Goal: Task Accomplishment & Management: Manage account settings

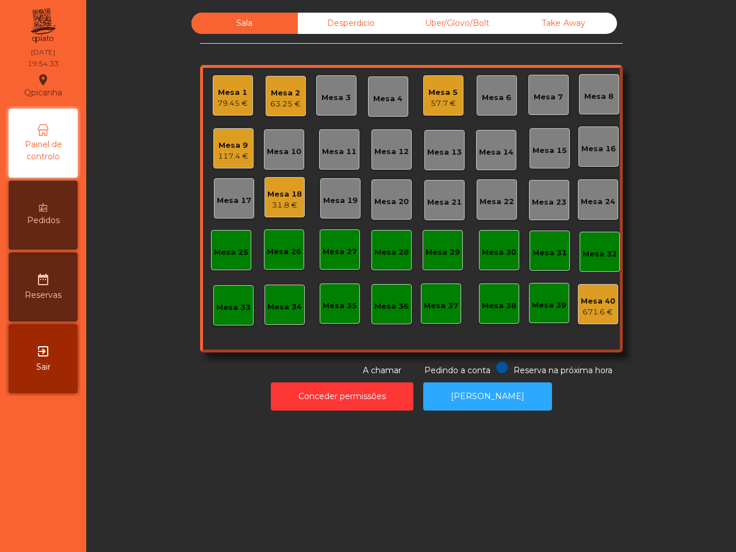
click at [235, 108] on div "Mesa 1 79.45 €" at bounding box center [233, 95] width 40 height 40
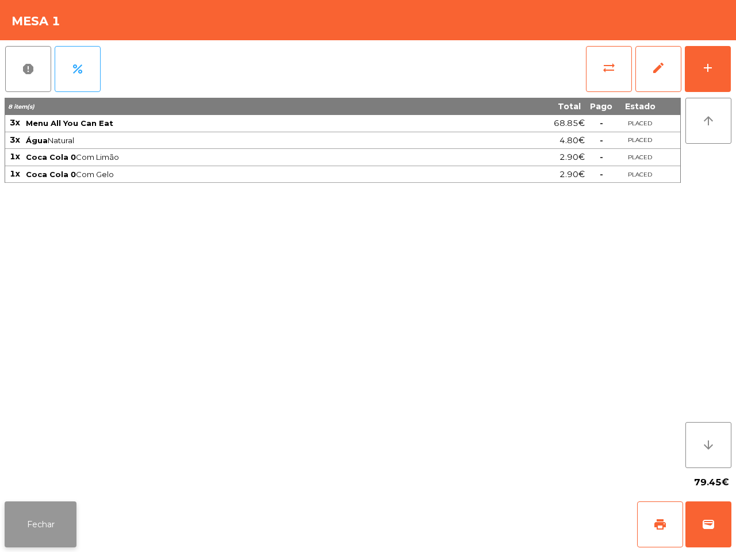
click at [67, 506] on button "Fechar" at bounding box center [41, 525] width 72 height 46
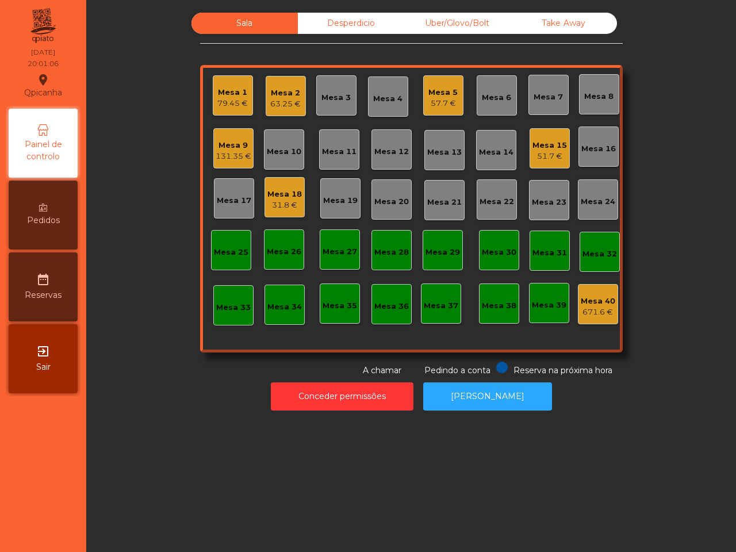
click at [108, 477] on div "Sala Desperdicio Uber/Glovo/Bolt Take Away Mesa 1 79.45 € Mesa 2 63.25 € Mesa 3…" at bounding box center [411, 276] width 650 height 552
click at [456, 26] on div "Uber/Glovo/Bolt" at bounding box center [457, 23] width 106 height 21
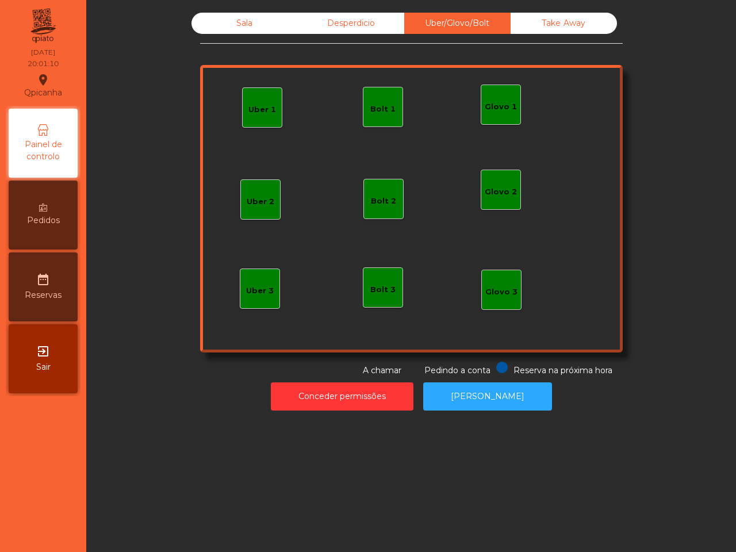
click at [375, 108] on div "Bolt 1" at bounding box center [382, 110] width 25 height 12
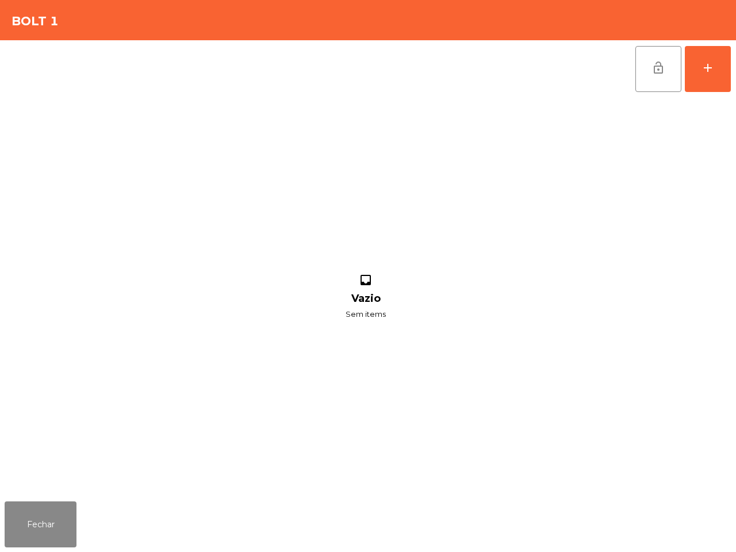
click at [733, 63] on div "lock_open add inbox Vazio Sem items" at bounding box center [368, 268] width 736 height 457
click at [714, 72] on div "add" at bounding box center [708, 68] width 14 height 14
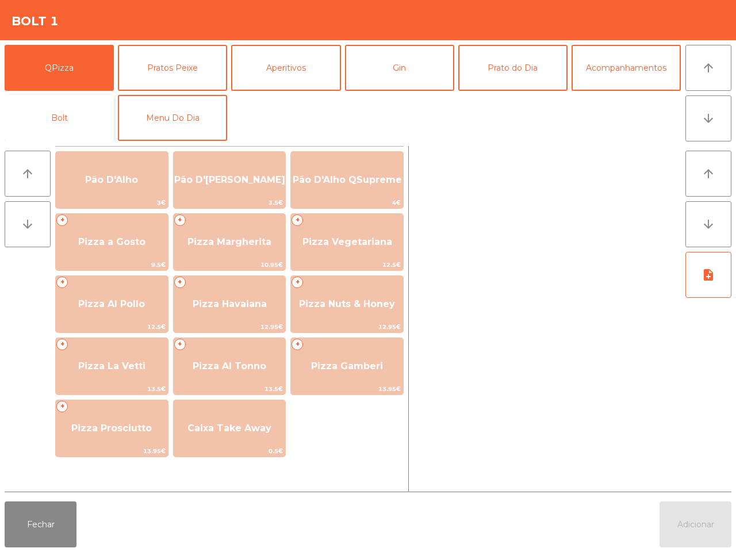
click at [55, 123] on button "Bolt" at bounding box center [59, 118] width 109 height 46
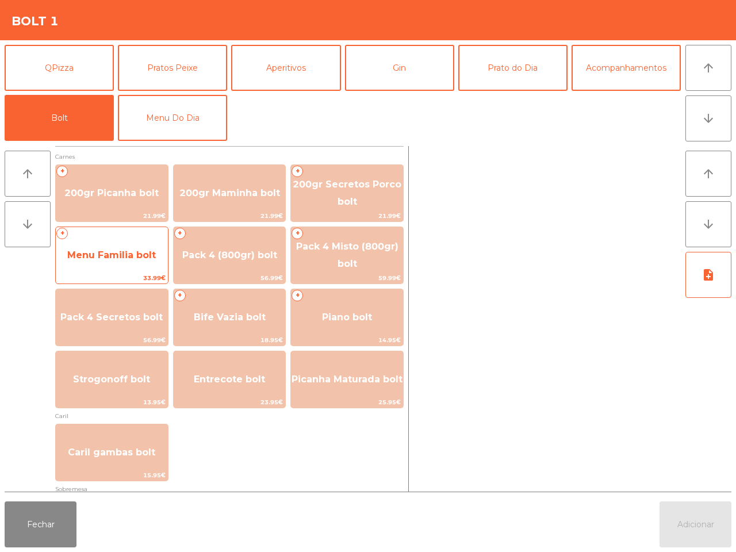
click at [108, 260] on span "Menu Familia bolt" at bounding box center [111, 255] width 89 height 11
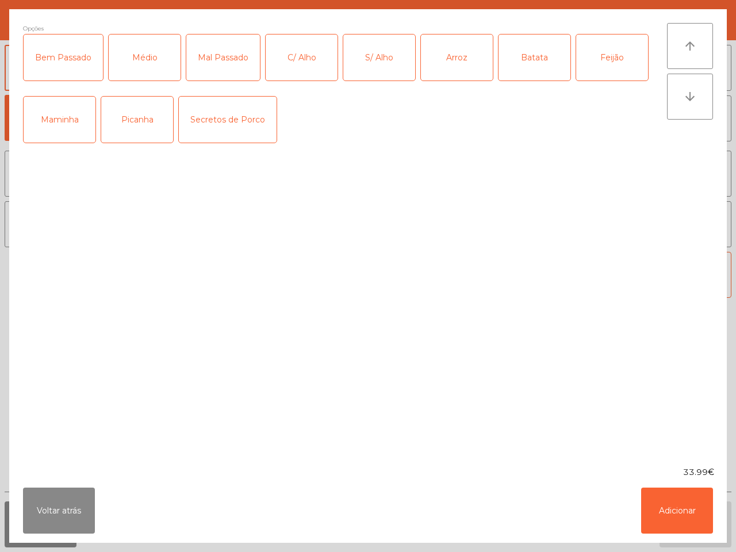
click at [135, 113] on div "Picanha" at bounding box center [137, 120] width 72 height 46
click at [148, 69] on div "Médio" at bounding box center [145, 58] width 72 height 46
click at [320, 63] on div "C/ Alho" at bounding box center [302, 58] width 72 height 46
click at [459, 61] on div "Arroz" at bounding box center [457, 58] width 72 height 46
click at [542, 66] on div "Batata" at bounding box center [535, 58] width 72 height 46
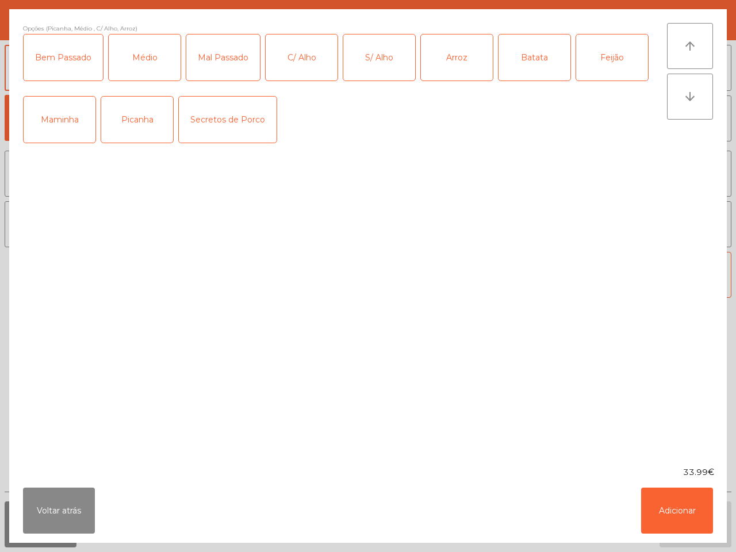
click at [602, 62] on div "Feijão" at bounding box center [612, 58] width 72 height 46
drag, startPoint x: 679, startPoint y: 507, endPoint x: 548, endPoint y: 354, distance: 201.5
click at [679, 507] on button "Adicionar" at bounding box center [677, 511] width 72 height 46
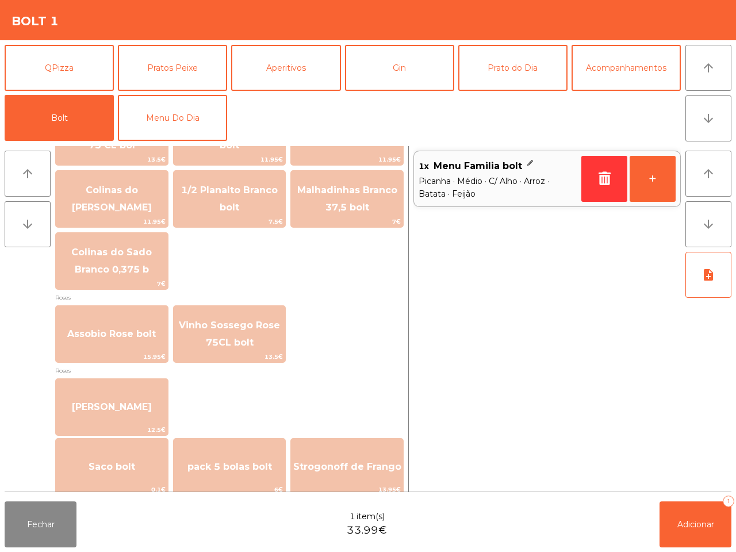
scroll to position [1310, 0]
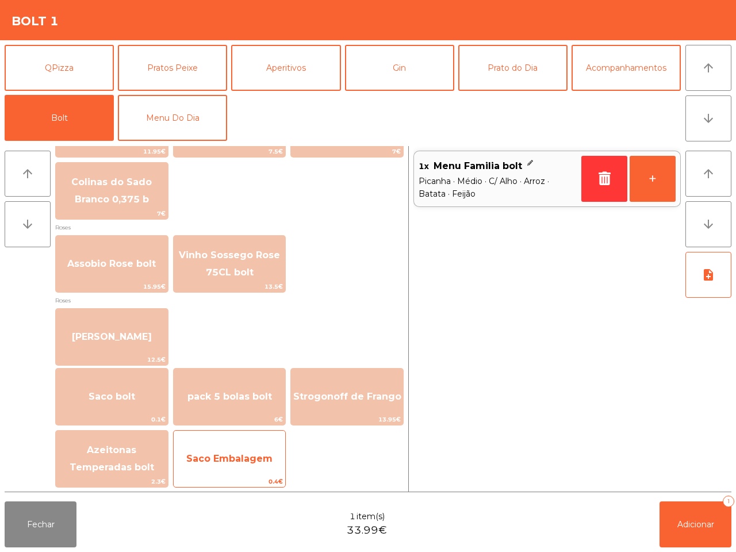
click at [234, 469] on span "Saco Embalagem" at bounding box center [230, 459] width 112 height 31
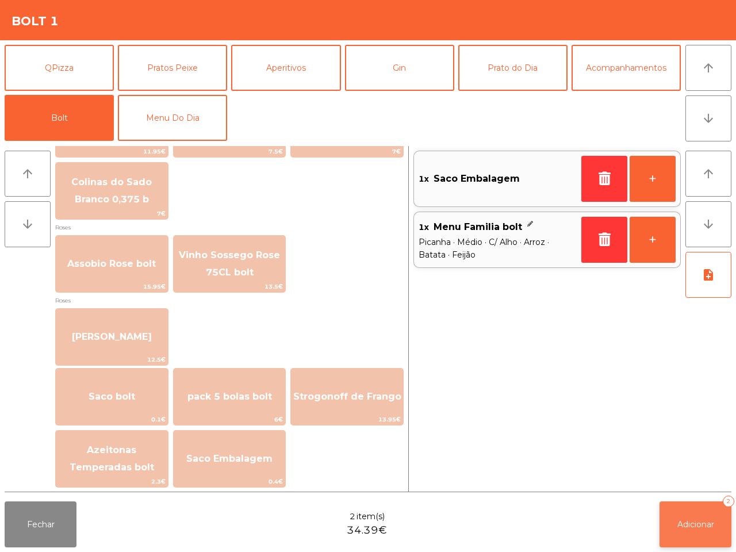
click at [695, 534] on button "Adicionar 2" at bounding box center [696, 525] width 72 height 46
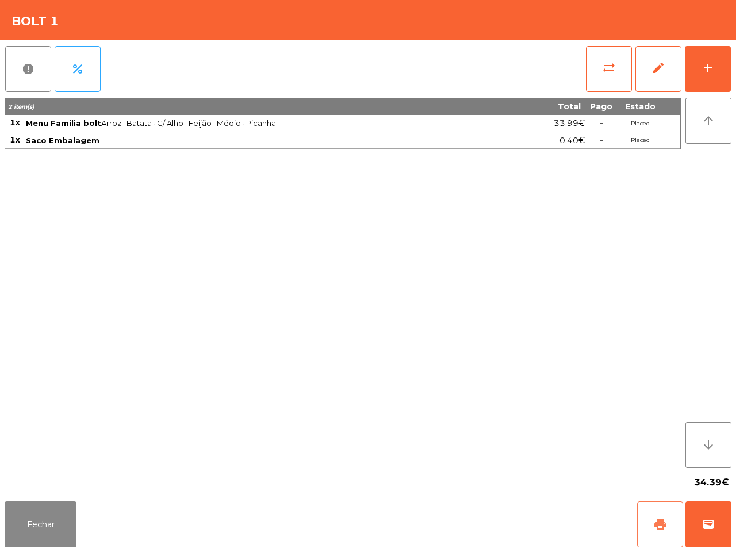
click at [648, 528] on button "print" at bounding box center [660, 525] width 46 height 46
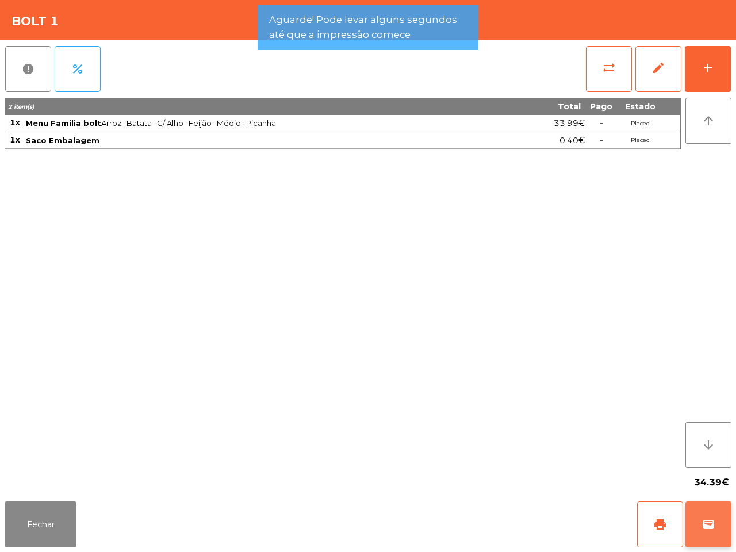
click at [727, 542] on button "wallet" at bounding box center [709, 525] width 46 height 46
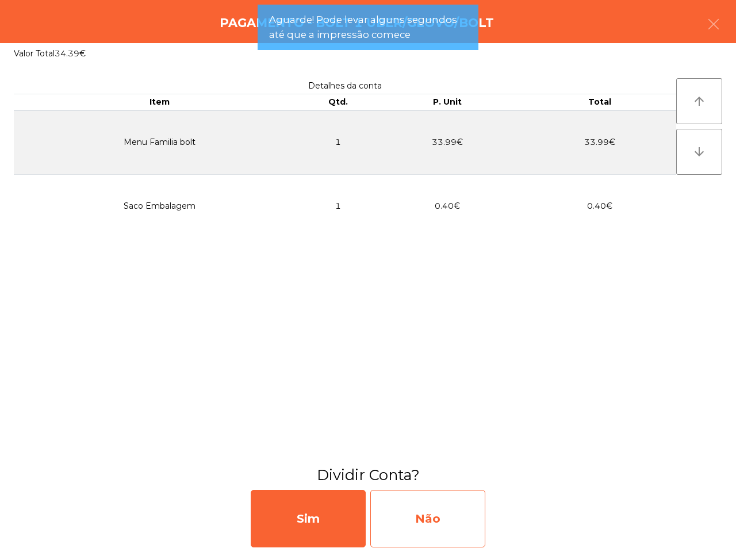
click at [475, 513] on div "Não" at bounding box center [427, 519] width 115 height 58
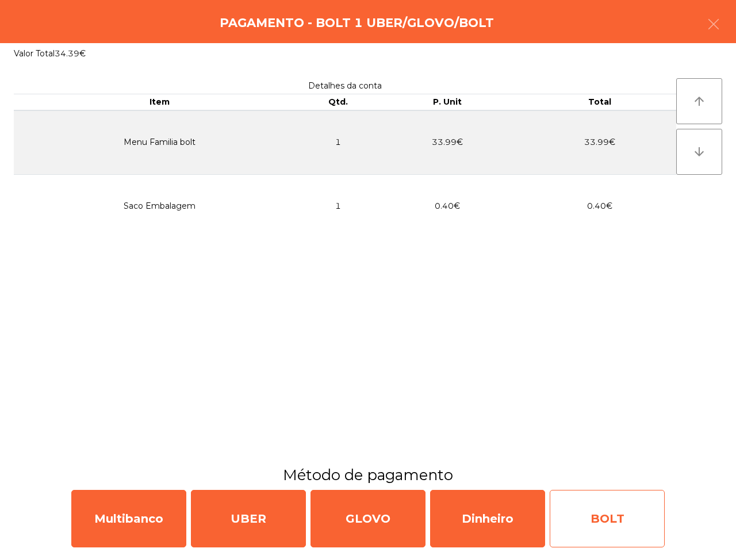
click at [574, 521] on div "BOLT" at bounding box center [607, 519] width 115 height 58
select select "**"
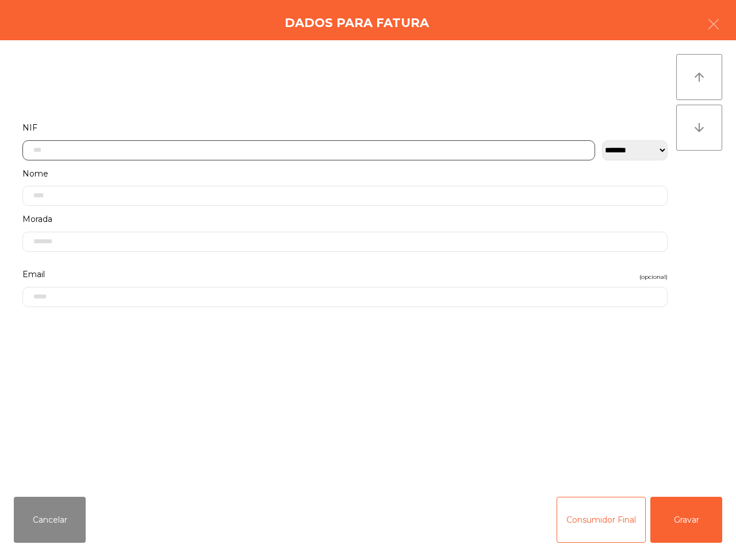
click at [159, 148] on input "text" at bounding box center [308, 150] width 573 height 20
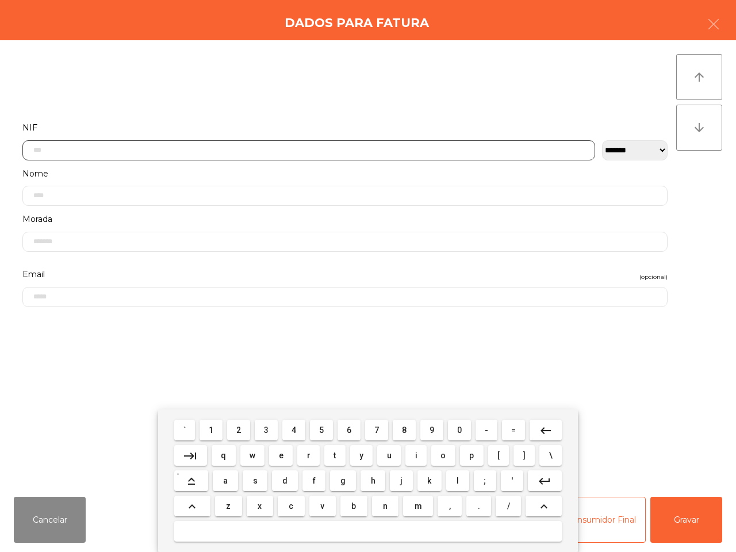
scroll to position [64, 0]
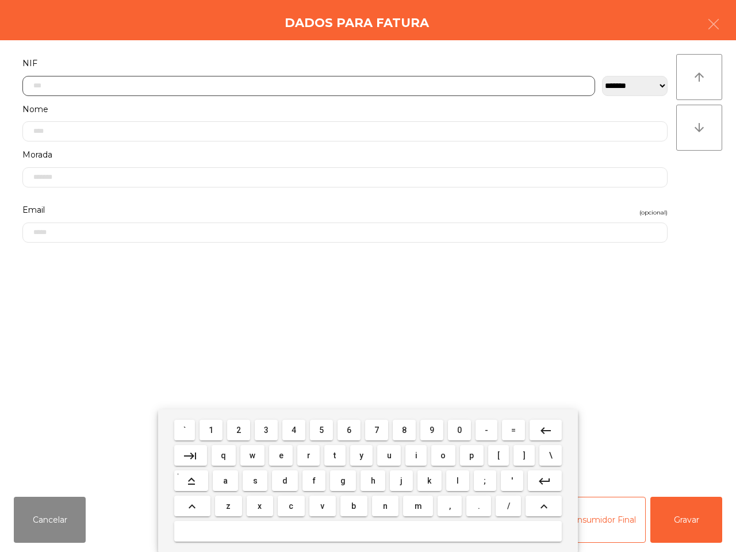
click at [269, 430] on span "3" at bounding box center [266, 430] width 5 height 9
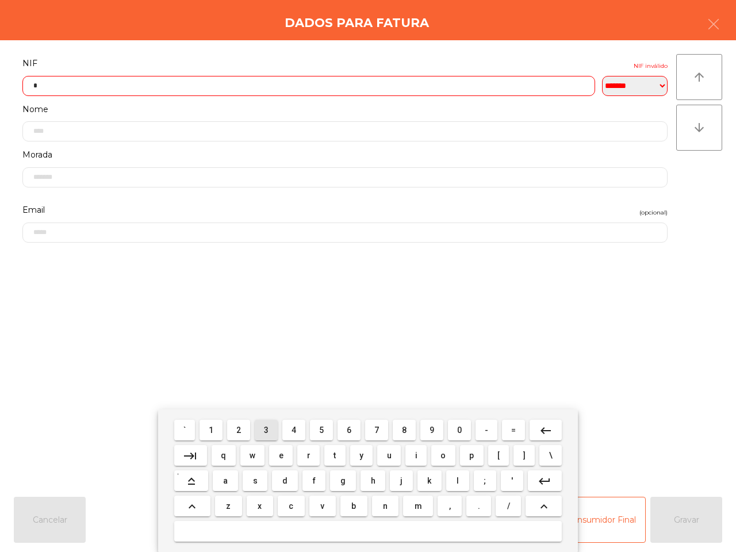
click at [206, 429] on button "1" at bounding box center [211, 430] width 23 height 21
click at [321, 429] on span "5" at bounding box center [321, 430] width 5 height 9
click at [430, 427] on span "9" at bounding box center [432, 430] width 5 height 9
click at [404, 429] on span "8" at bounding box center [404, 430] width 5 height 9
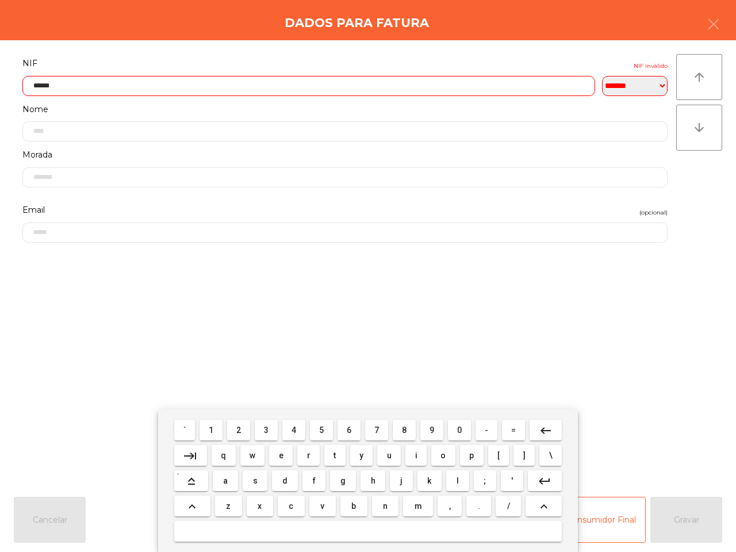
click at [247, 430] on button "2" at bounding box center [238, 430] width 23 height 21
click at [327, 433] on button "5" at bounding box center [321, 430] width 23 height 21
click at [473, 431] on mat-keyboard-key "-" at bounding box center [486, 430] width 26 height 25
click at [462, 432] on button "0" at bounding box center [459, 430] width 23 height 21
type input "*********"
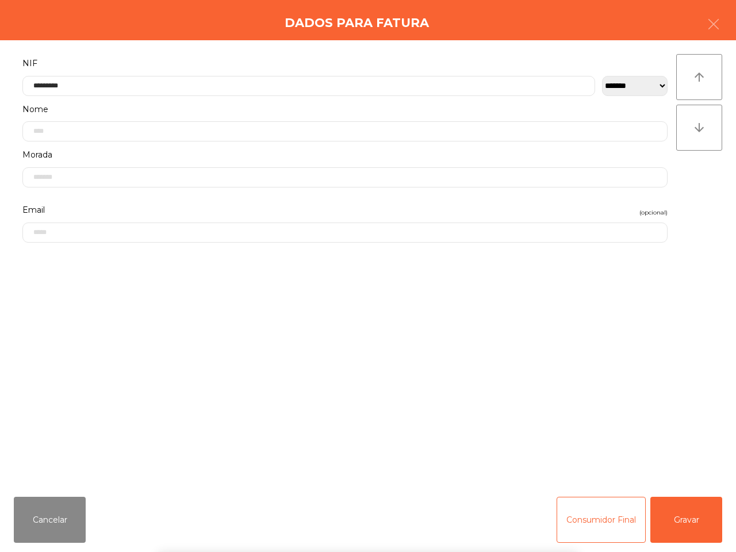
click at [682, 524] on div "` 1 2 3 4 5 6 7 8 9 0 - = keyboard_backspace keyboard_tab q w e r t y u i o p […" at bounding box center [368, 481] width 736 height 143
click at [682, 524] on button "Gravar" at bounding box center [687, 520] width 72 height 46
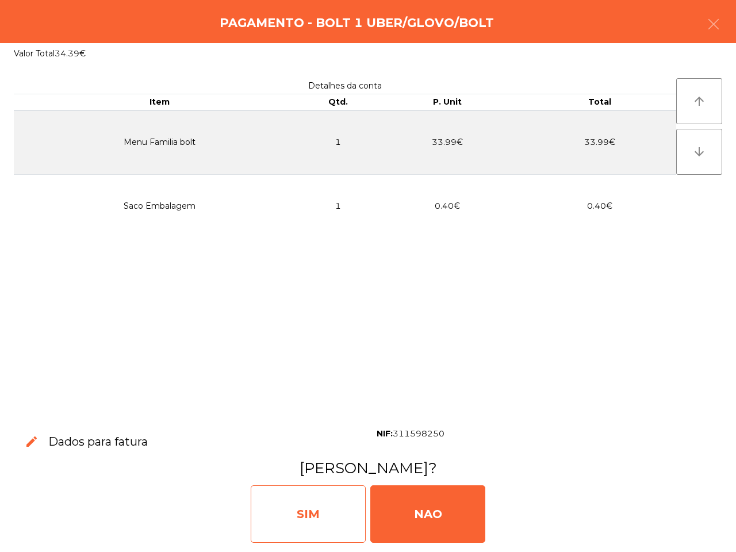
click at [307, 503] on div "SIM" at bounding box center [308, 515] width 115 height 58
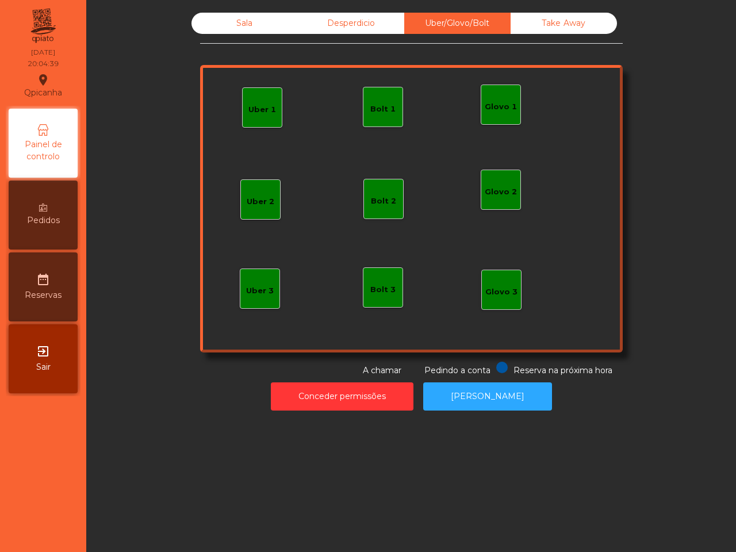
click at [305, 505] on div "Sala Desperdicio Uber/Glovo/Bolt Take Away Uber 1 Glovo 1 Uber 2 Uber 3 Glovo 2…" at bounding box center [411, 276] width 650 height 552
click at [590, 21] on div "Take Away" at bounding box center [564, 23] width 106 height 21
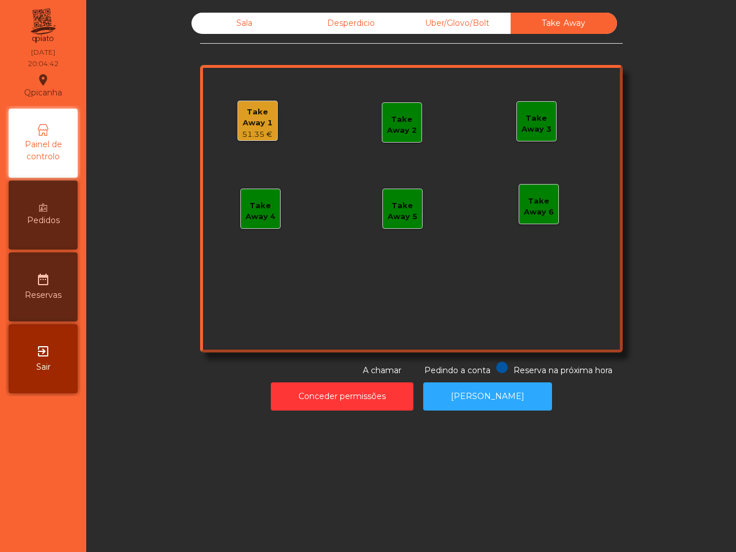
click at [245, 125] on div "Take Away 1" at bounding box center [257, 117] width 39 height 22
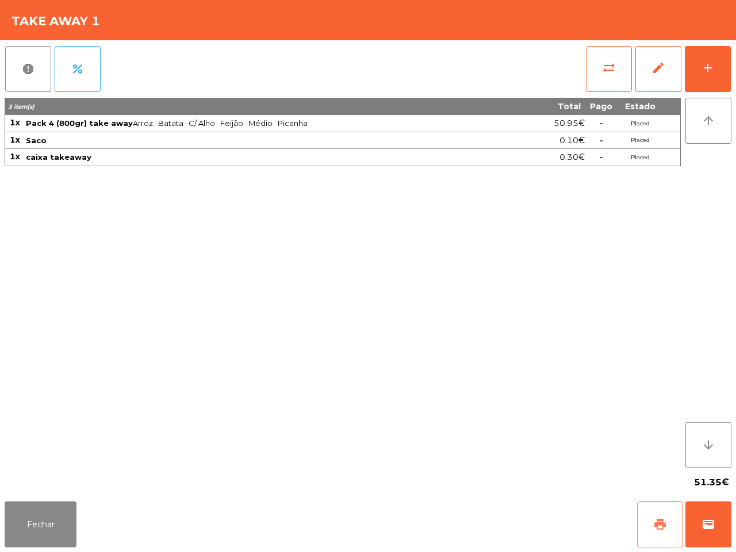
click at [659, 535] on button "print" at bounding box center [660, 525] width 46 height 46
click at [500, 284] on div "3 item(s) Total Pago Estado 1x Pack 4 (800gr) take away Arroz · Batata · C/ Alh…" at bounding box center [343, 283] width 677 height 370
click at [711, 524] on span "wallet" at bounding box center [709, 525] width 14 height 14
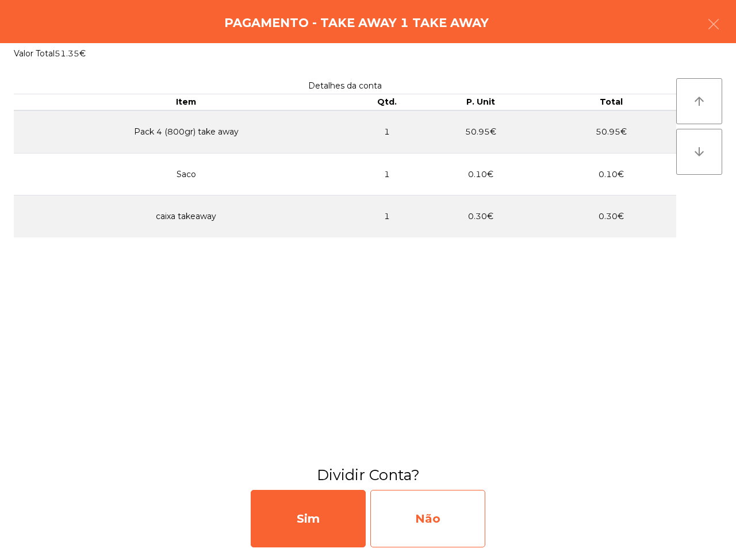
click at [468, 525] on div "Não" at bounding box center [427, 519] width 115 height 58
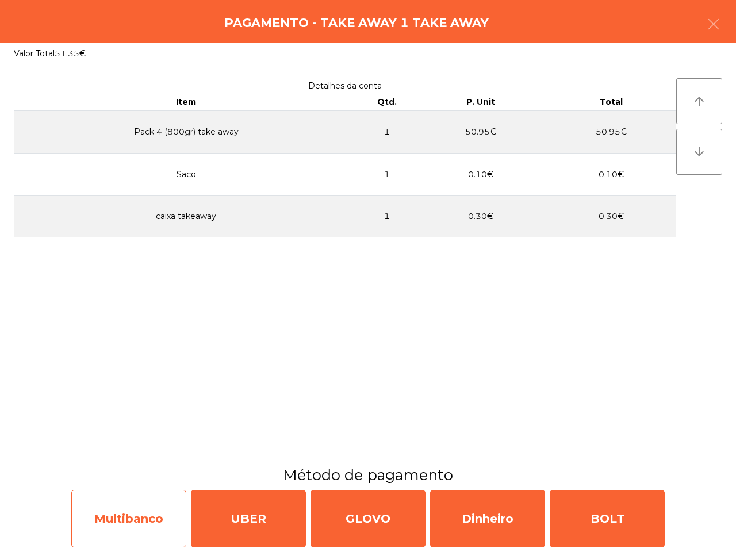
click at [135, 516] on div "Multibanco" at bounding box center [128, 519] width 115 height 58
select select "**"
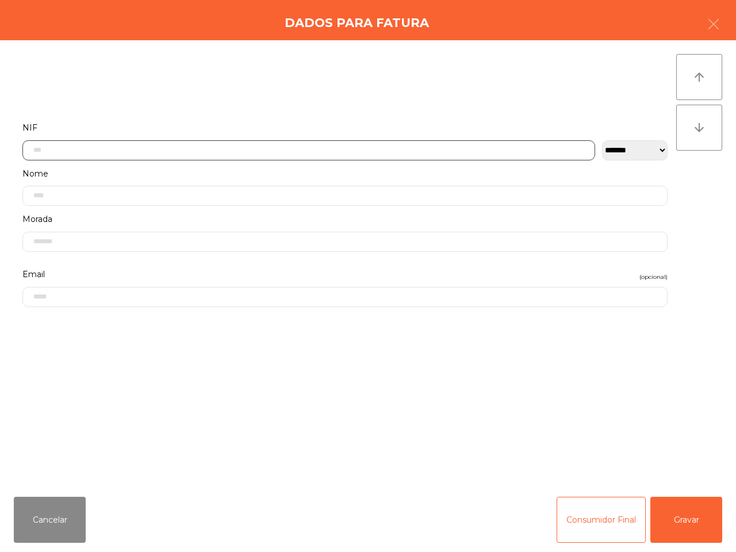
click at [216, 140] on input "text" at bounding box center [308, 150] width 573 height 20
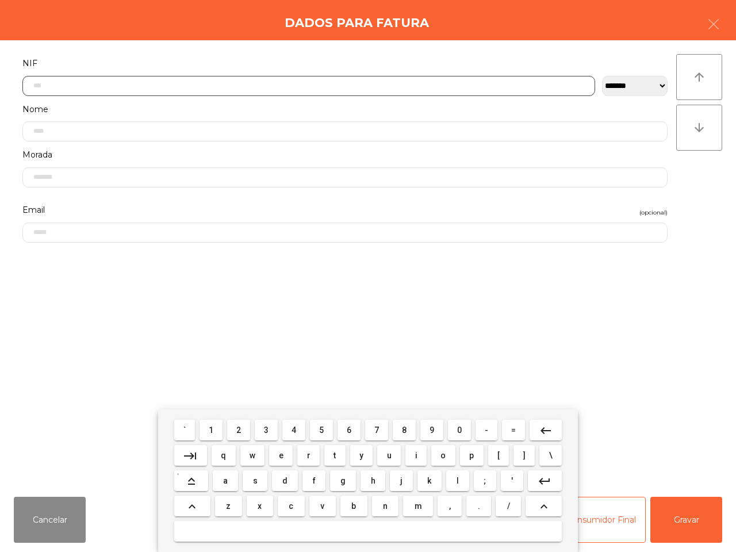
drag, startPoint x: 216, startPoint y: 434, endPoint x: 234, endPoint y: 432, distance: 18.0
click at [216, 434] on button "1" at bounding box center [211, 430] width 23 height 21
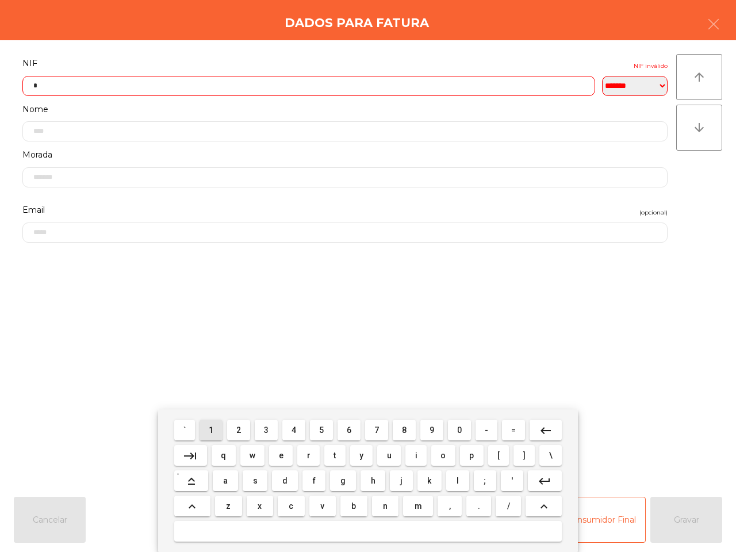
click at [241, 432] on span "2" at bounding box center [238, 430] width 5 height 9
click at [347, 430] on span "6" at bounding box center [349, 430] width 5 height 9
click at [326, 430] on button "5" at bounding box center [321, 430] width 23 height 21
click at [266, 426] on button "3" at bounding box center [266, 430] width 23 height 21
click at [234, 430] on button "2" at bounding box center [238, 430] width 23 height 21
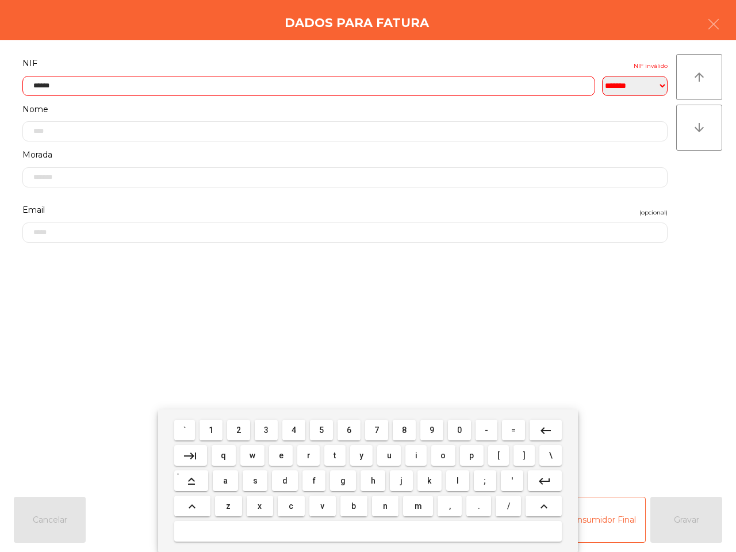
click at [318, 429] on button "5" at bounding box center [321, 430] width 23 height 21
click at [297, 429] on button "4" at bounding box center [293, 430] width 23 height 21
click at [453, 430] on button "0" at bounding box center [459, 430] width 23 height 21
type input "*********"
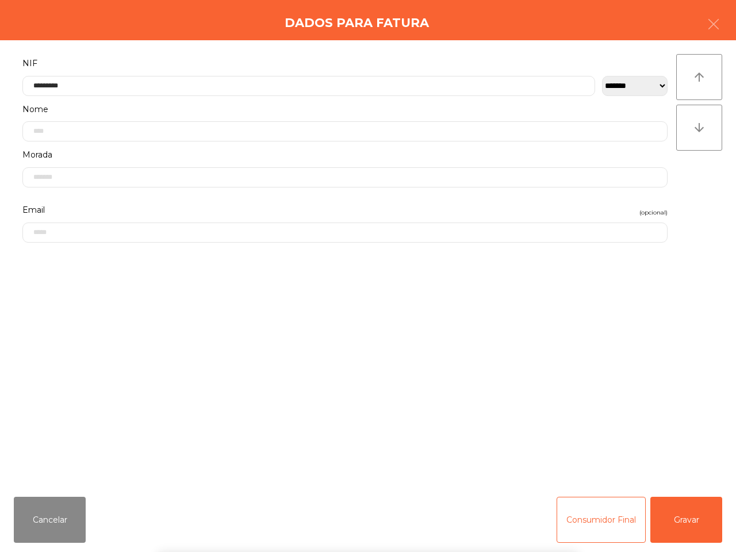
click at [682, 513] on div "` 1 2 3 4 5 6 7 8 9 0 - = keyboard_backspace keyboard_tab q w e r t y u i o p […" at bounding box center [368, 481] width 736 height 143
click at [677, 525] on button "Gravar" at bounding box center [687, 520] width 72 height 46
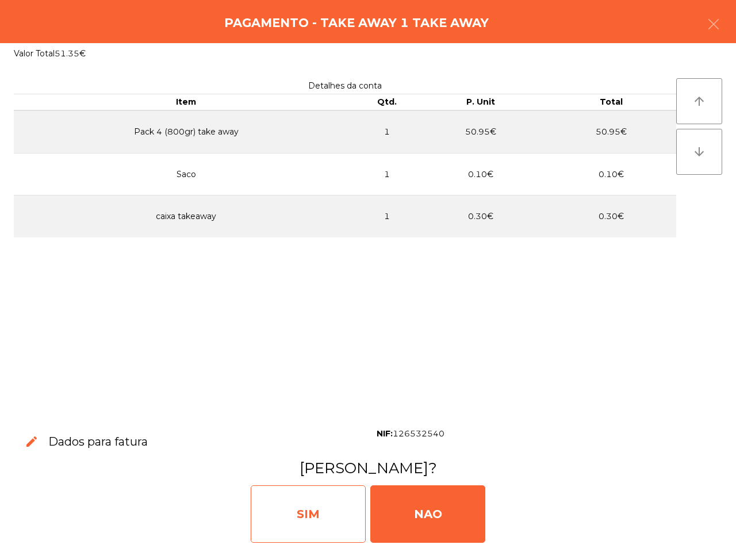
click at [329, 522] on div "SIM" at bounding box center [308, 515] width 115 height 58
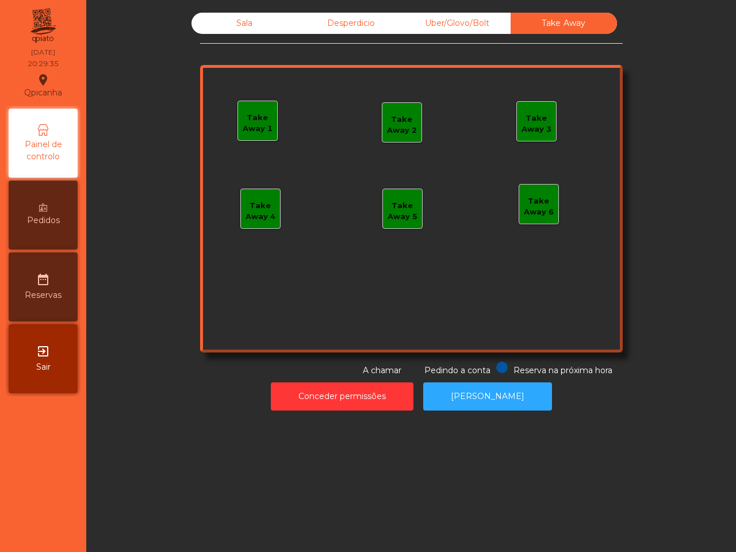
click at [227, 27] on div "Sala" at bounding box center [245, 23] width 106 height 21
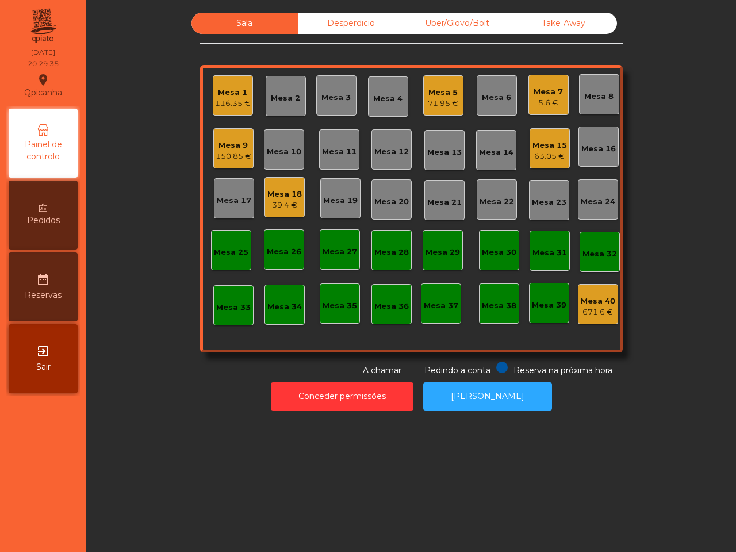
click at [439, 105] on div "71.95 €" at bounding box center [443, 104] width 30 height 12
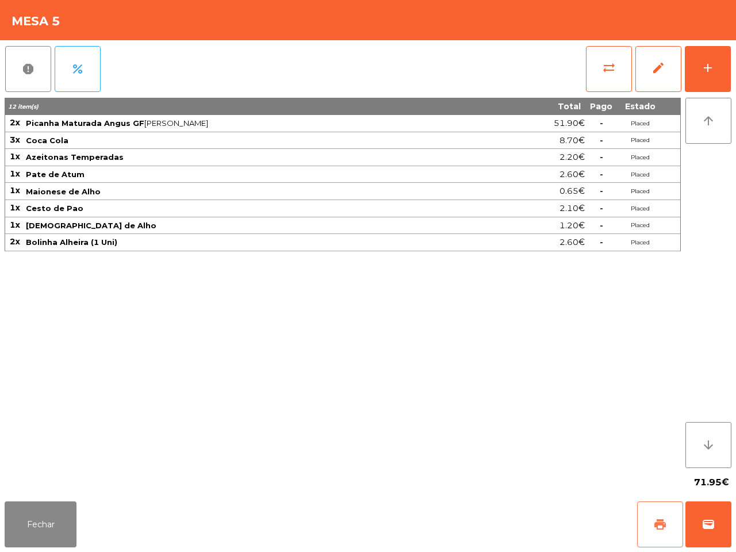
drag, startPoint x: 668, startPoint y: 530, endPoint x: 654, endPoint y: 528, distance: 15.2
click at [668, 530] on button "print" at bounding box center [660, 525] width 46 height 46
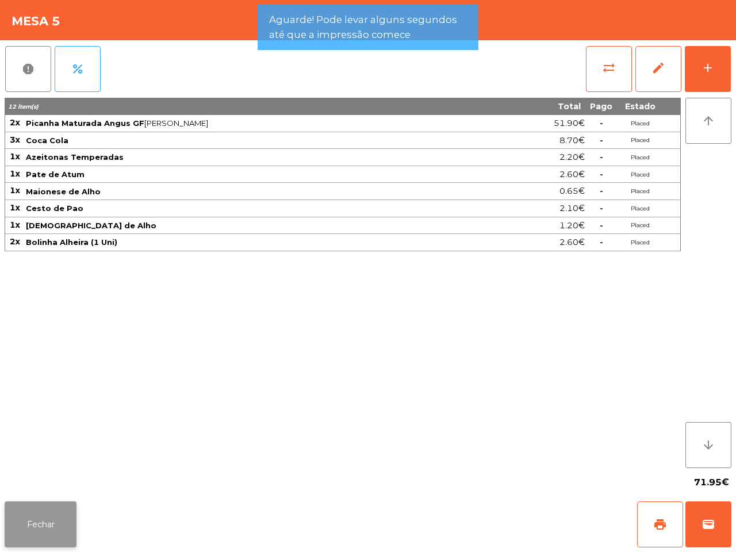
click at [59, 512] on button "Fechar" at bounding box center [41, 525] width 72 height 46
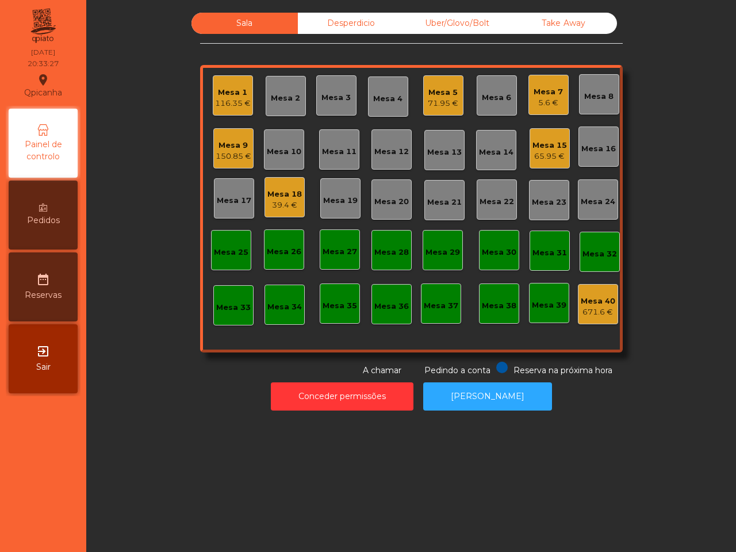
click at [205, 423] on div "Sala Desperdicio Uber/Glovo/Bolt Take Away Mesa 1 116.35 € Mesa 2 Mesa 3 Mesa 4…" at bounding box center [411, 276] width 650 height 552
click at [453, 108] on div "Mesa 5 71.95 €" at bounding box center [443, 95] width 40 height 40
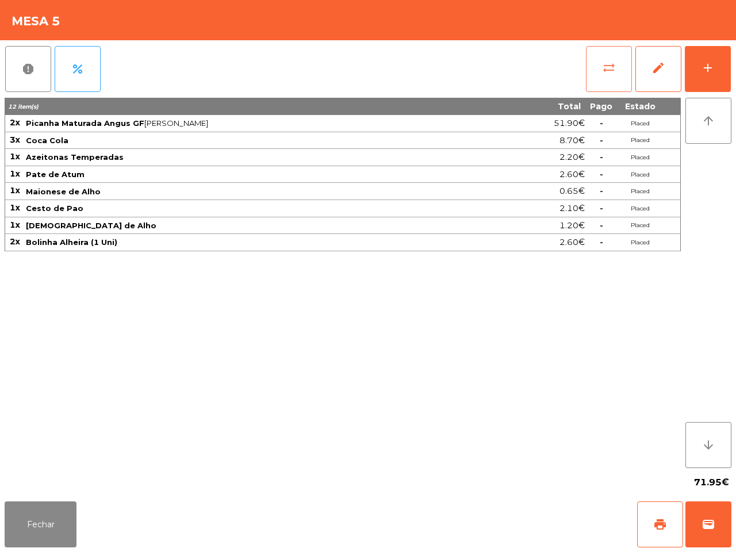
click at [629, 58] on button "sync_alt" at bounding box center [609, 69] width 46 height 46
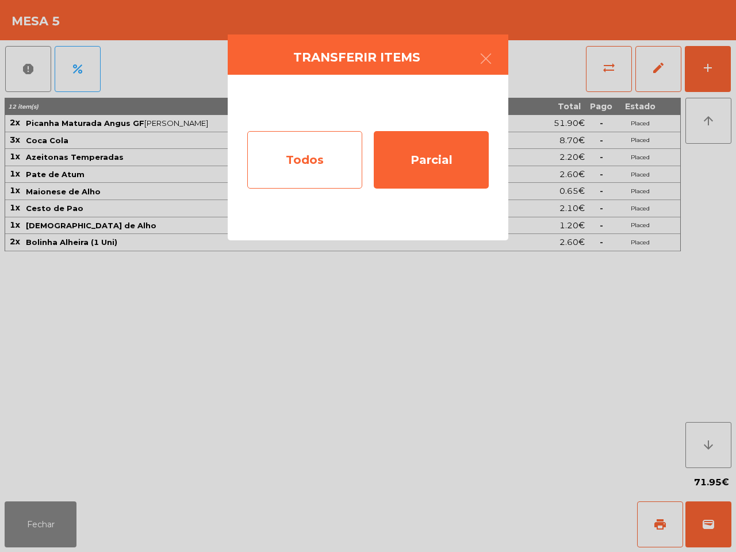
click at [343, 158] on div "Todos" at bounding box center [304, 160] width 115 height 58
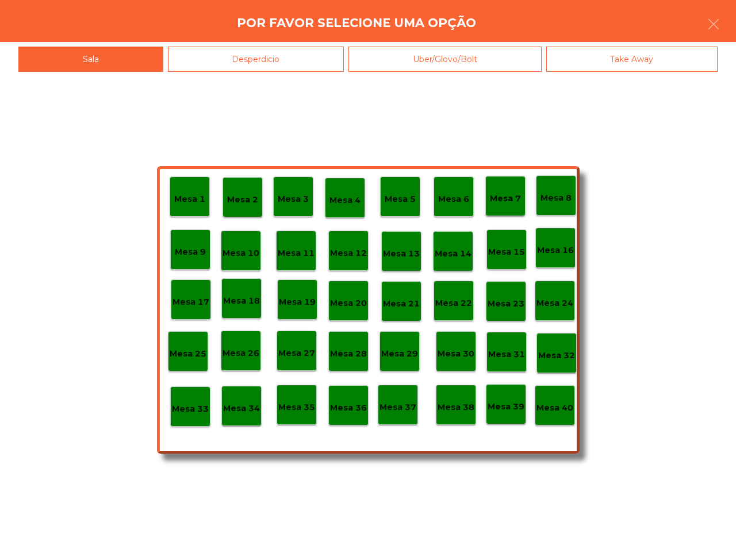
click at [550, 404] on p "Mesa 40" at bounding box center [555, 408] width 37 height 13
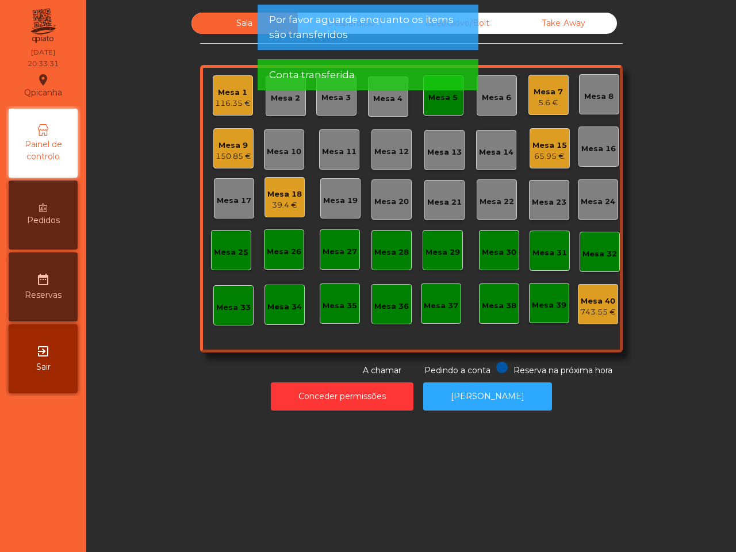
click at [434, 95] on app-alert "Por favor aguarde enquanto os items são transferidos Conta transferida" at bounding box center [368, 52] width 221 height 95
click at [438, 113] on div "Mesa 5" at bounding box center [443, 95] width 40 height 40
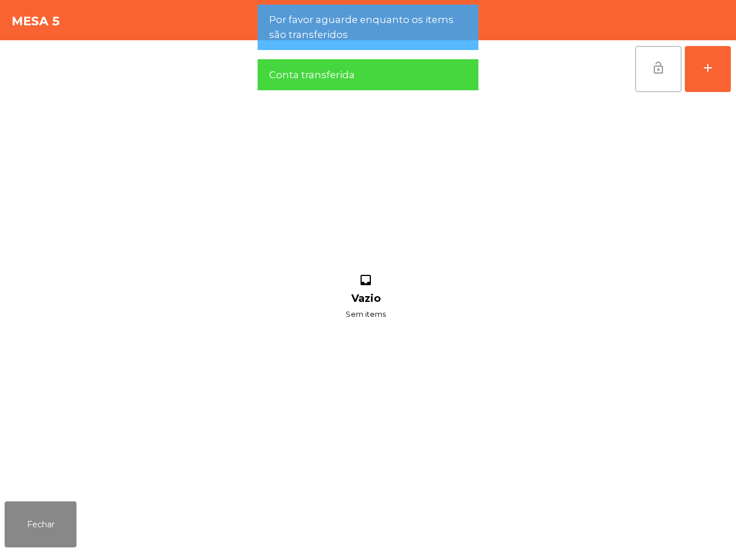
click at [648, 74] on button "lock_open" at bounding box center [659, 69] width 46 height 46
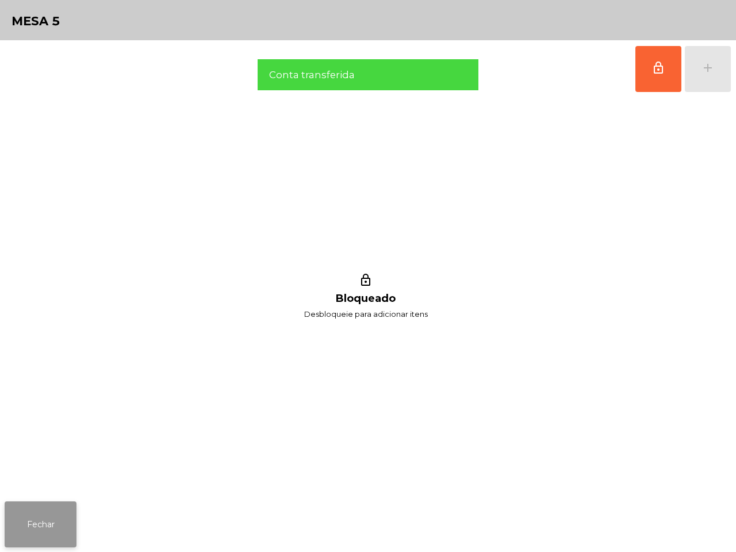
click at [67, 538] on button "Fechar" at bounding box center [41, 525] width 72 height 46
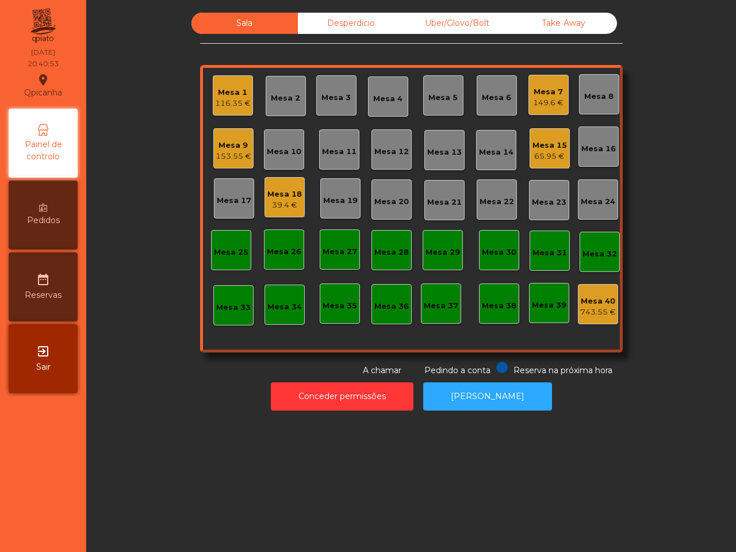
click at [67, 538] on nav "Qpicanha location_on 05/10/2025 20:40:53 Painel de controlo Pedidos date_range …" at bounding box center [43, 276] width 86 height 552
click at [265, 203] on div "Mesa 18 39.4 €" at bounding box center [285, 197] width 40 height 40
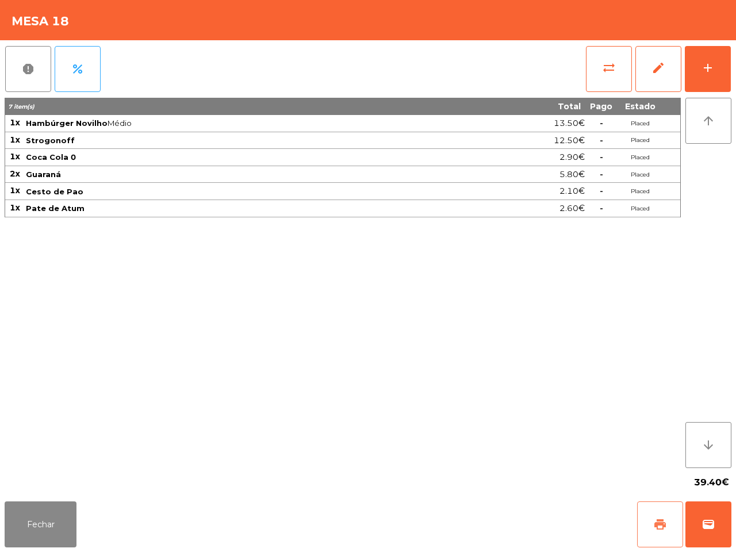
click at [662, 536] on button "print" at bounding box center [660, 525] width 46 height 46
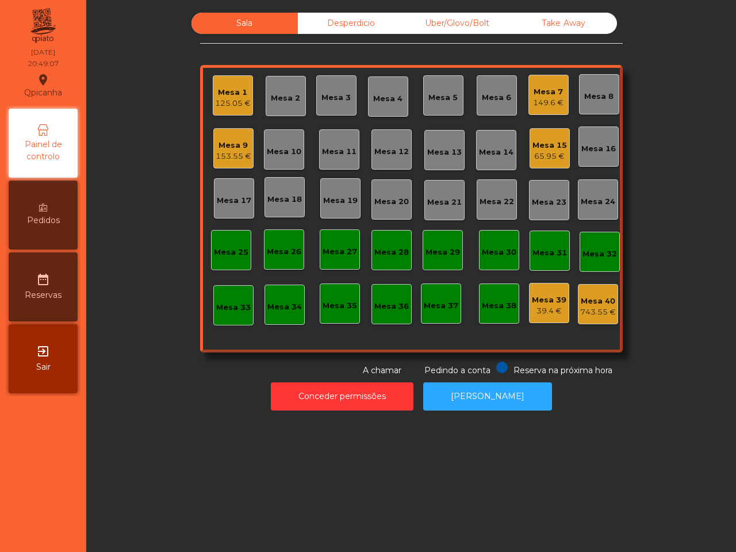
click at [658, 528] on div "Sala Desperdicio Uber/Glovo/Bolt Take Away Mesa 1 125.05 € Mesa 2 Mesa 3 Mesa 4…" at bounding box center [411, 276] width 650 height 552
click at [372, 24] on div "Desperdicio" at bounding box center [351, 23] width 106 height 21
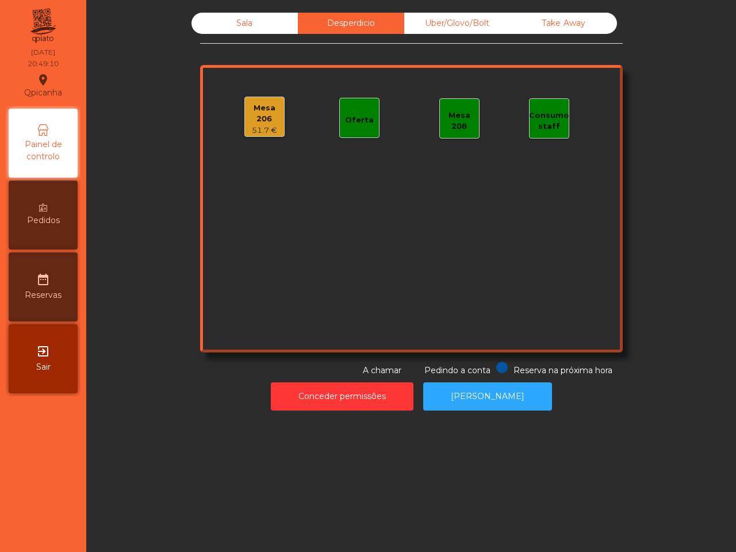
click at [461, 28] on div "Uber/Glovo/Bolt" at bounding box center [457, 23] width 106 height 21
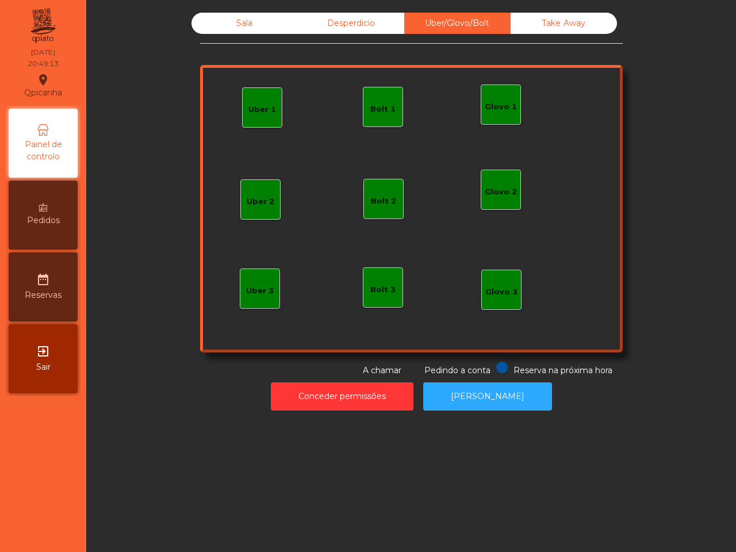
click at [537, 29] on div "Take Away" at bounding box center [564, 23] width 106 height 21
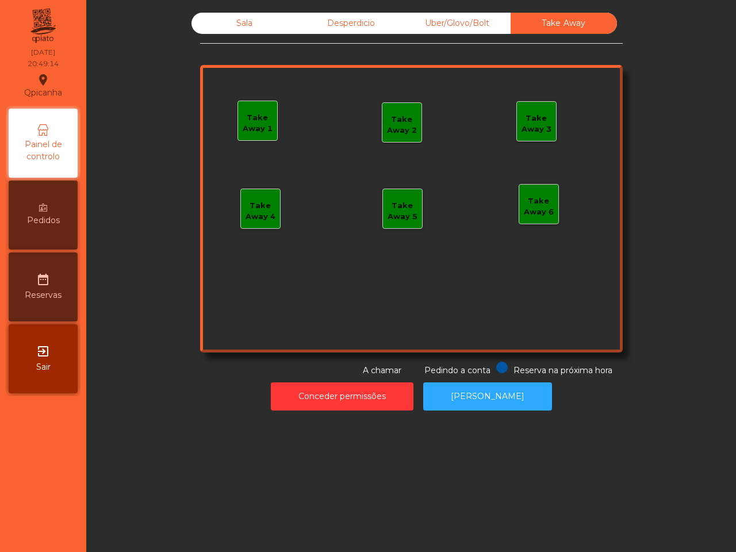
click at [477, 26] on div "Uber/Glovo/Bolt" at bounding box center [457, 23] width 106 height 21
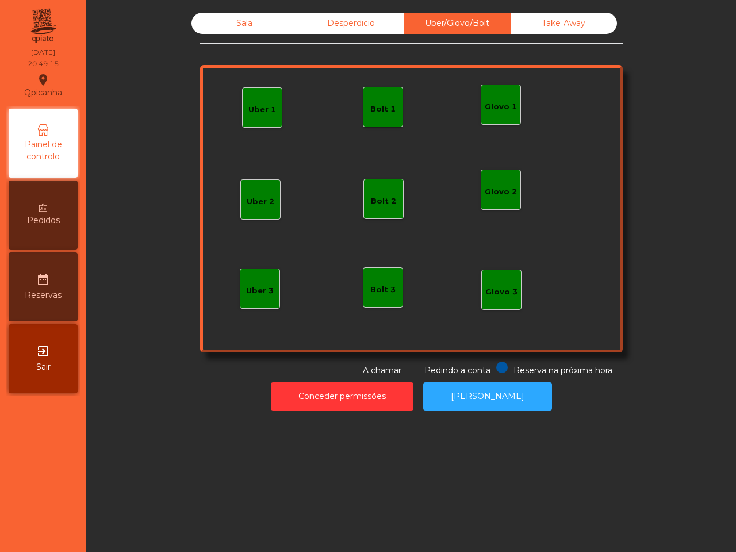
click at [393, 25] on div "Desperdicio" at bounding box center [351, 23] width 106 height 21
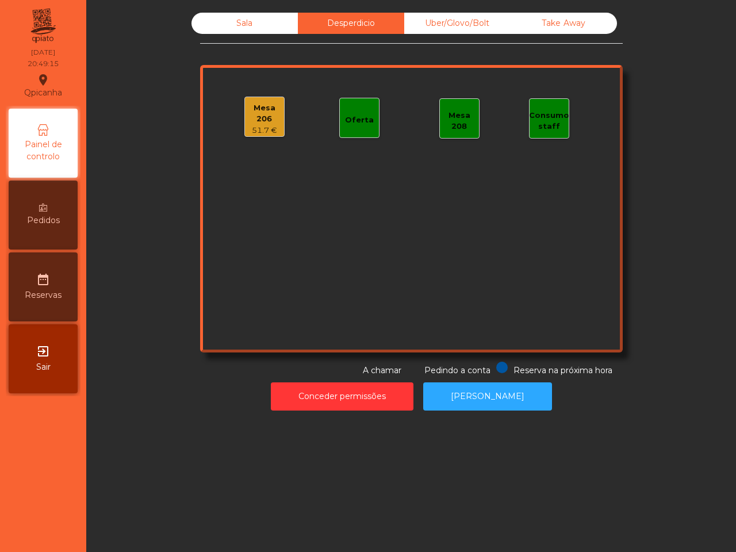
click at [275, 18] on div "Sala" at bounding box center [245, 23] width 106 height 21
click at [259, 119] on div "Mesa 206" at bounding box center [264, 113] width 39 height 22
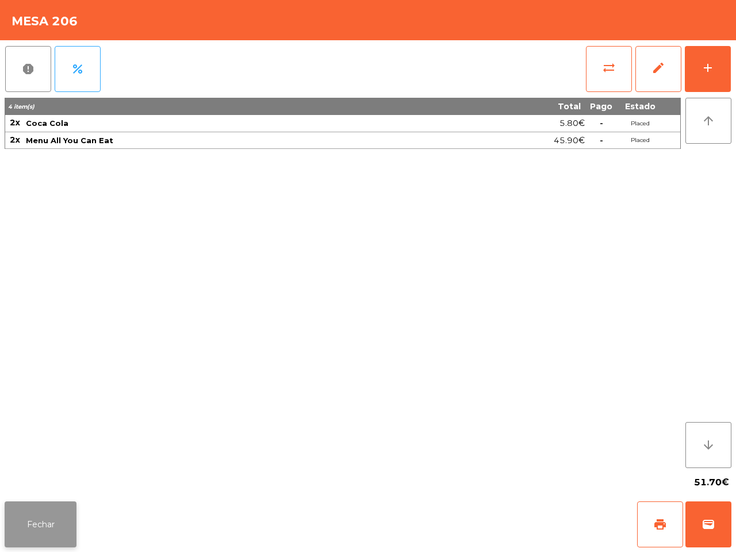
click at [56, 519] on button "Fechar" at bounding box center [41, 525] width 72 height 46
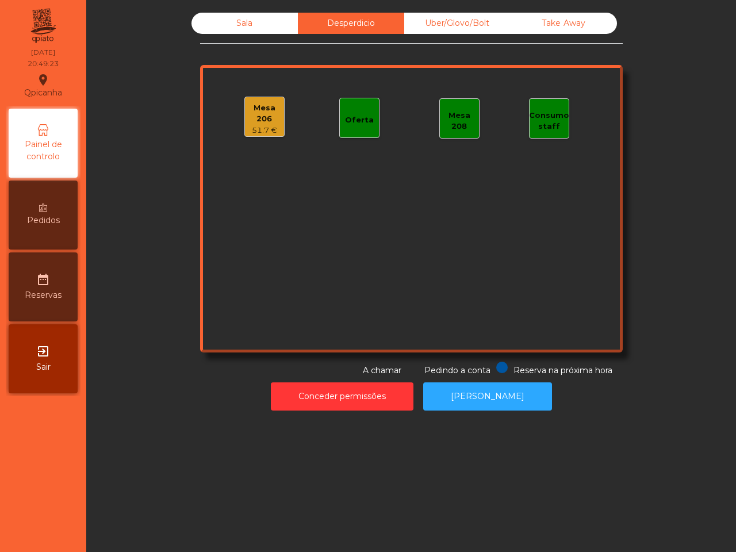
click at [257, 29] on div "Sala" at bounding box center [245, 23] width 106 height 21
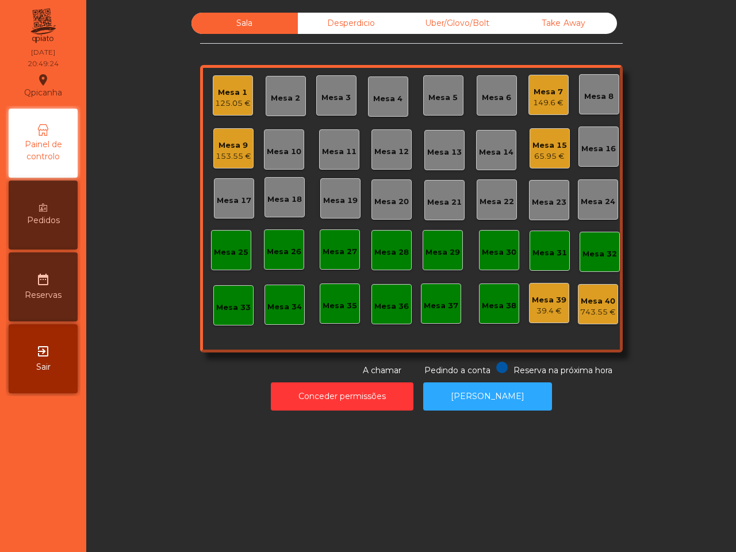
click at [441, 29] on div "Uber/Glovo/Bolt" at bounding box center [457, 23] width 106 height 21
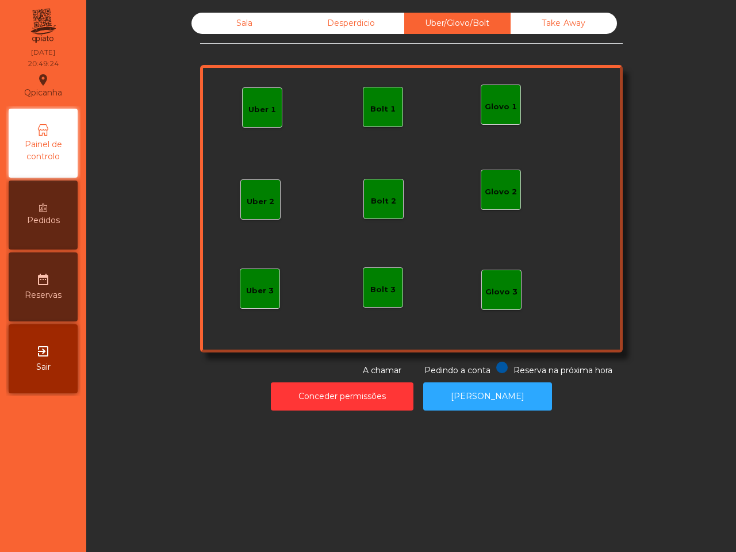
click at [610, 36] on div "Sala Desperdicio Uber/Glovo/Bolt Take Away Uber 1 Glovo 1 Uber 2 Uber 3 Glovo 2…" at bounding box center [411, 195] width 423 height 364
click at [584, 15] on div "Take Away" at bounding box center [564, 23] width 106 height 21
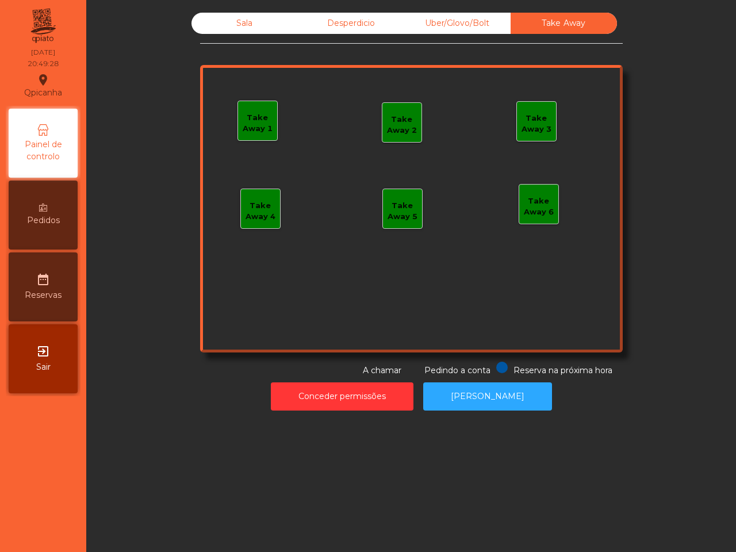
click at [475, 30] on div "Uber/Glovo/Bolt" at bounding box center [457, 23] width 106 height 21
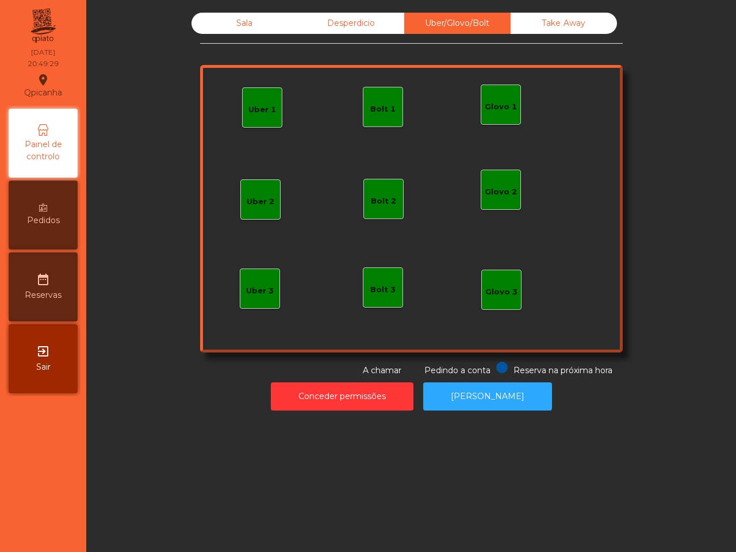
click at [341, 25] on div "Desperdicio" at bounding box center [351, 23] width 106 height 21
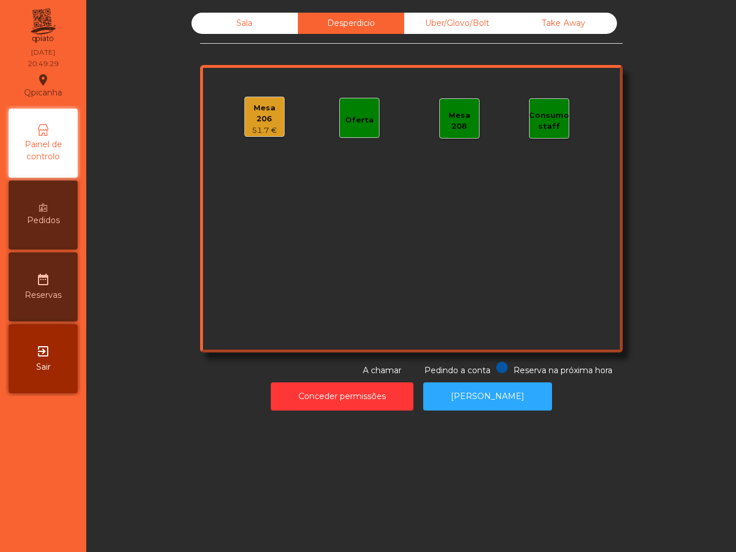
click at [192, 26] on div "Sala" at bounding box center [245, 23] width 106 height 21
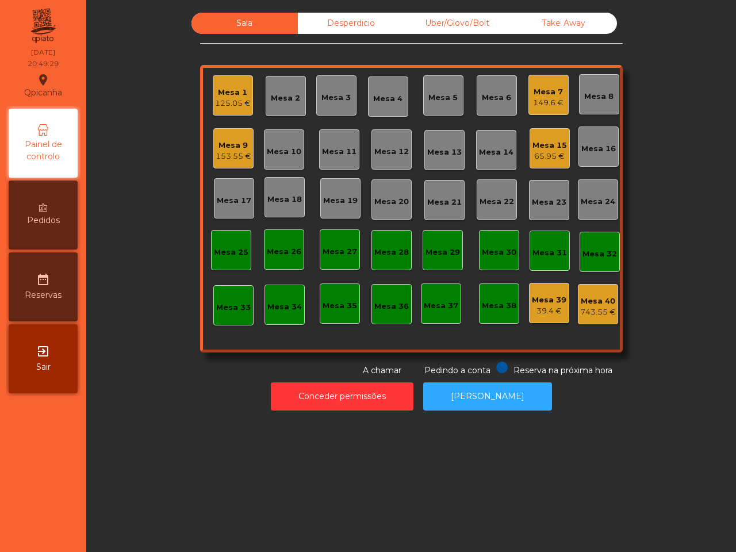
click at [233, 24] on div "Sala" at bounding box center [245, 23] width 106 height 21
click at [305, 21] on div "Desperdicio" at bounding box center [351, 23] width 106 height 21
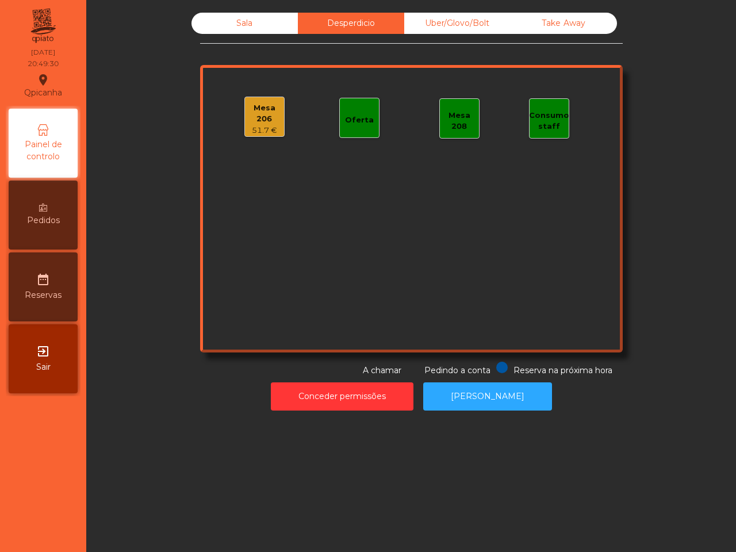
click at [436, 21] on div "Uber/Glovo/Bolt" at bounding box center [457, 23] width 106 height 21
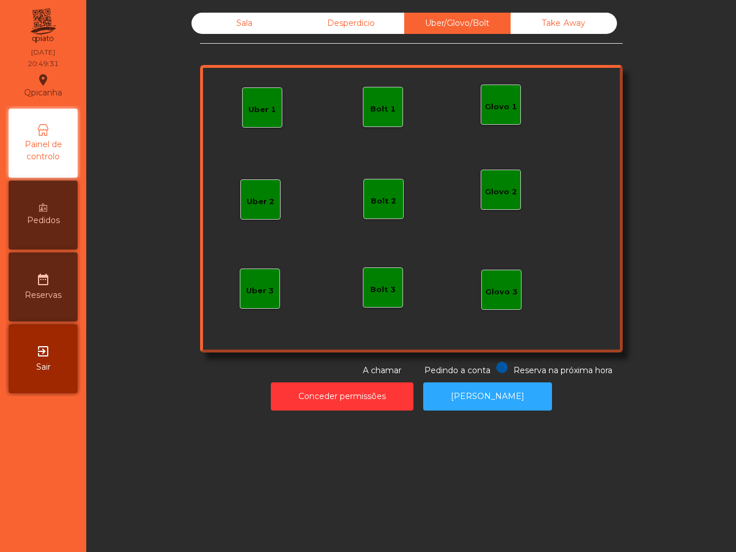
click at [525, 20] on div "Take Away" at bounding box center [564, 23] width 106 height 21
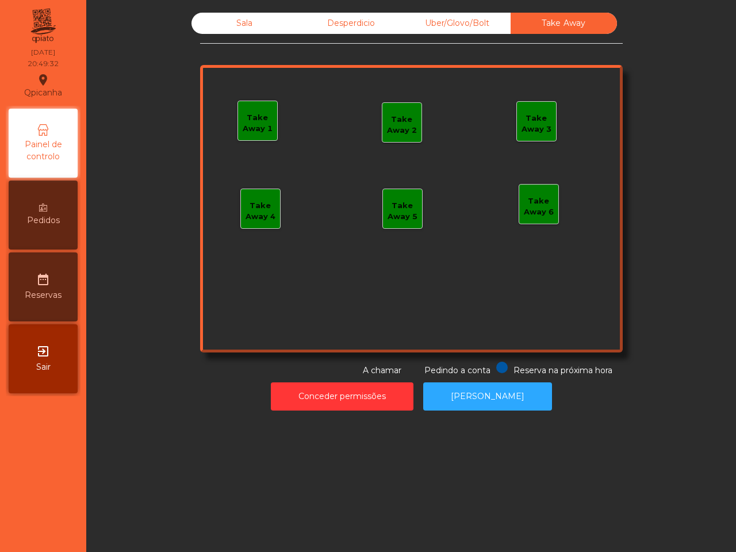
click at [335, 18] on div "Desperdicio" at bounding box center [351, 23] width 106 height 21
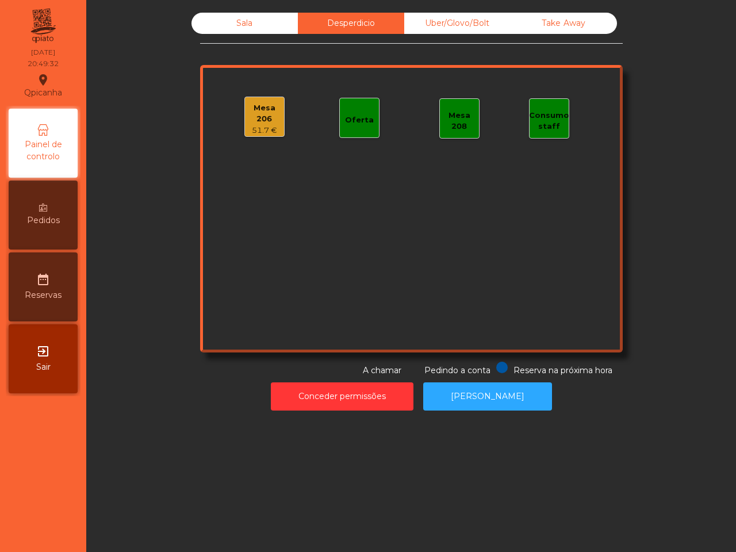
click at [456, 16] on div "Uber/Glovo/Bolt" at bounding box center [457, 23] width 106 height 21
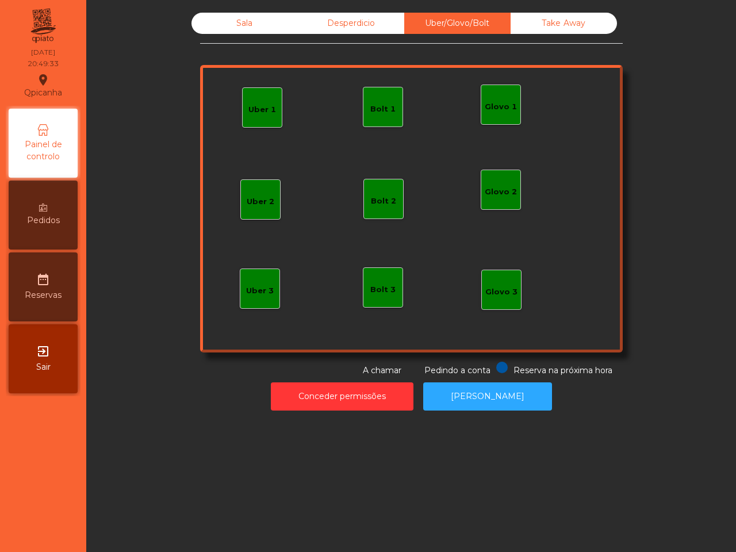
click at [274, 24] on div "Sala" at bounding box center [245, 23] width 106 height 21
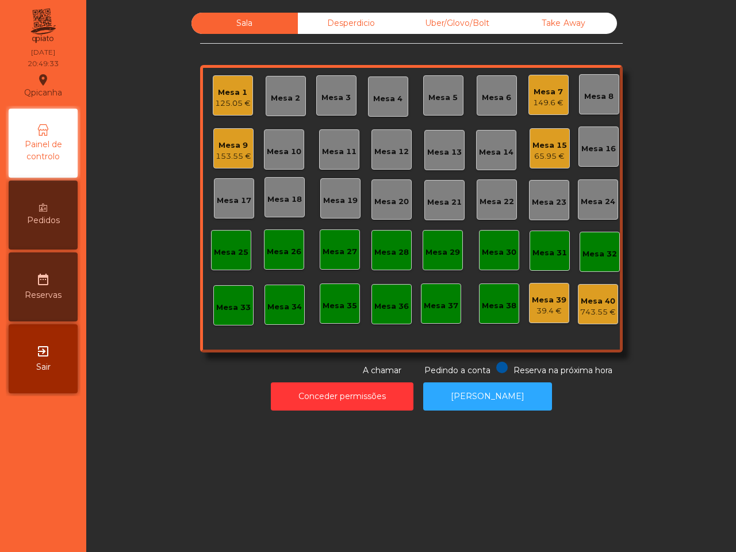
click at [330, 24] on div "Desperdicio" at bounding box center [351, 23] width 106 height 21
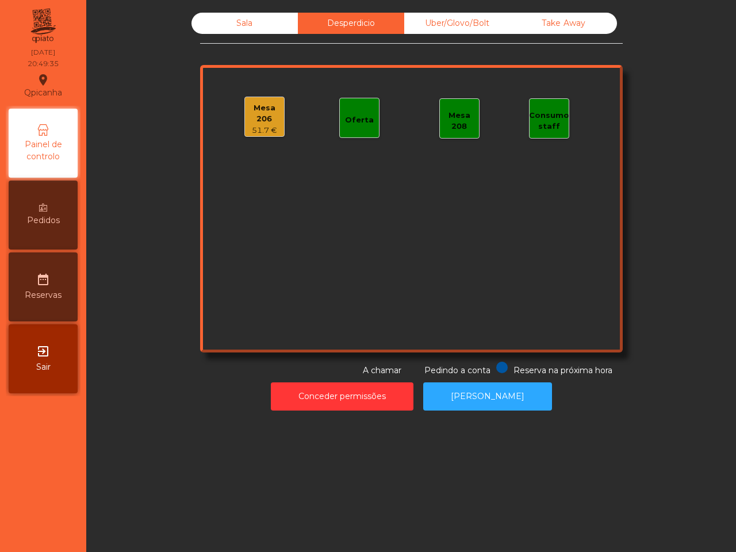
click at [268, 25] on div "Sala" at bounding box center [245, 23] width 106 height 21
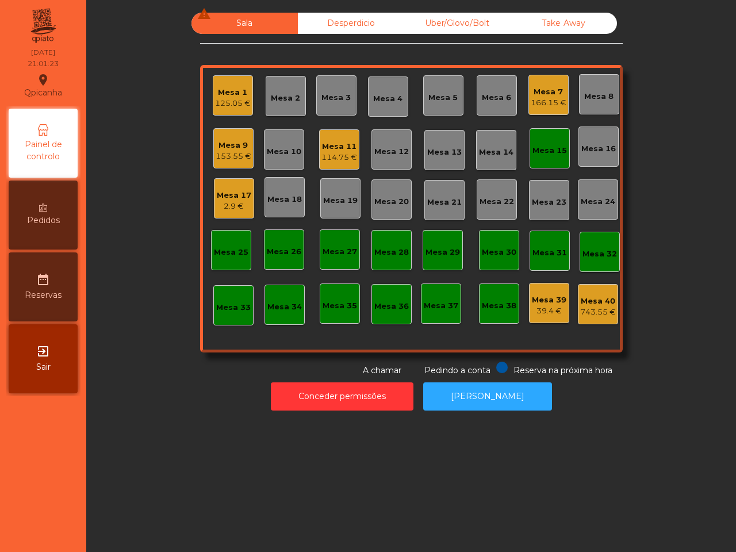
click at [237, 147] on div "Mesa 9" at bounding box center [234, 146] width 36 height 12
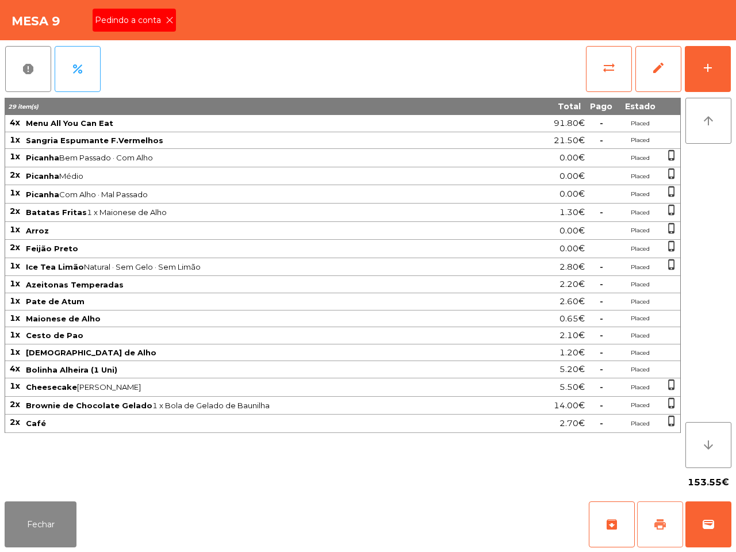
click at [656, 514] on button "print" at bounding box center [660, 525] width 46 height 46
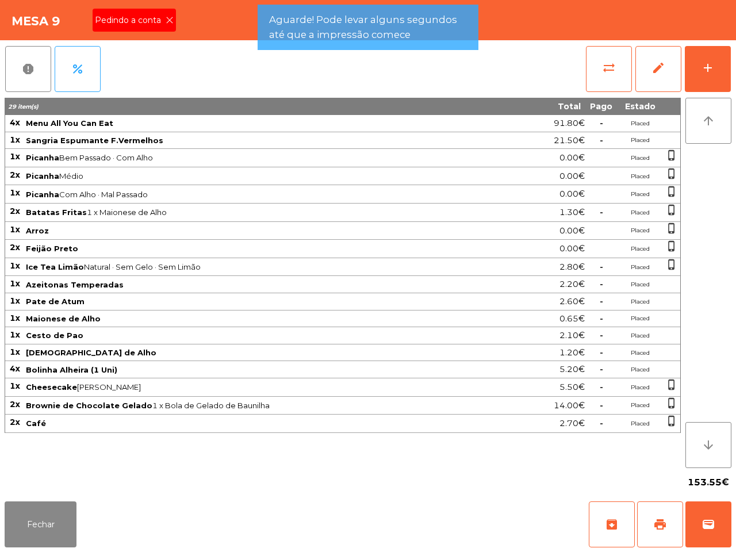
click at [163, 23] on div "Pedindo a conta" at bounding box center [134, 20] width 83 height 23
click at [51, 518] on button "Fechar" at bounding box center [41, 525] width 72 height 46
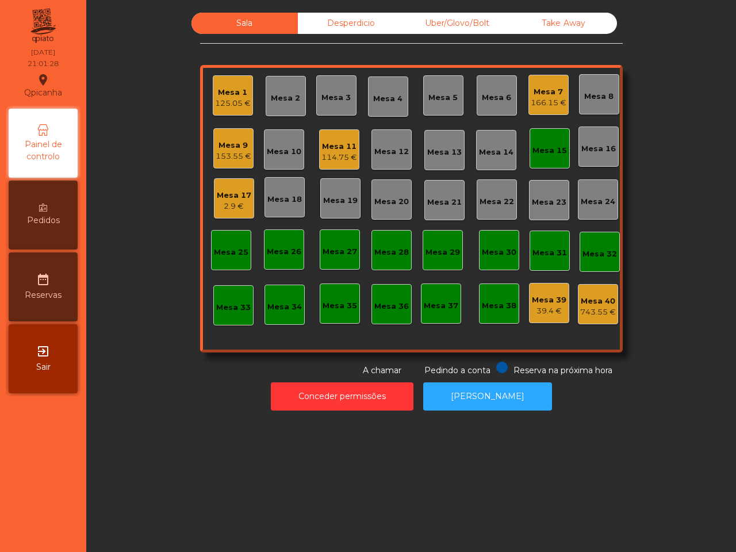
click at [331, 142] on div "Mesa 11" at bounding box center [340, 147] width 36 height 12
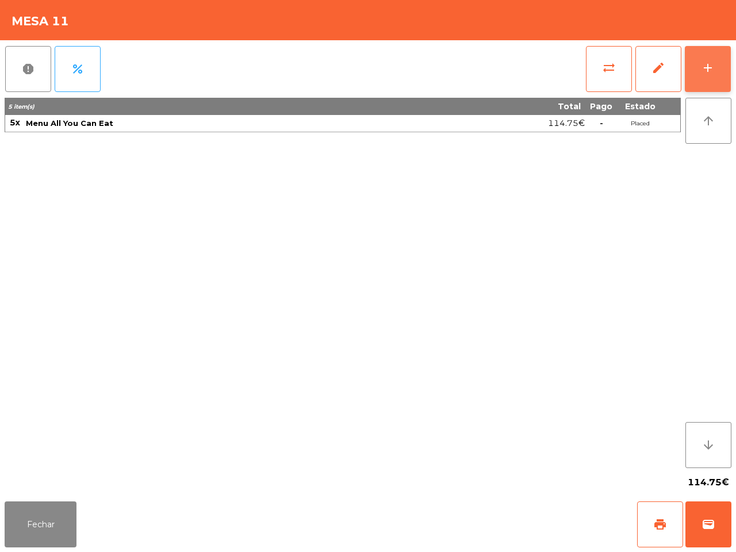
click at [702, 67] on div "add" at bounding box center [708, 68] width 14 height 14
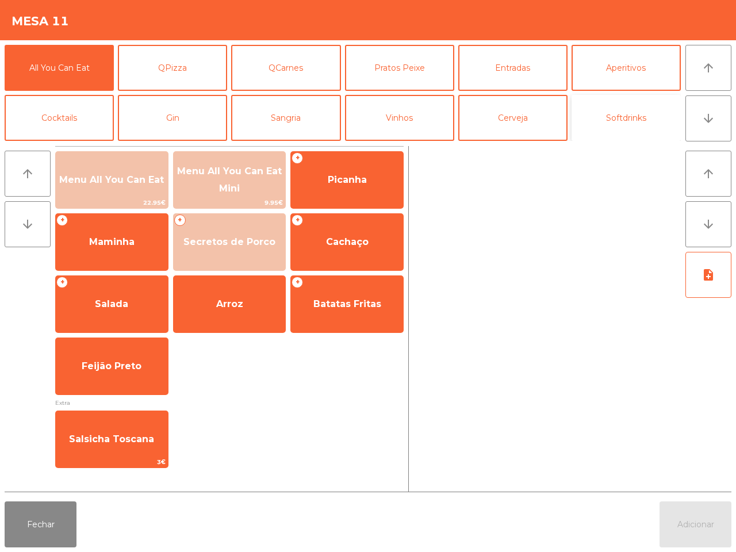
click at [602, 115] on button "Softdrinks" at bounding box center [626, 118] width 109 height 46
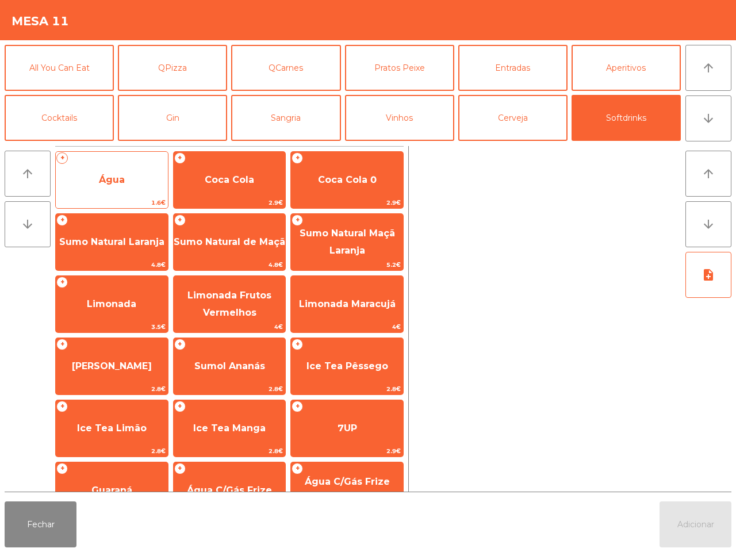
click at [124, 184] on span "Água" at bounding box center [112, 179] width 26 height 11
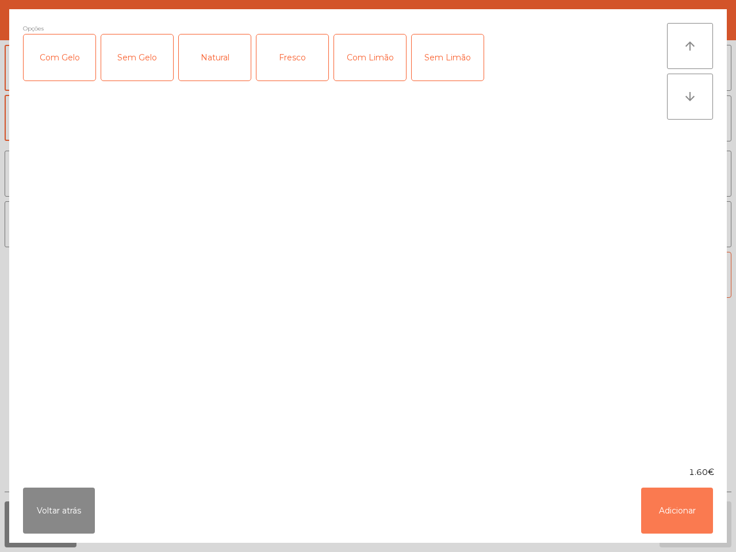
drag, startPoint x: 668, startPoint y: 515, endPoint x: 647, endPoint y: 426, distance: 92.2
click at [668, 515] on button "Adicionar" at bounding box center [677, 511] width 72 height 46
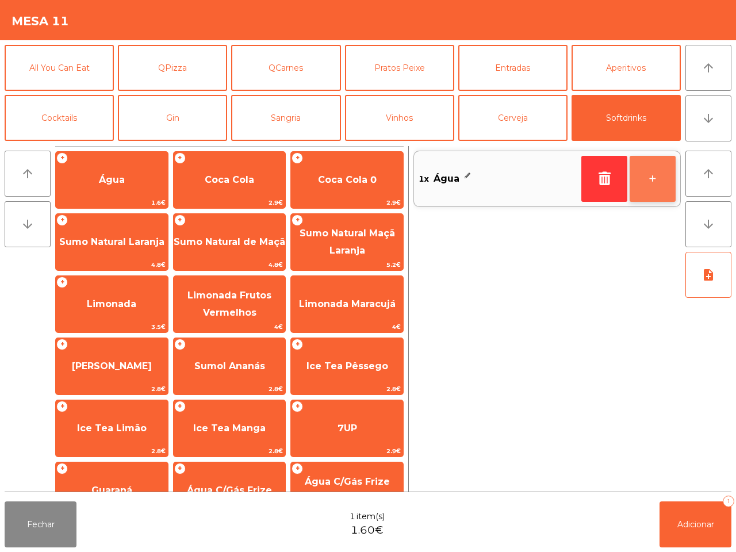
click at [656, 167] on button "+" at bounding box center [653, 179] width 46 height 46
click at [656, 171] on button "+" at bounding box center [653, 179] width 46 height 46
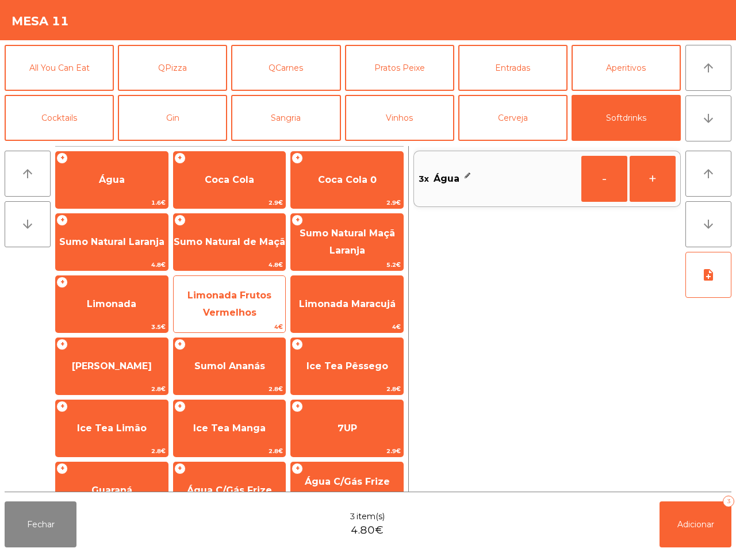
scroll to position [94, 0]
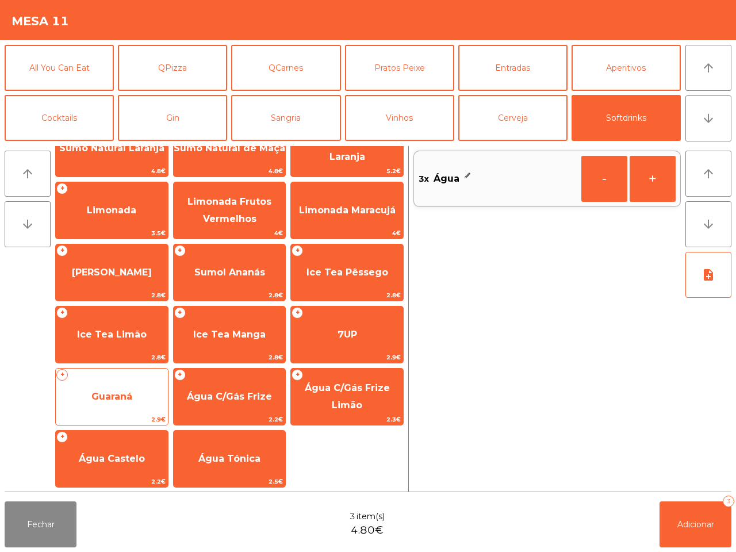
click at [119, 391] on span "Guaraná" at bounding box center [111, 396] width 41 height 11
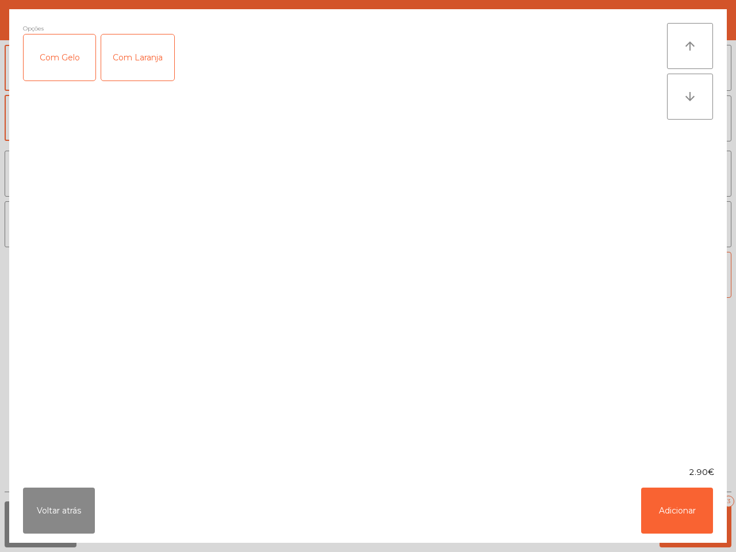
click at [133, 62] on div "Com Laranja" at bounding box center [137, 58] width 73 height 46
drag, startPoint x: 670, startPoint y: 510, endPoint x: 670, endPoint y: 502, distance: 7.5
click at [670, 507] on button "Adicionar" at bounding box center [677, 511] width 72 height 46
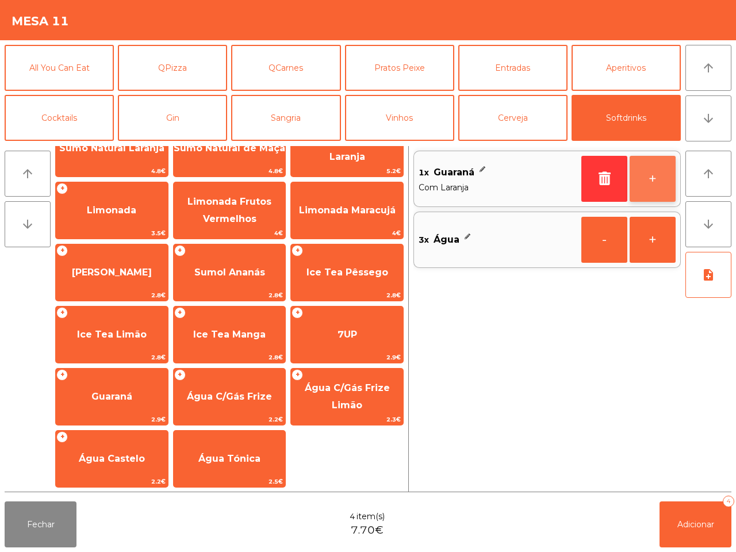
click at [660, 190] on button "+" at bounding box center [653, 179] width 46 height 46
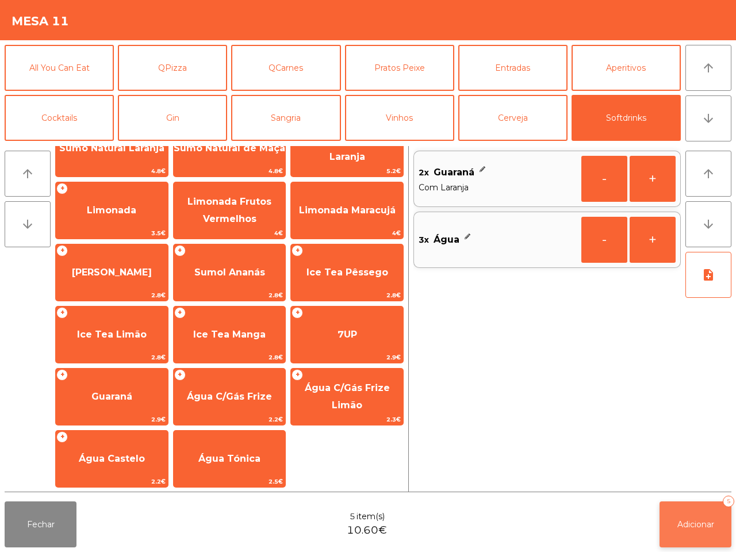
click at [710, 530] on button "Adicionar 5" at bounding box center [696, 525] width 72 height 46
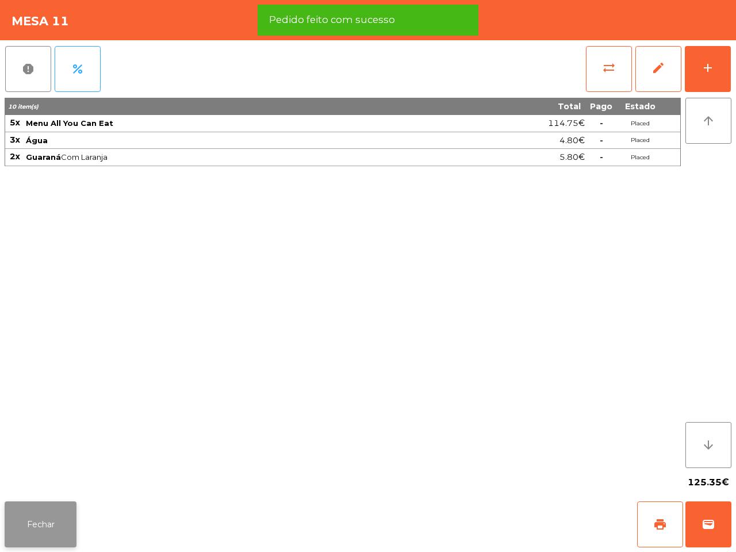
click at [36, 511] on button "Fechar" at bounding box center [41, 525] width 72 height 46
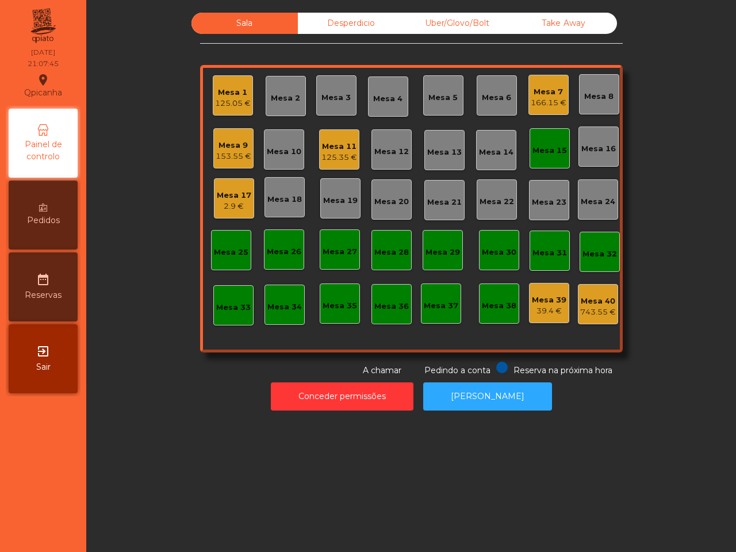
click at [81, 350] on nav "Qpicanha location_on 05/10/2025 21:07:45 Painel de controlo Pedidos date_range …" at bounding box center [43, 276] width 86 height 552
click at [547, 148] on div "Mesa 15" at bounding box center [550, 151] width 35 height 12
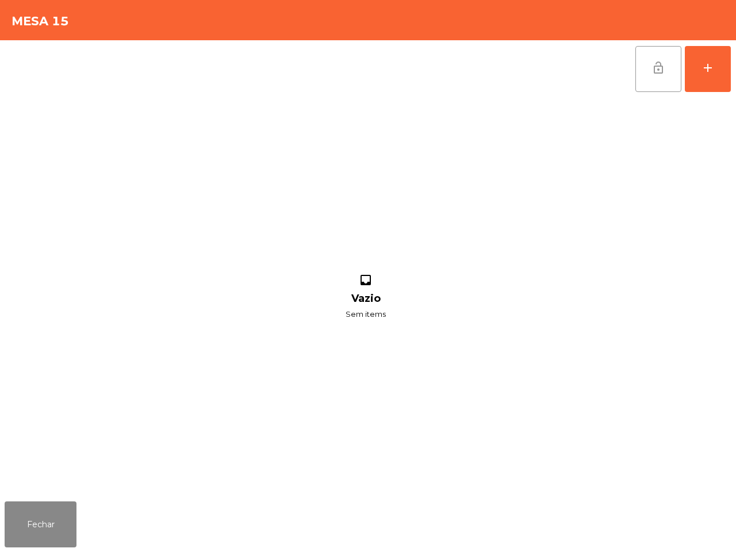
click at [654, 79] on button "lock_open" at bounding box center [659, 69] width 46 height 46
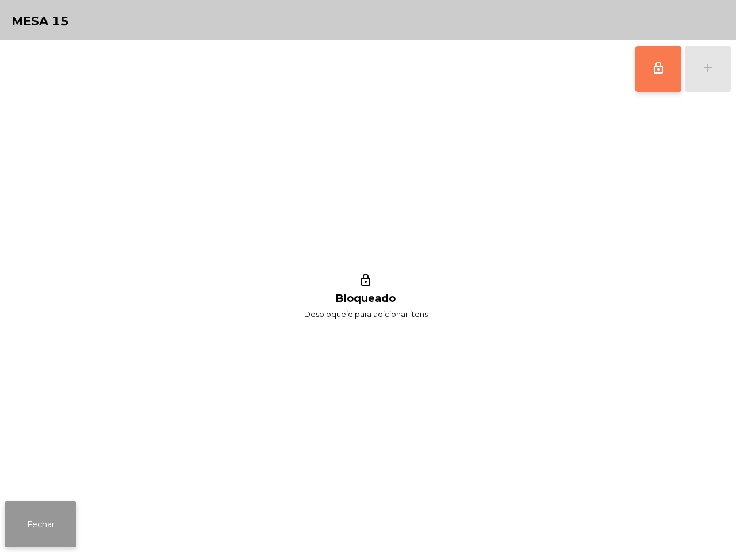
click at [21, 532] on button "Fechar" at bounding box center [41, 525] width 72 height 46
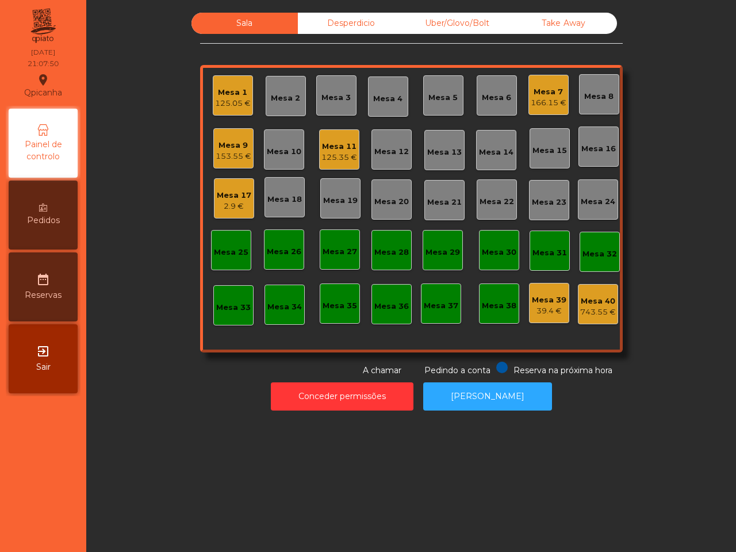
click at [545, 308] on div "39.4 €" at bounding box center [549, 311] width 35 height 12
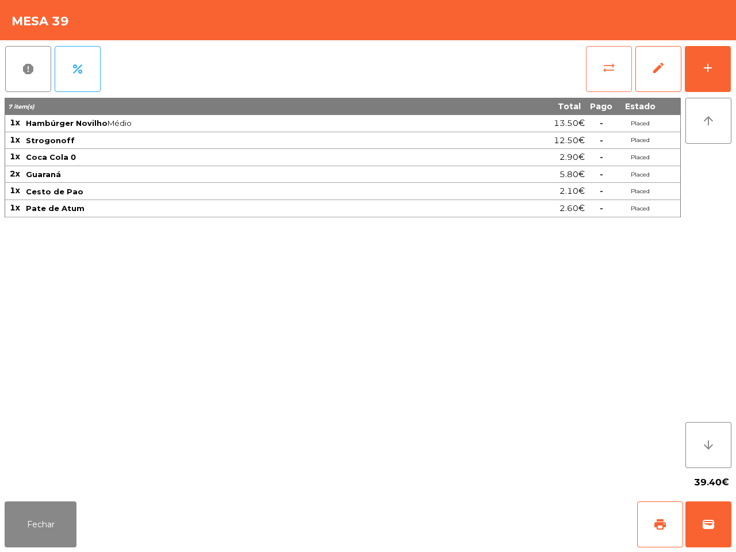
click at [607, 71] on span "sync_alt" at bounding box center [609, 68] width 14 height 14
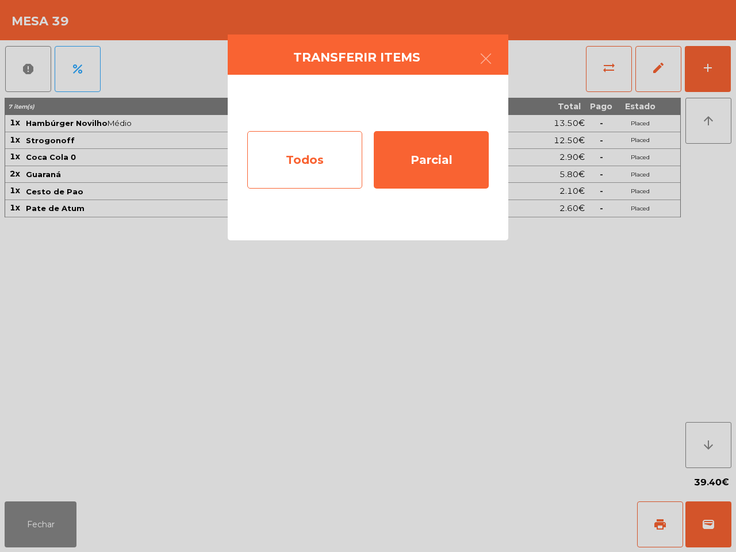
click at [345, 157] on div "Todos" at bounding box center [304, 160] width 115 height 58
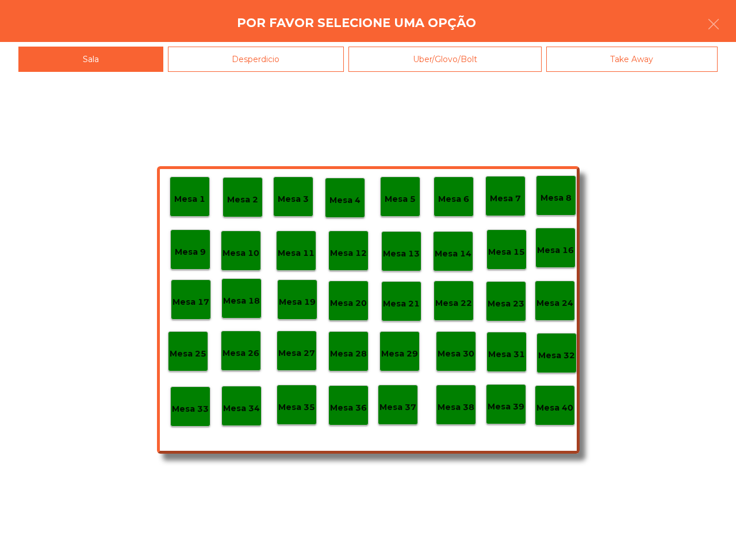
click at [551, 403] on p "Mesa 40" at bounding box center [555, 408] width 37 height 13
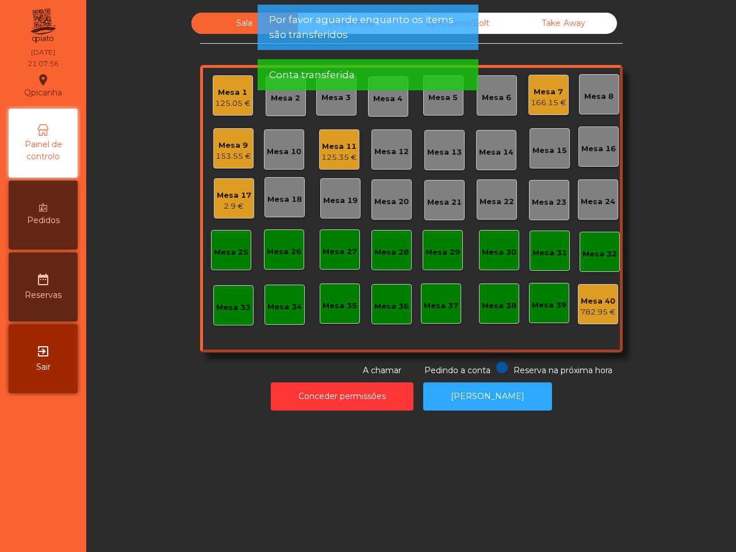
click at [232, 148] on div "Mesa 9" at bounding box center [234, 146] width 36 height 12
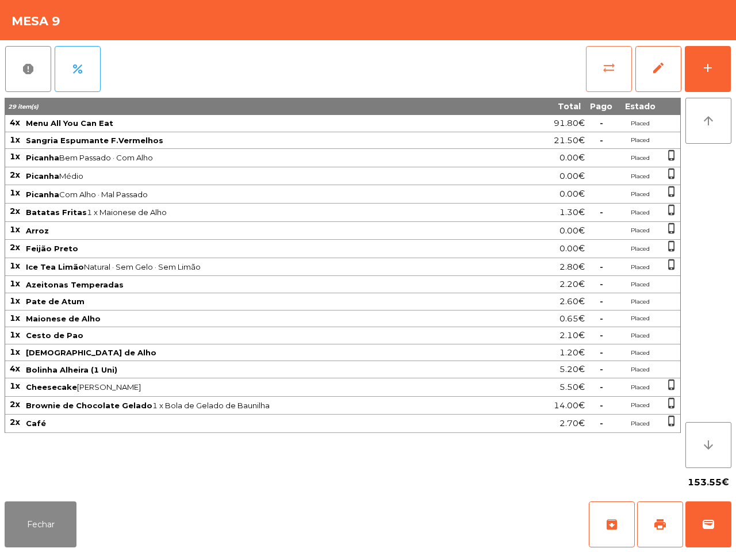
click at [597, 70] on button "sync_alt" at bounding box center [609, 69] width 46 height 46
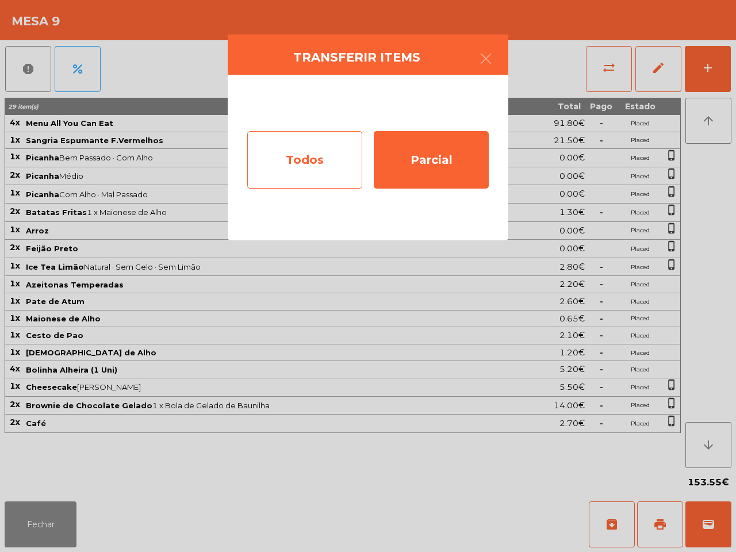
click at [324, 171] on div "Todos" at bounding box center [304, 160] width 115 height 58
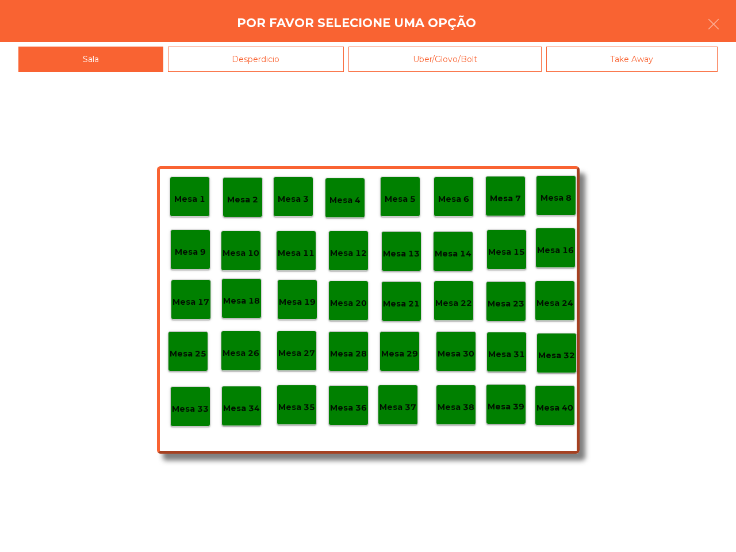
click at [556, 407] on p "Mesa 40" at bounding box center [555, 408] width 37 height 13
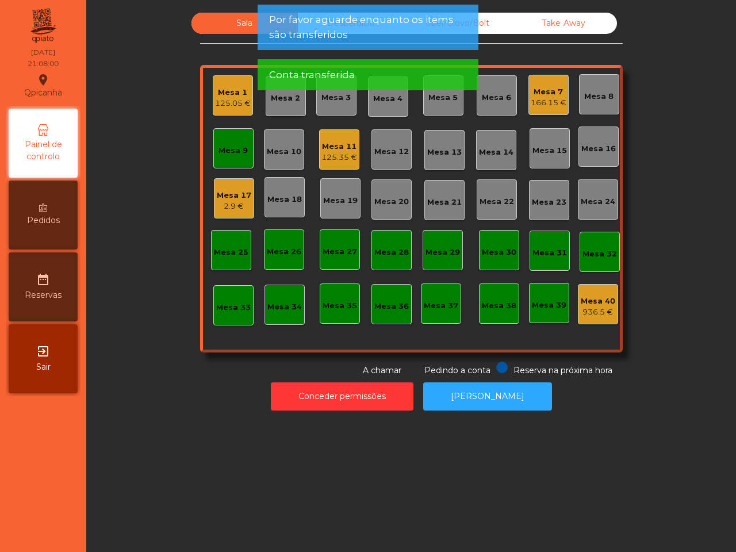
click at [219, 154] on div "Mesa 9" at bounding box center [233, 151] width 29 height 12
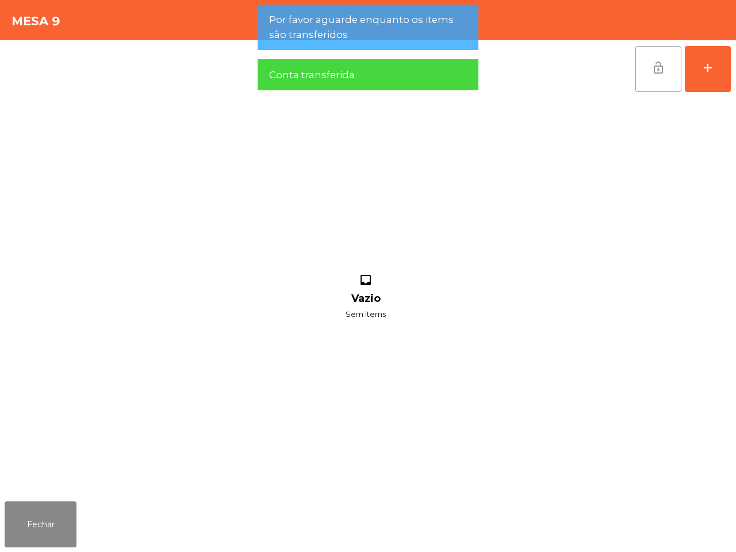
click at [647, 63] on button "lock_open" at bounding box center [659, 69] width 46 height 46
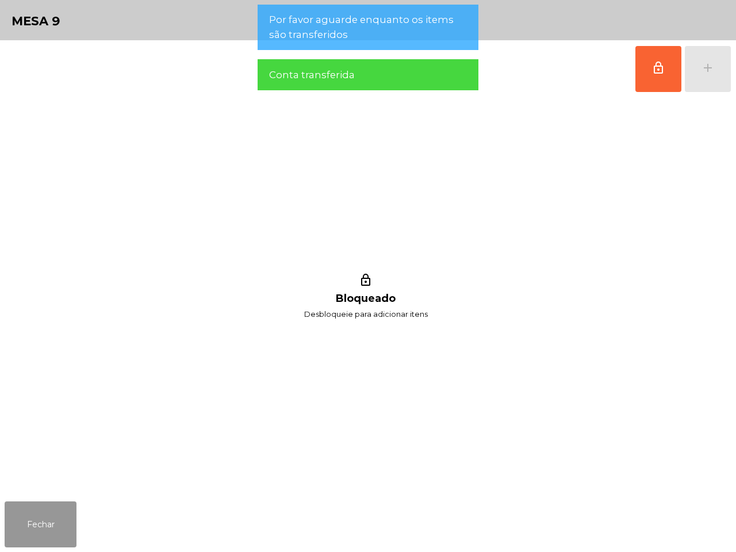
click at [44, 510] on button "Fechar" at bounding box center [41, 525] width 72 height 46
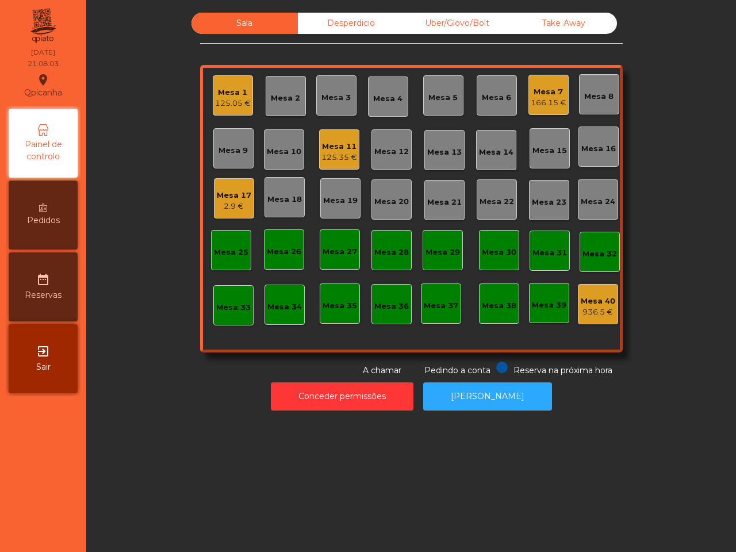
click at [548, 92] on div "Mesa 7" at bounding box center [549, 92] width 36 height 12
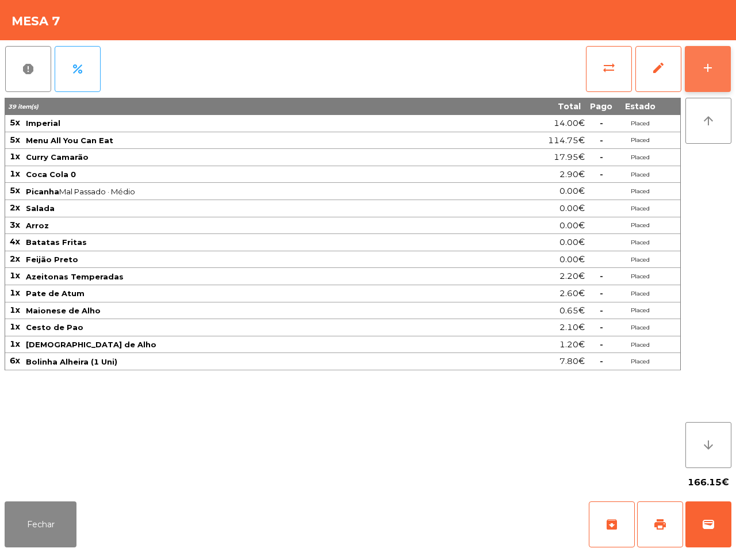
click at [696, 62] on button "add" at bounding box center [708, 69] width 46 height 46
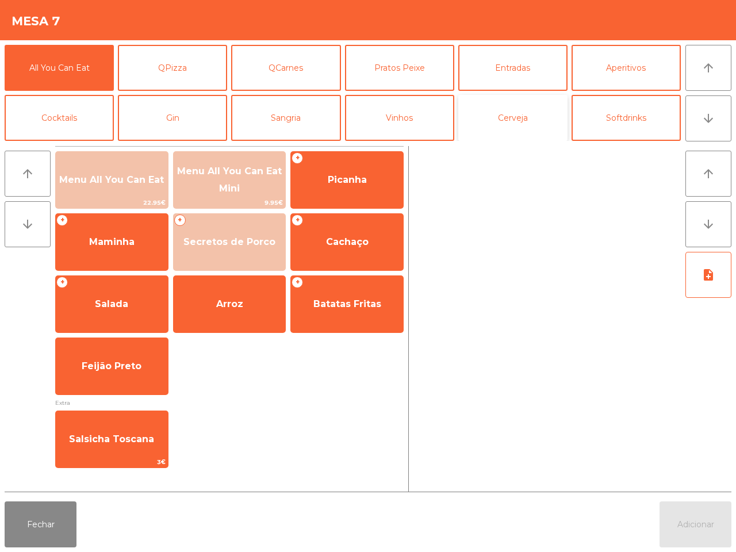
click at [522, 119] on button "Cerveja" at bounding box center [512, 118] width 109 height 46
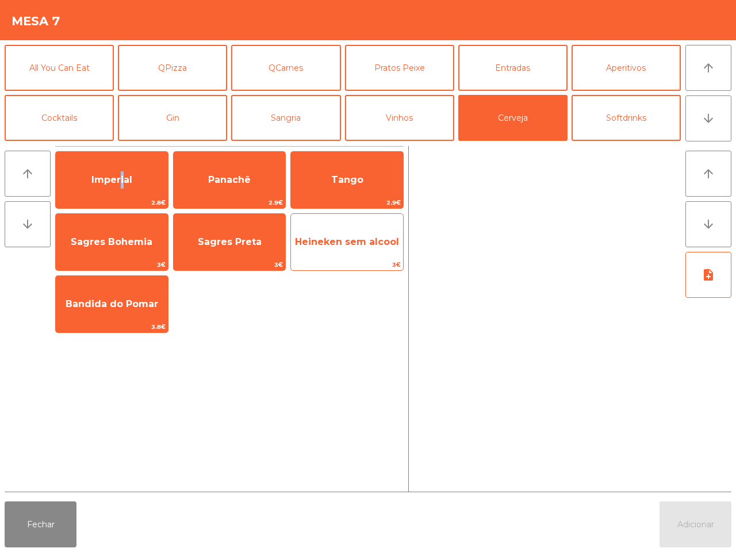
drag, startPoint x: 118, startPoint y: 183, endPoint x: 374, endPoint y: 268, distance: 269.6
click at [119, 185] on span "Imperial" at bounding box center [111, 179] width 41 height 11
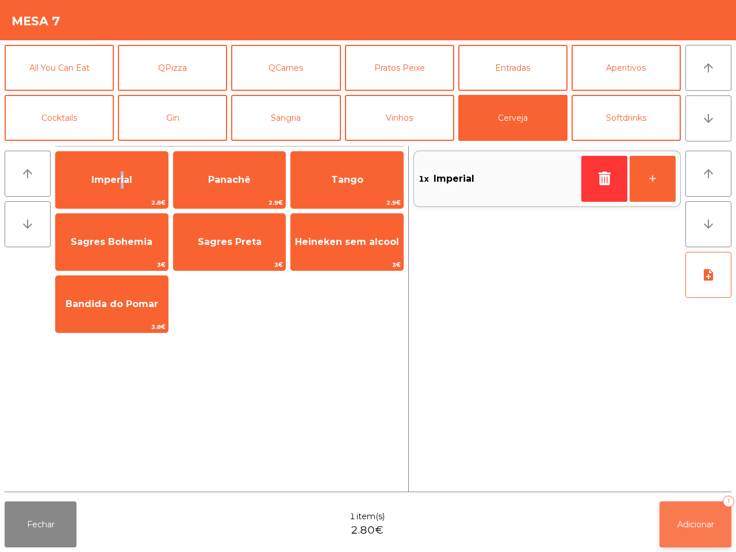
click at [704, 510] on button "Adicionar 1" at bounding box center [696, 525] width 72 height 46
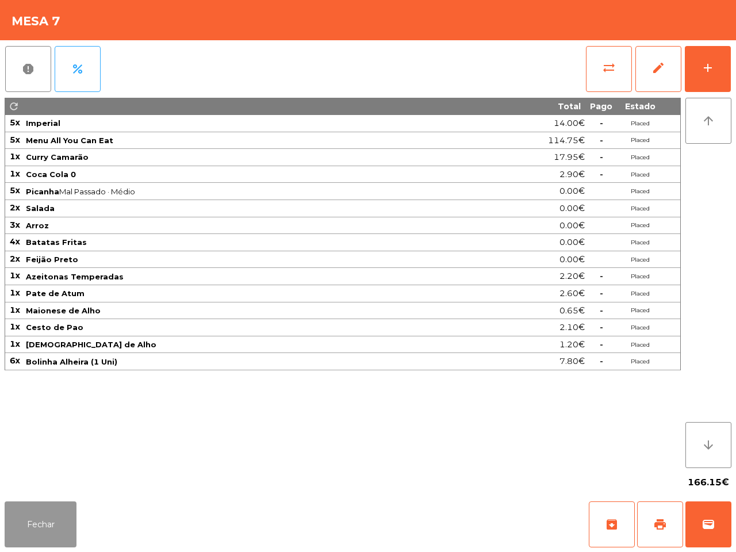
click at [56, 539] on button "Fechar" at bounding box center [41, 525] width 72 height 46
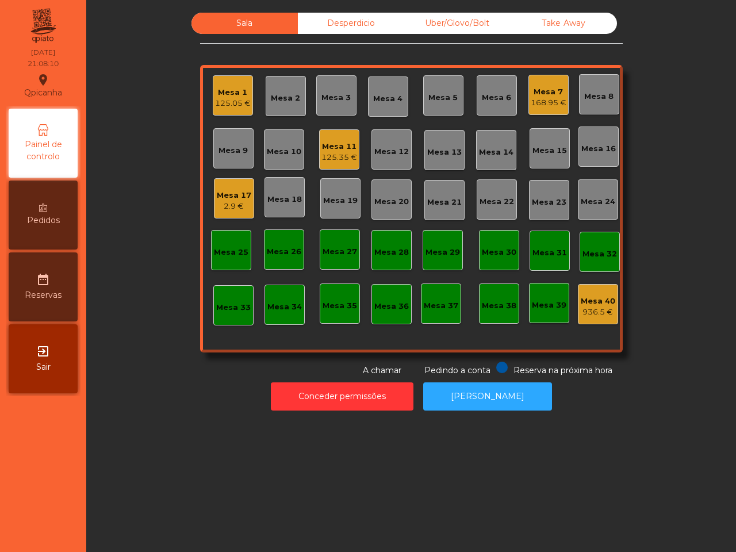
drag, startPoint x: 62, startPoint y: 538, endPoint x: 58, endPoint y: 527, distance: 11.5
click at [62, 537] on nav "Qpicanha location_on 05/10/2025 21:08:10 Painel de controlo Pedidos date_range …" at bounding box center [43, 276] width 86 height 552
click at [533, 96] on div "Mesa 7" at bounding box center [549, 92] width 36 height 12
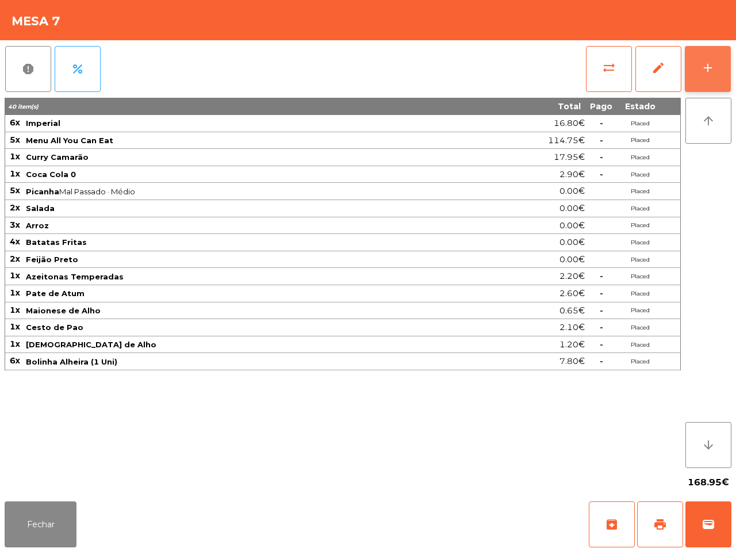
click at [716, 70] on button "add" at bounding box center [708, 69] width 46 height 46
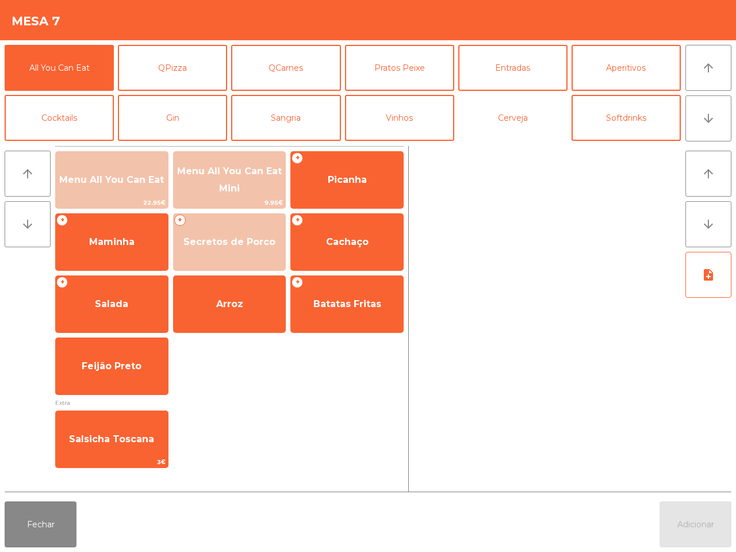
click at [513, 122] on button "Cerveja" at bounding box center [512, 118] width 109 height 46
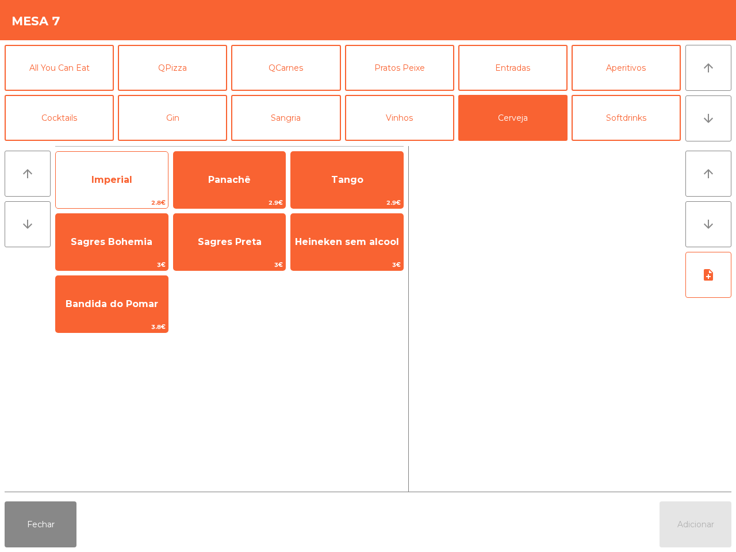
click at [116, 187] on span "Imperial" at bounding box center [112, 180] width 112 height 31
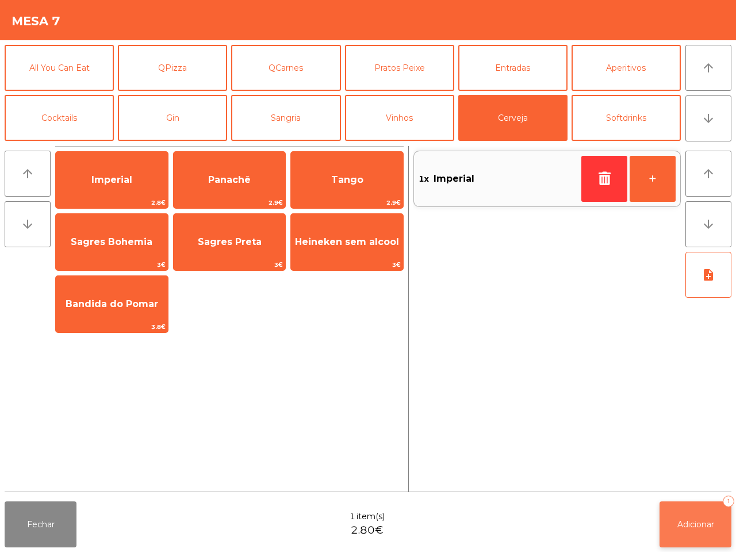
click at [683, 515] on button "Adicionar 1" at bounding box center [696, 525] width 72 height 46
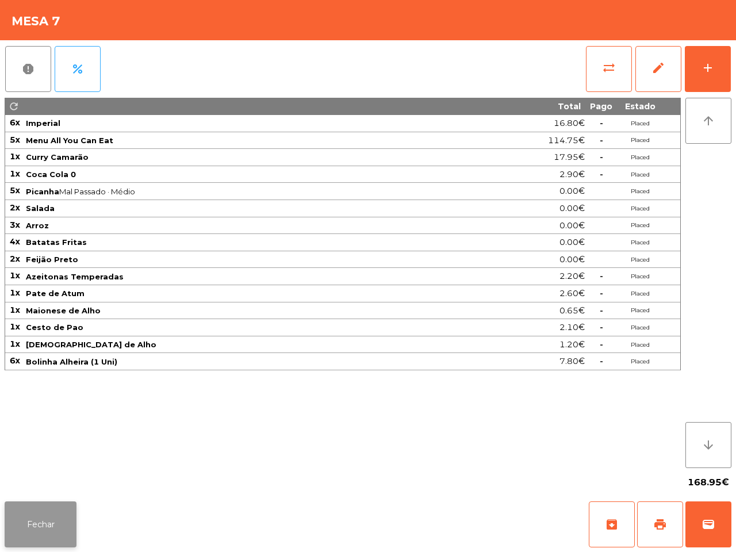
click at [70, 529] on button "Fechar" at bounding box center [41, 525] width 72 height 46
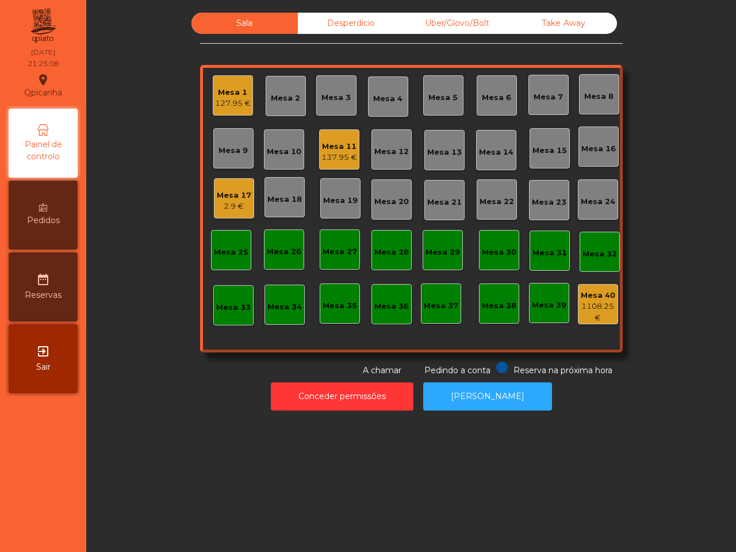
drag, startPoint x: 190, startPoint y: 412, endPoint x: 193, endPoint y: 332, distance: 80.0
click at [189, 410] on div "Conceder permissões Abrir Gaveta" at bounding box center [411, 397] width 619 height 40
click at [339, 148] on div "Mesa 11" at bounding box center [340, 147] width 36 height 12
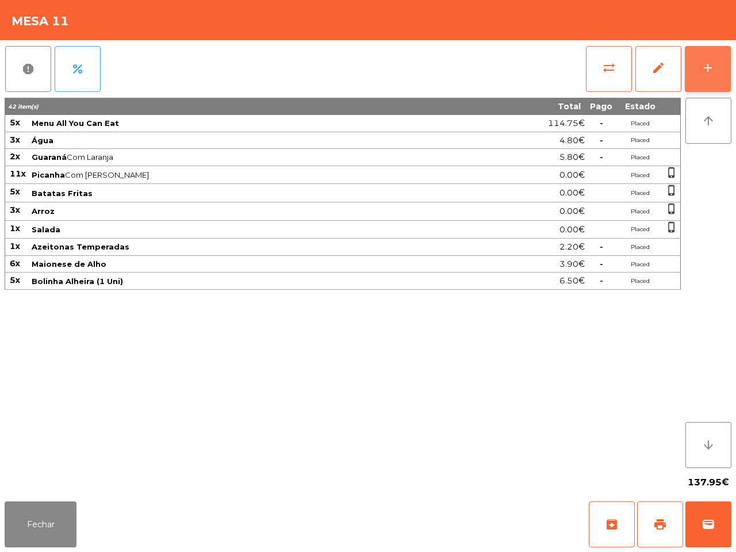
click at [718, 78] on button "add" at bounding box center [708, 69] width 46 height 46
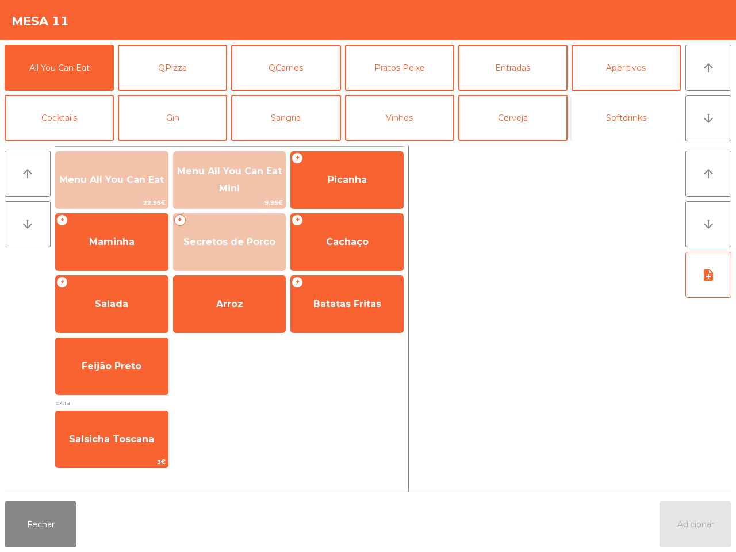
click at [610, 127] on button "Softdrinks" at bounding box center [626, 118] width 109 height 46
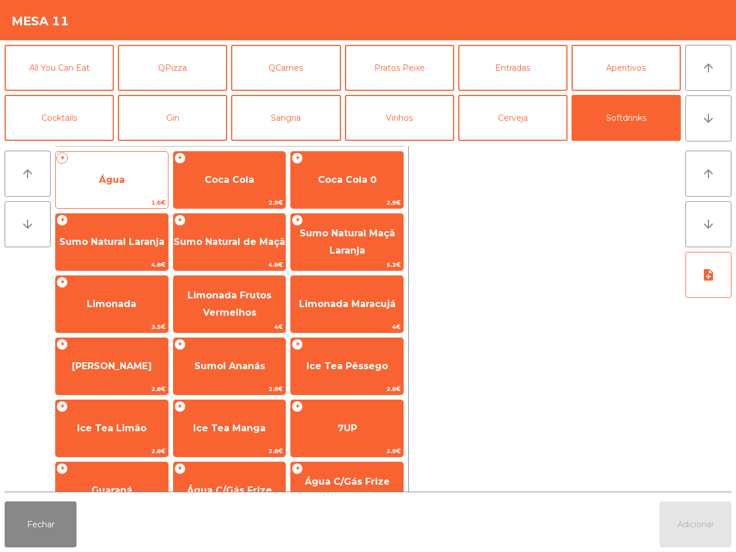
click at [137, 182] on span "Água" at bounding box center [112, 180] width 112 height 31
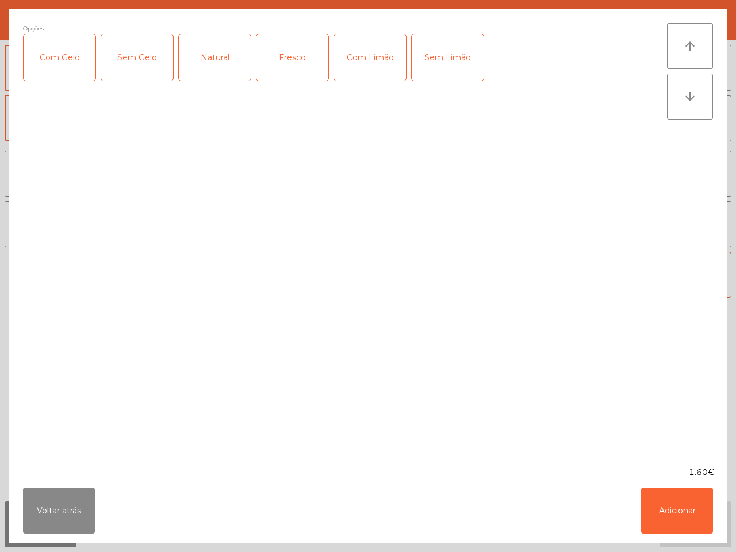
click at [280, 58] on div "Fresco" at bounding box center [293, 58] width 72 height 46
click at [698, 492] on button "Adicionar" at bounding box center [677, 511] width 72 height 46
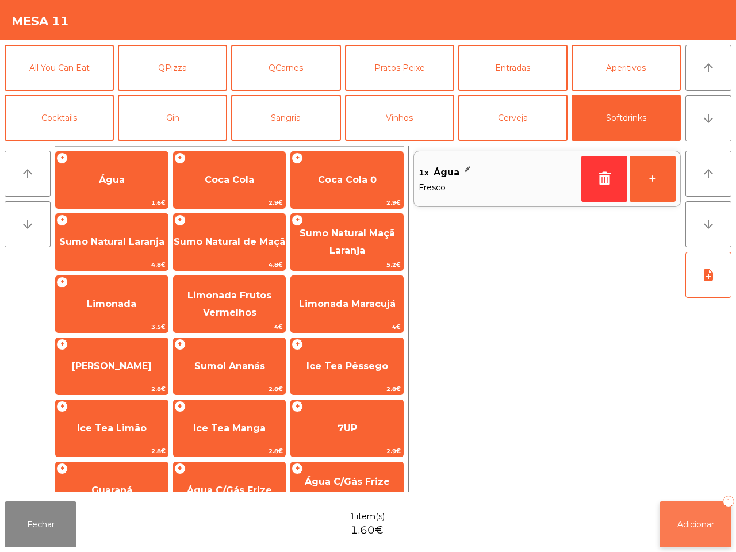
click at [714, 526] on span "Adicionar" at bounding box center [696, 524] width 37 height 10
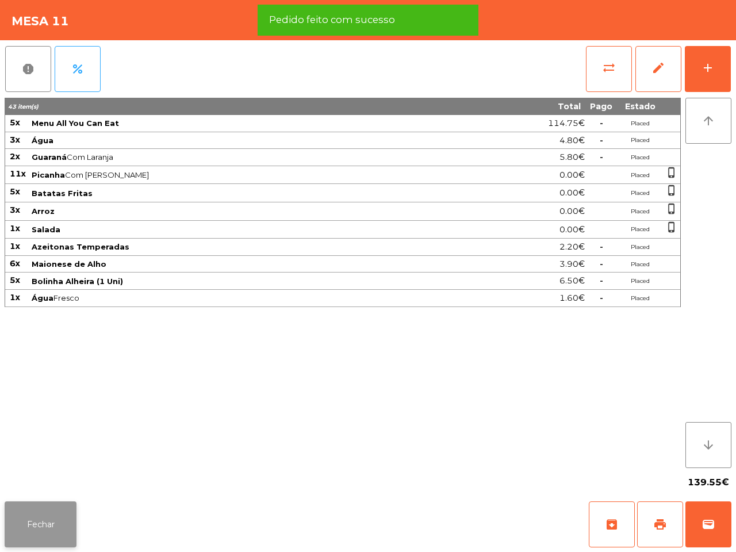
click at [37, 528] on button "Fechar" at bounding box center [41, 525] width 72 height 46
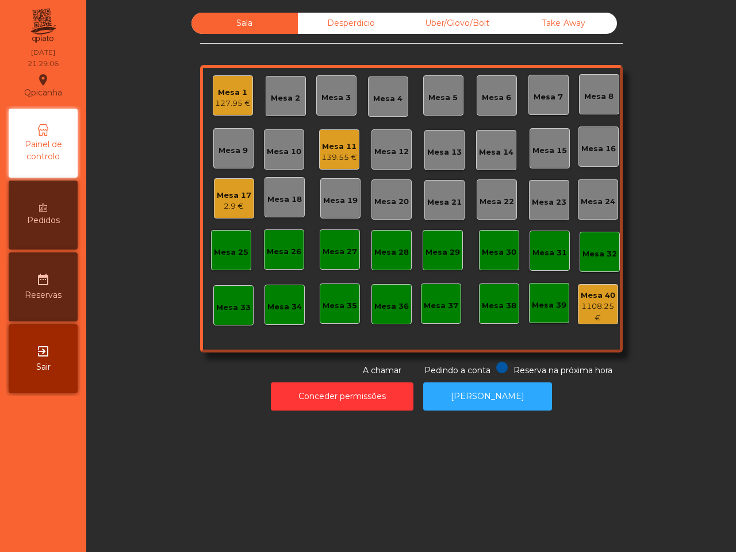
click at [54, 400] on nav "Qpicanha location_on 05/10/2025 21:29:06 Painel de controlo Pedidos date_range …" at bounding box center [43, 276] width 86 height 552
click at [545, 104] on div "Mesa 7" at bounding box center [549, 95] width 40 height 40
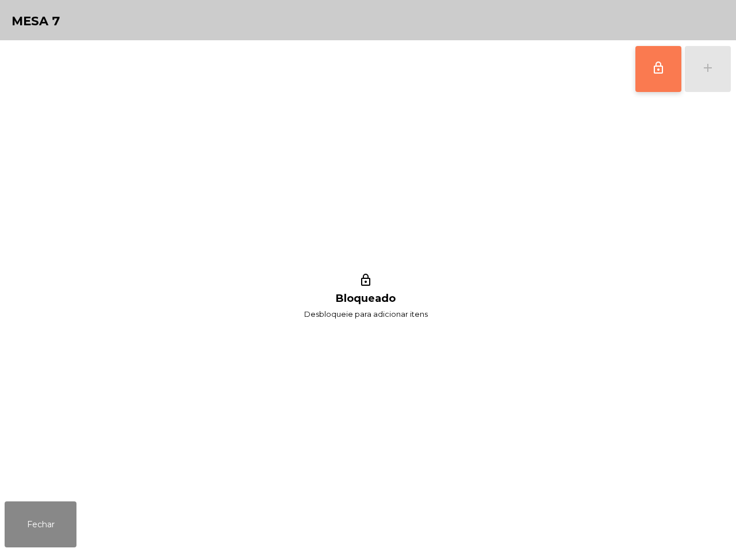
click at [643, 72] on button "lock_outline" at bounding box center [659, 69] width 46 height 46
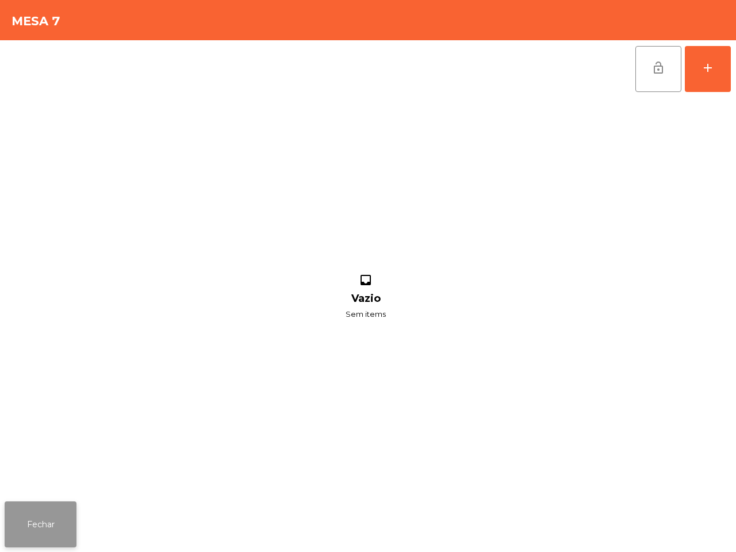
click at [18, 533] on button "Fechar" at bounding box center [41, 525] width 72 height 46
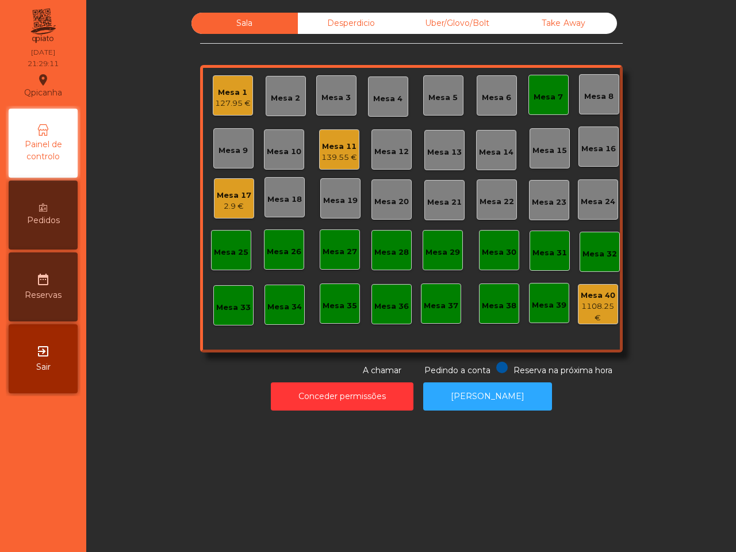
click at [591, 314] on div "1108.25 €" at bounding box center [598, 312] width 39 height 22
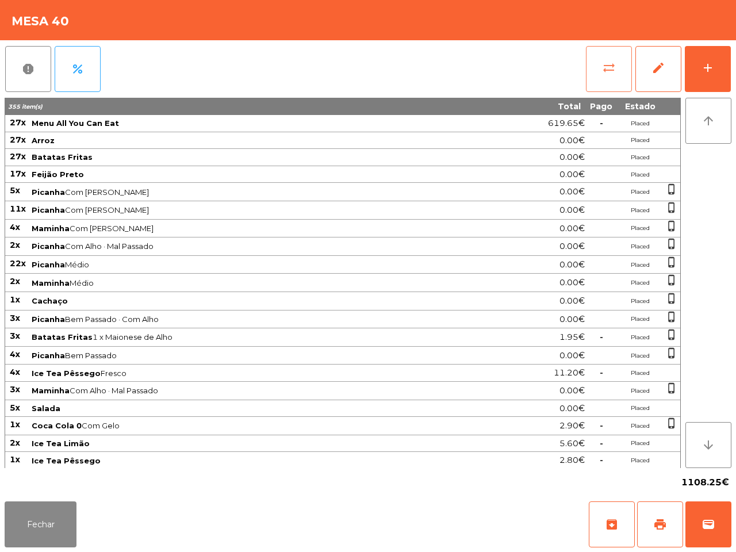
click at [607, 76] on button "sync_alt" at bounding box center [609, 69] width 46 height 46
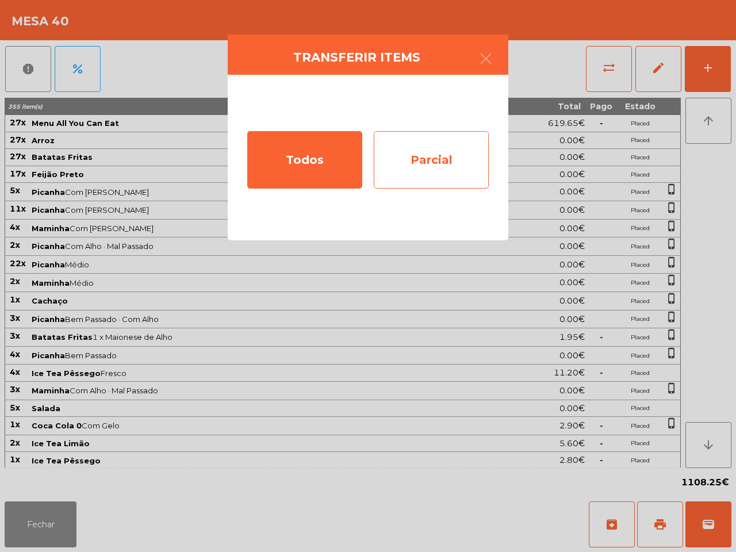
click at [450, 147] on div "Parcial" at bounding box center [431, 160] width 115 height 58
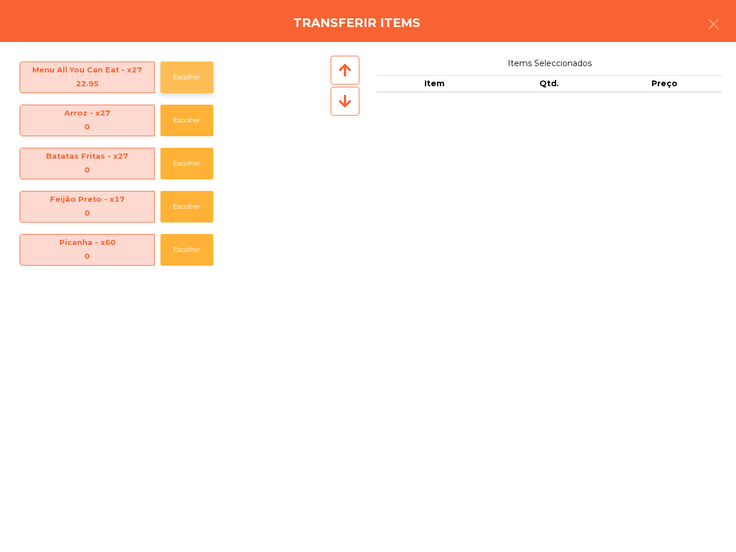
click at [185, 74] on button "Escolher" at bounding box center [187, 78] width 53 height 32
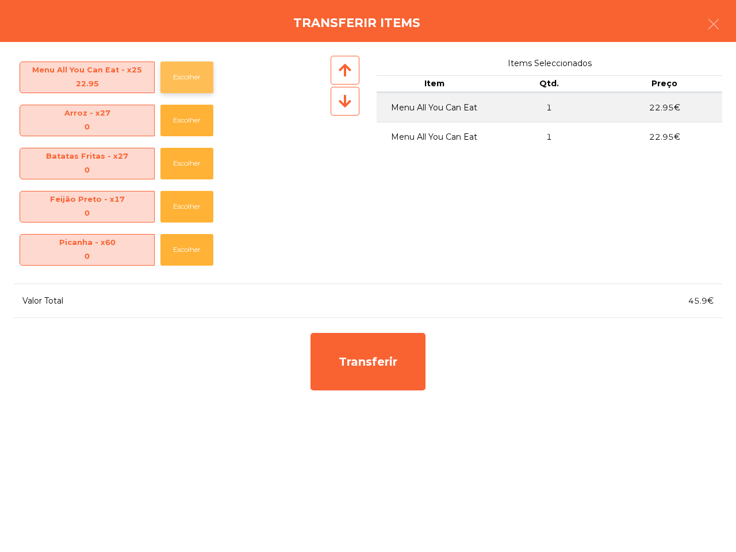
click at [185, 74] on button "Escolher" at bounding box center [187, 78] width 53 height 32
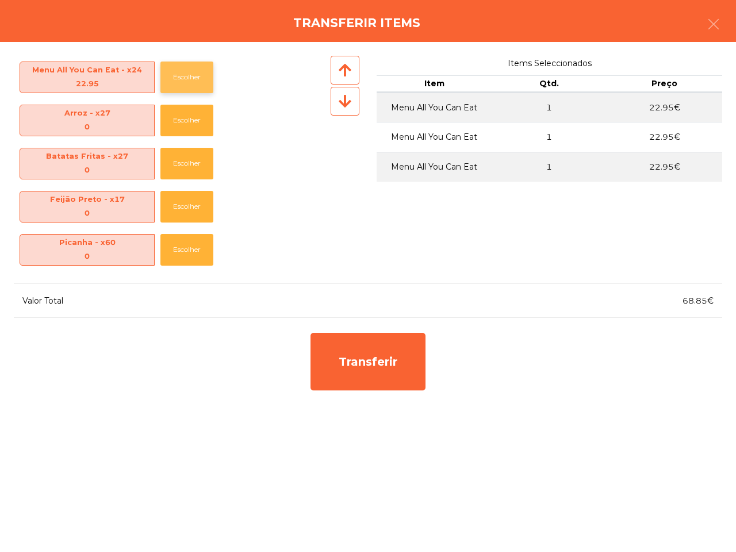
click at [185, 74] on button "Escolher" at bounding box center [187, 78] width 53 height 32
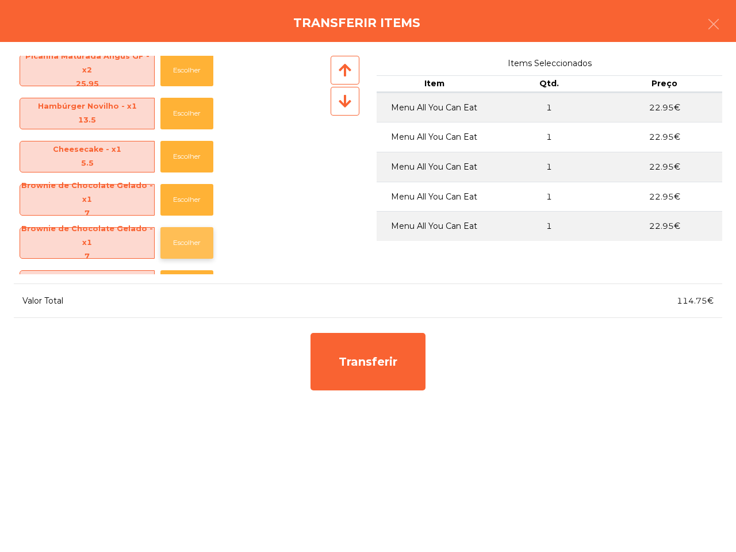
scroll to position [1464, 0]
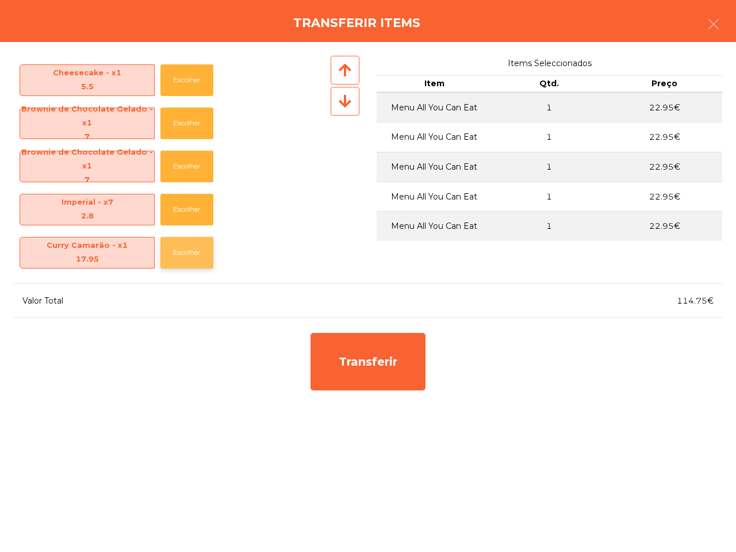
click at [196, 251] on button "Escolher" at bounding box center [187, 253] width 53 height 32
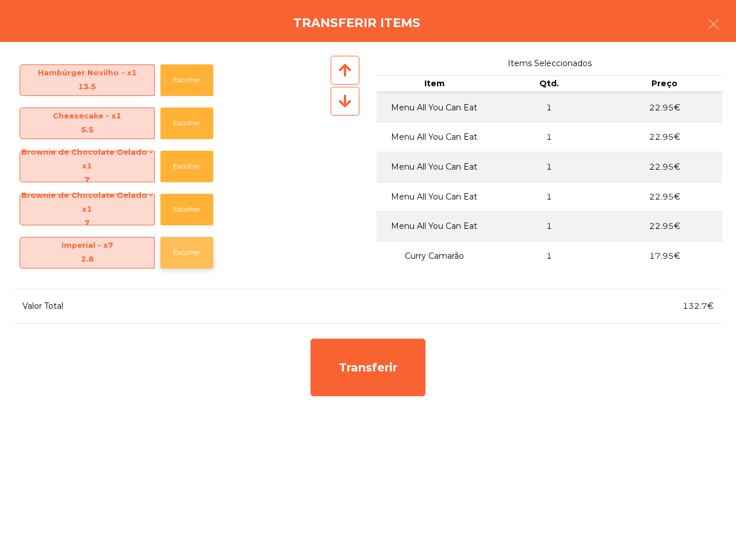
click at [196, 249] on button "Escolher" at bounding box center [187, 253] width 53 height 32
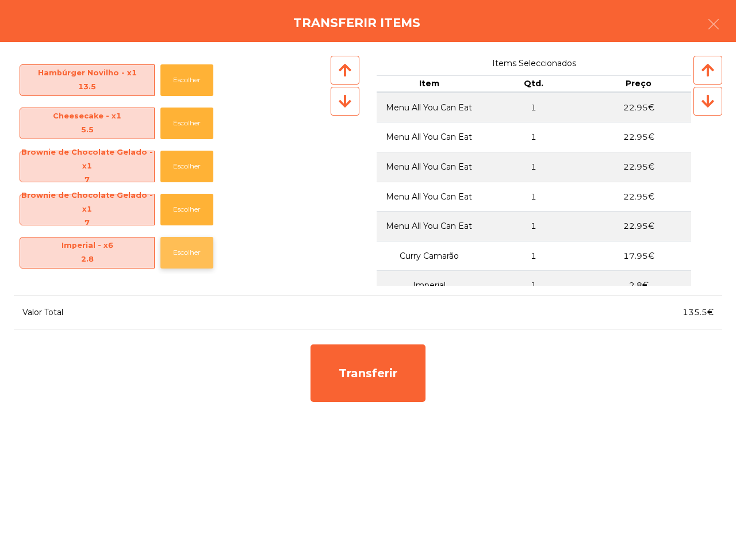
click at [196, 249] on button "Escolher" at bounding box center [187, 253] width 53 height 32
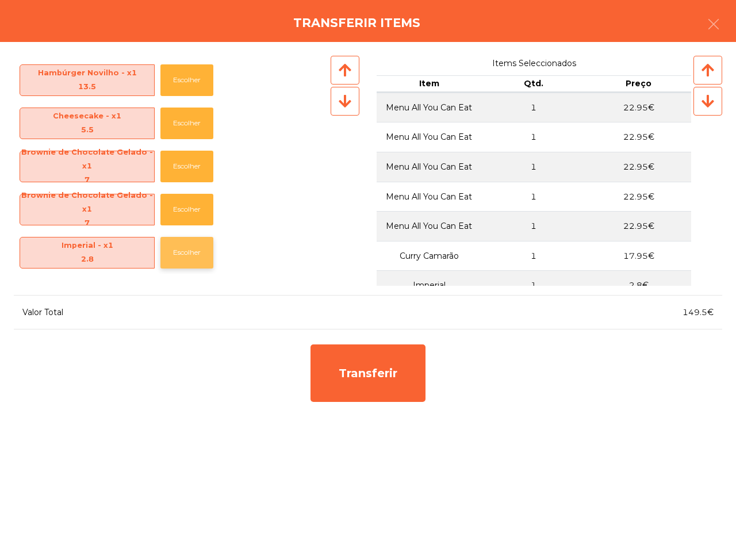
click at [196, 249] on button "Escolher" at bounding box center [187, 253] width 53 height 32
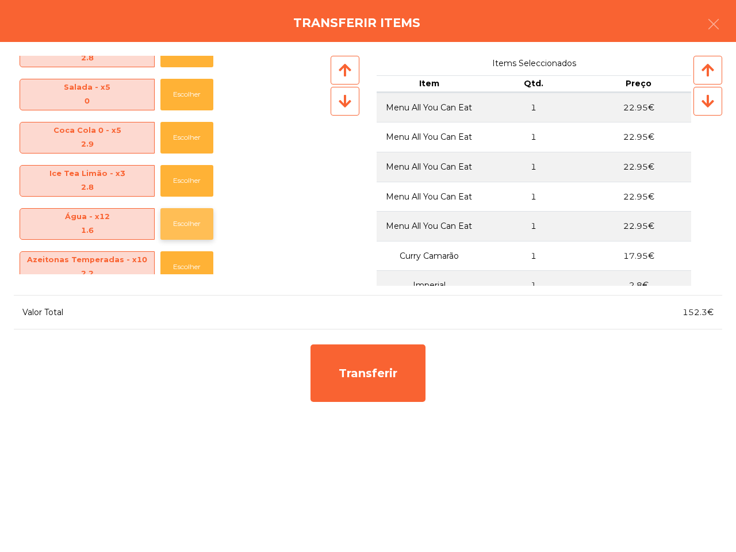
scroll to position [299, 0]
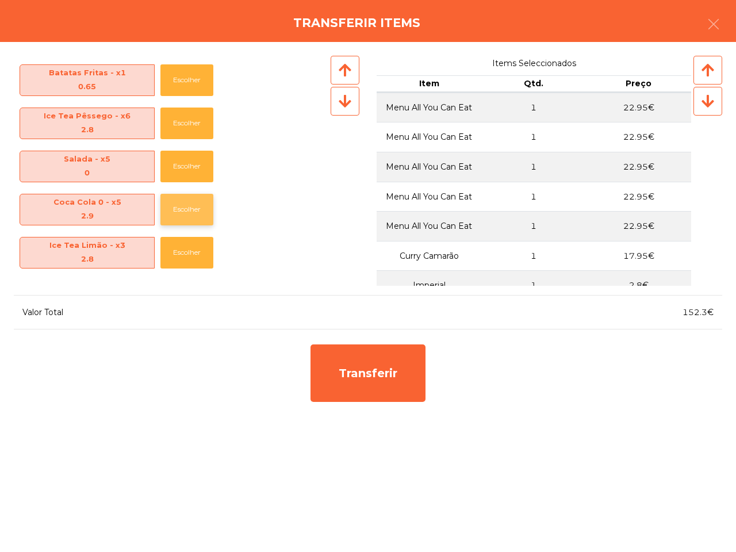
click at [185, 208] on button "Escolher" at bounding box center [187, 210] width 53 height 32
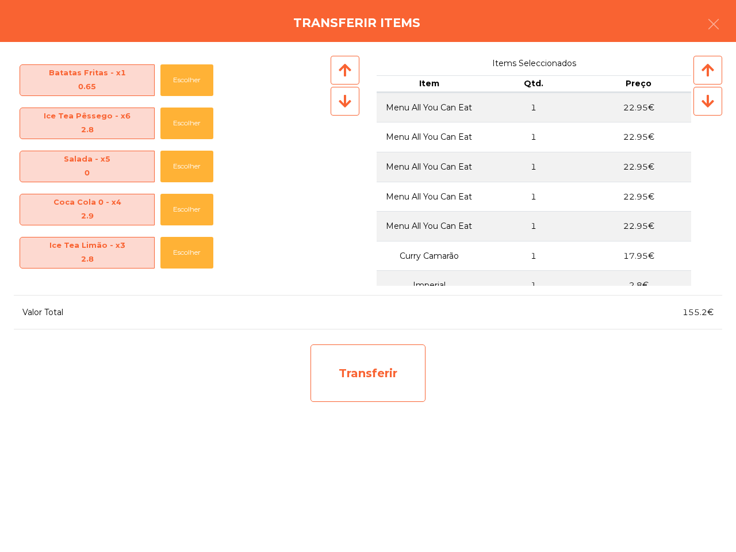
click at [380, 377] on div "Transferir" at bounding box center [368, 374] width 115 height 58
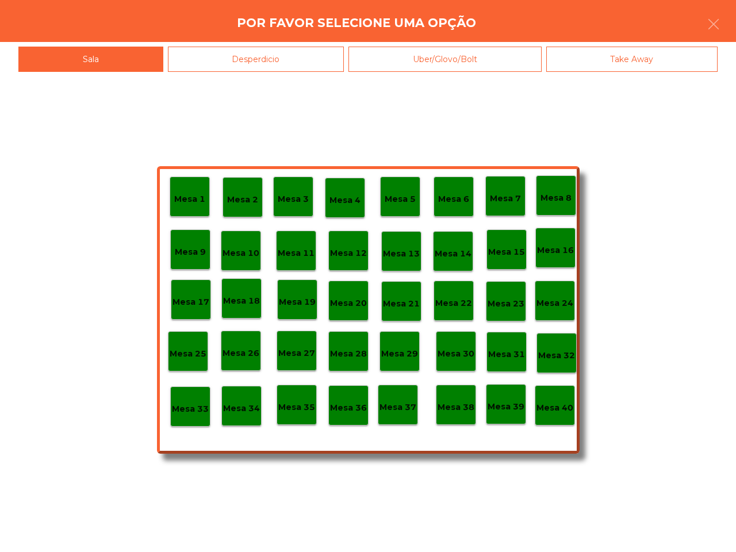
click at [519, 186] on div "Mesa 7" at bounding box center [506, 196] width 40 height 40
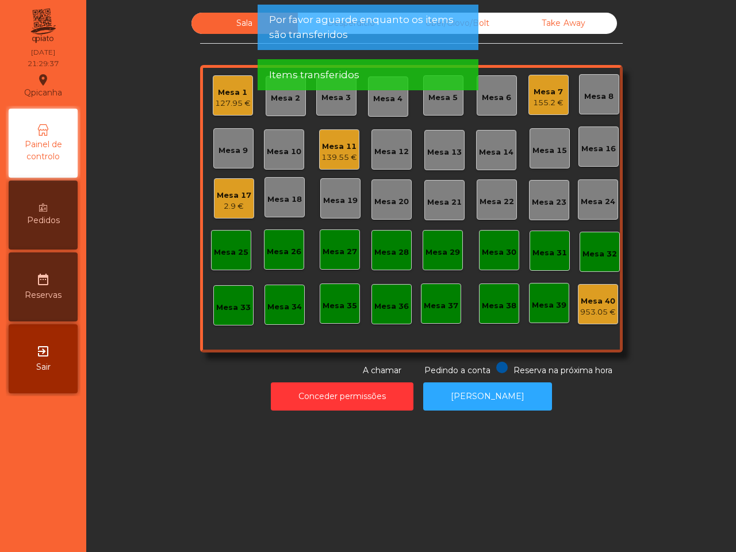
click at [542, 101] on div "155.2 €" at bounding box center [548, 103] width 30 height 12
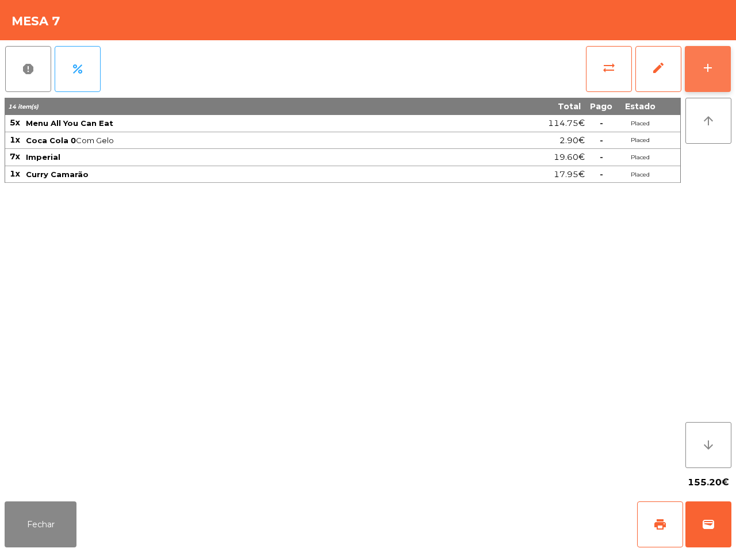
click at [705, 83] on button "add" at bounding box center [708, 69] width 46 height 46
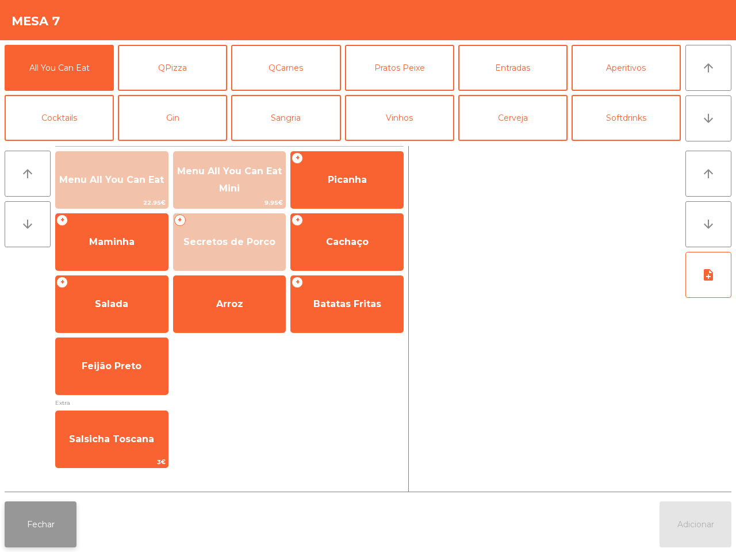
click at [37, 541] on button "Fechar" at bounding box center [41, 525] width 72 height 46
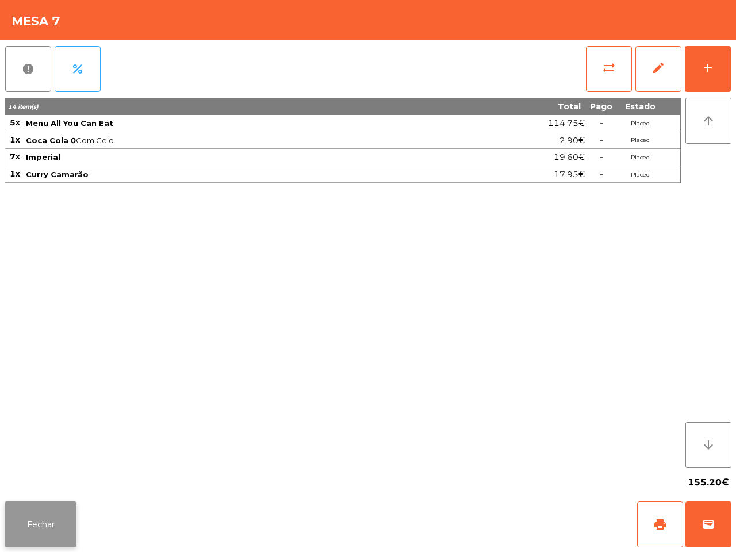
click at [52, 537] on button "Fechar" at bounding box center [41, 525] width 72 height 46
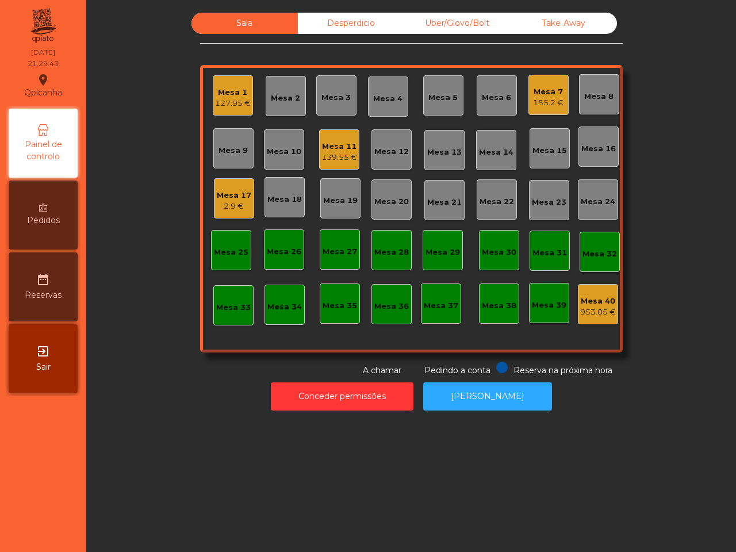
click at [580, 314] on div "953.05 €" at bounding box center [598, 313] width 36 height 12
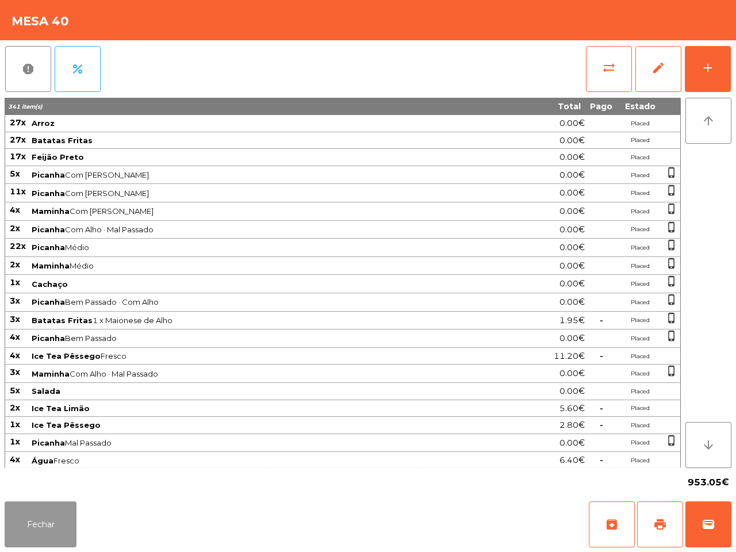
click at [54, 547] on button "Fechar" at bounding box center [41, 525] width 72 height 46
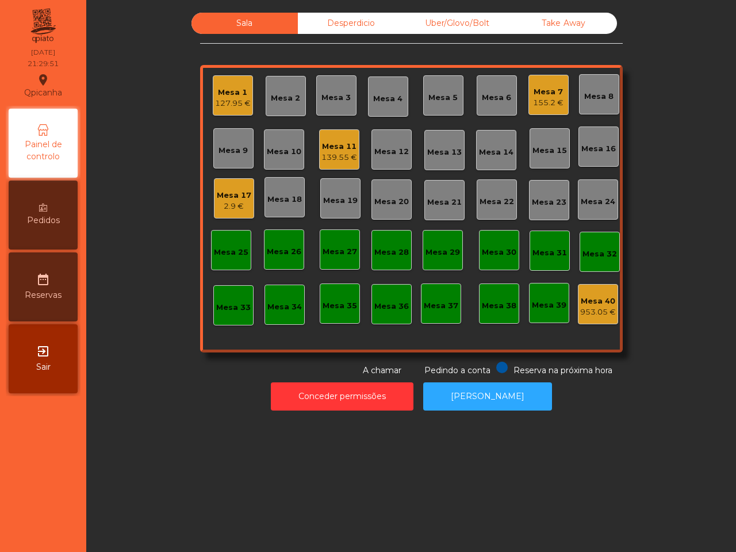
click at [540, 98] on div "155.2 €" at bounding box center [548, 103] width 30 height 12
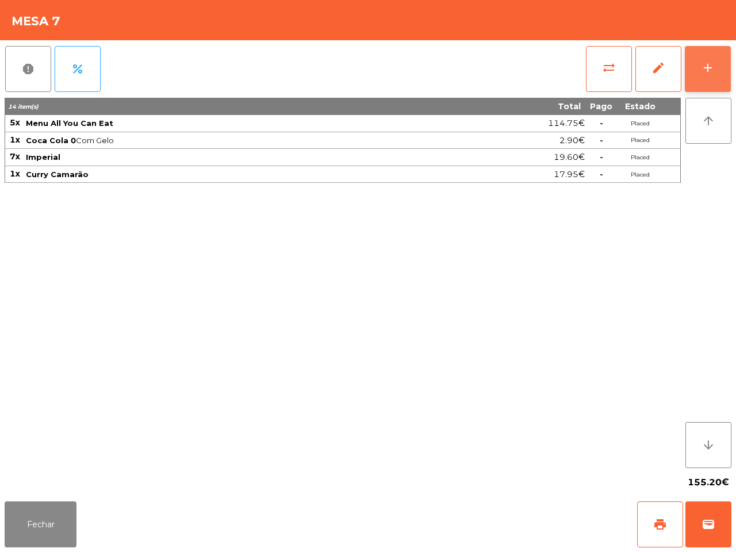
click at [712, 67] on div "add" at bounding box center [708, 68] width 14 height 14
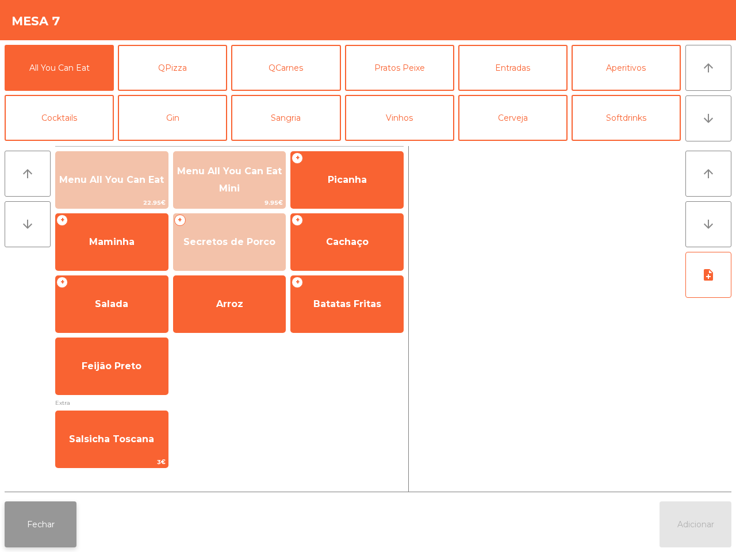
click at [65, 532] on button "Fechar" at bounding box center [41, 525] width 72 height 46
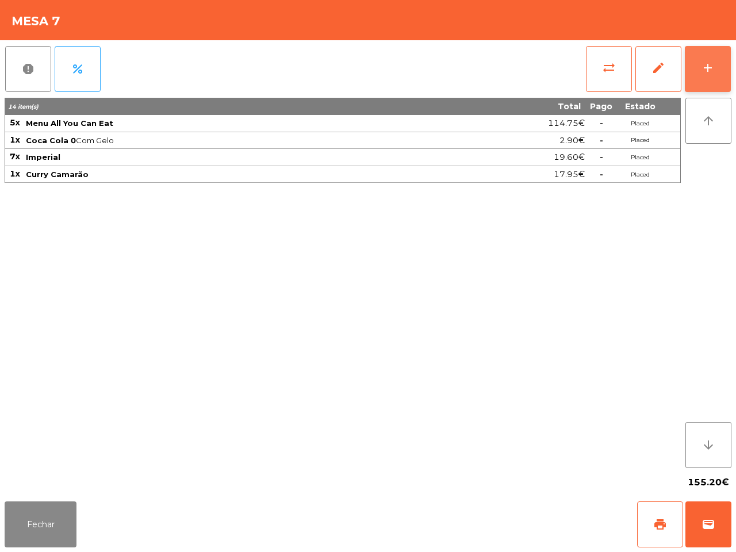
click at [715, 64] on button "add" at bounding box center [708, 69] width 46 height 46
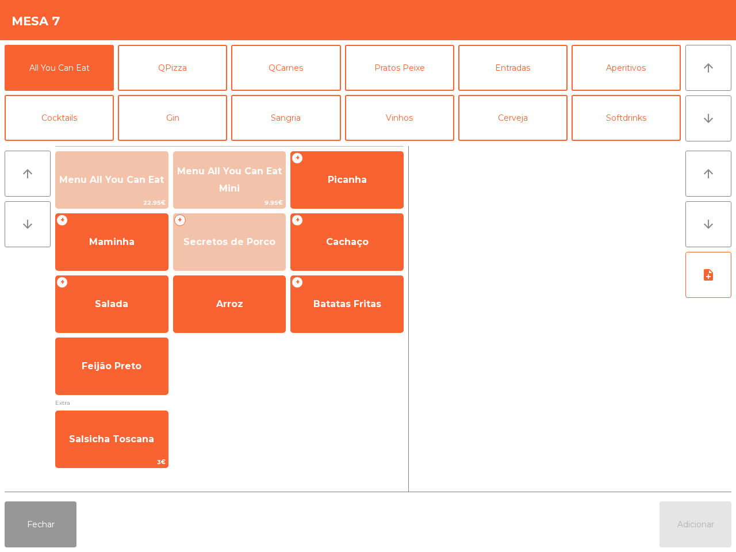
click at [41, 538] on button "Fechar" at bounding box center [41, 525] width 72 height 46
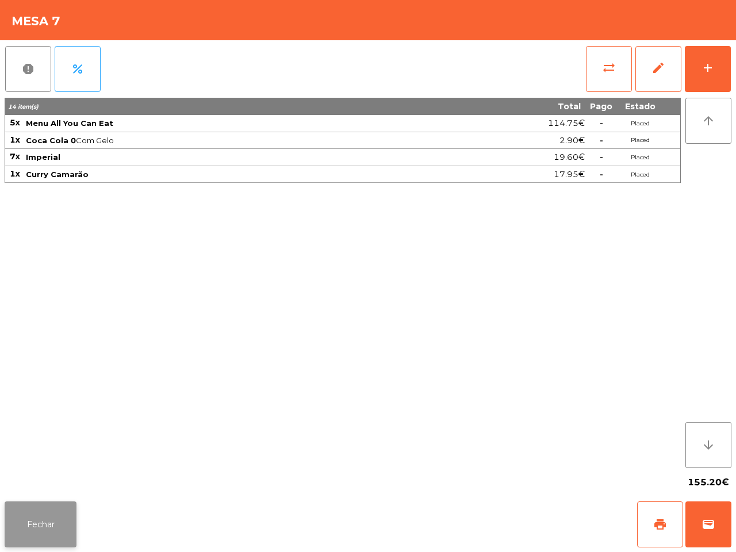
click at [64, 532] on button "Fechar" at bounding box center [41, 525] width 72 height 46
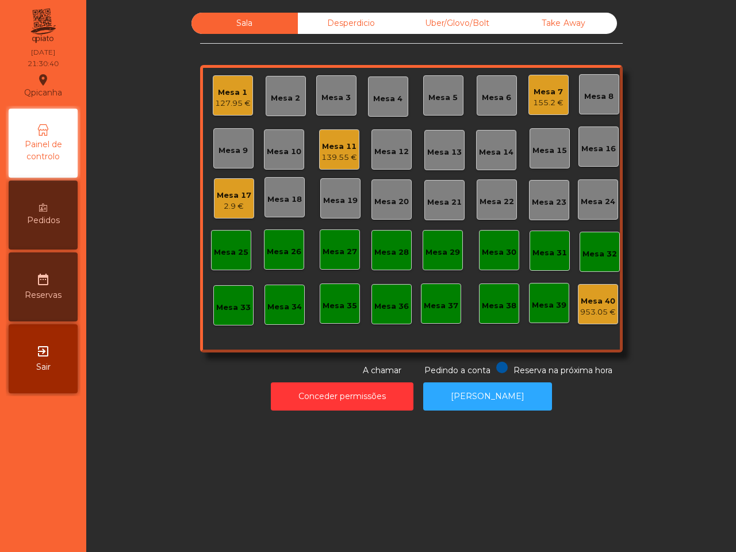
click at [583, 309] on div "953.05 €" at bounding box center [598, 313] width 36 height 12
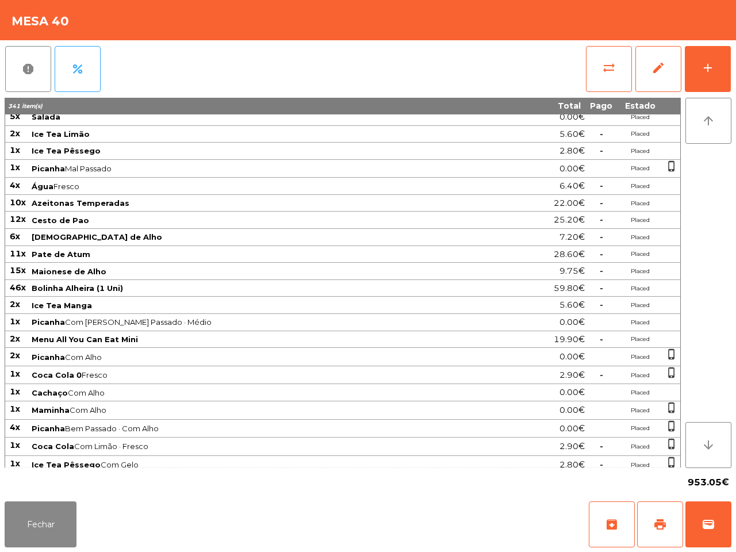
scroll to position [0, 0]
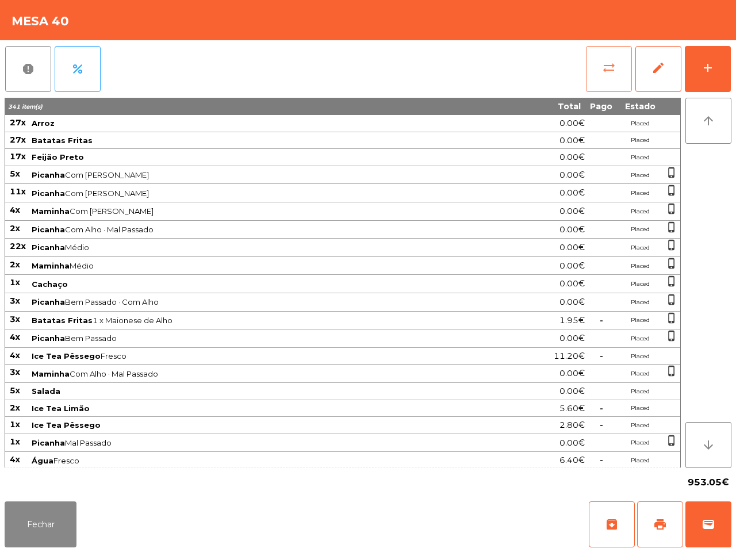
click at [604, 69] on span "sync_alt" at bounding box center [609, 68] width 14 height 14
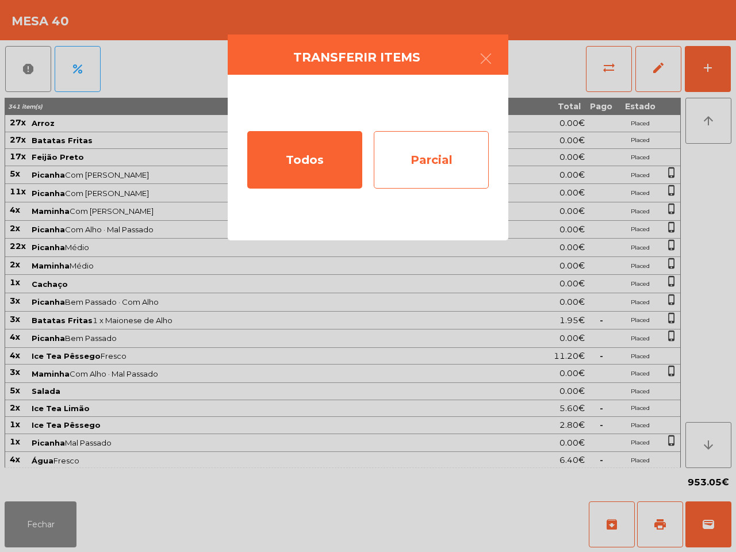
click at [436, 174] on div "Parcial" at bounding box center [431, 160] width 115 height 58
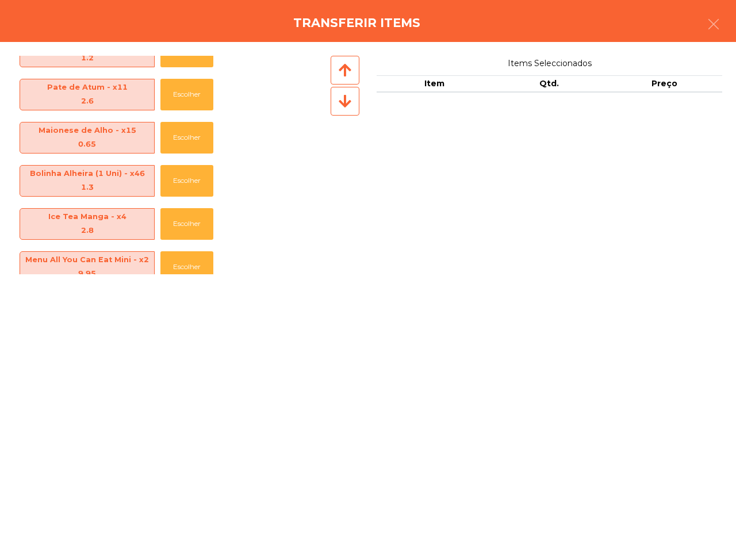
scroll to position [515, 0]
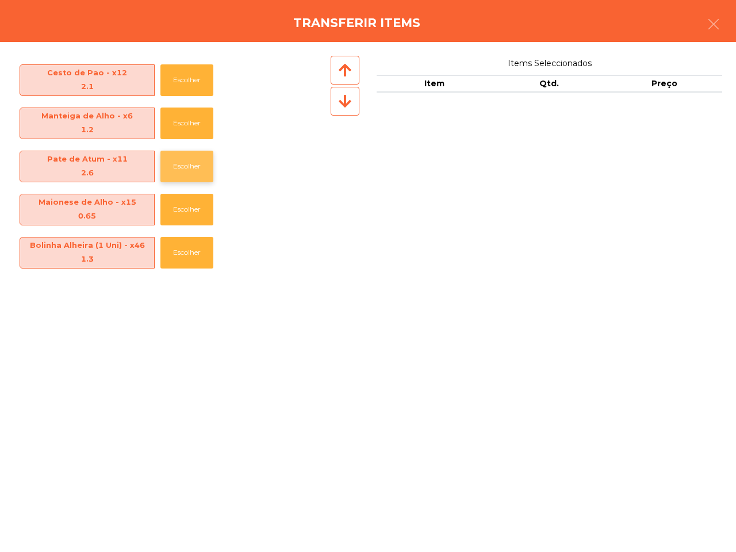
click at [202, 171] on button "Escolher" at bounding box center [187, 167] width 53 height 32
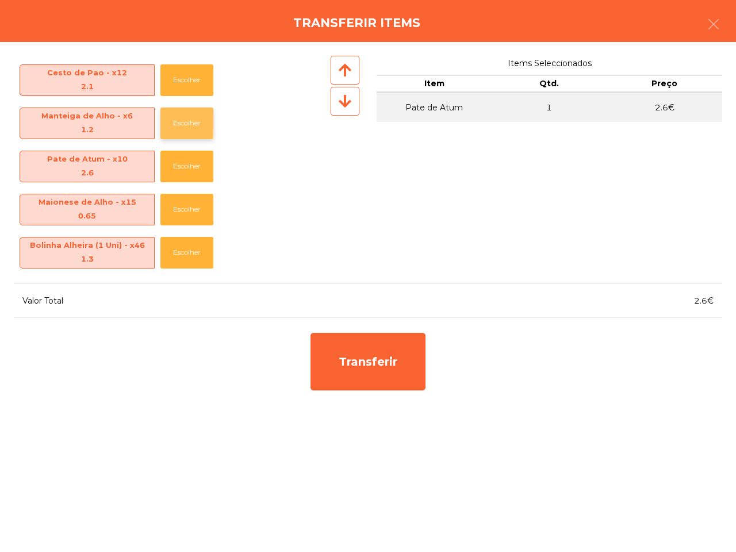
click at [170, 127] on button "Escolher" at bounding box center [187, 124] width 53 height 32
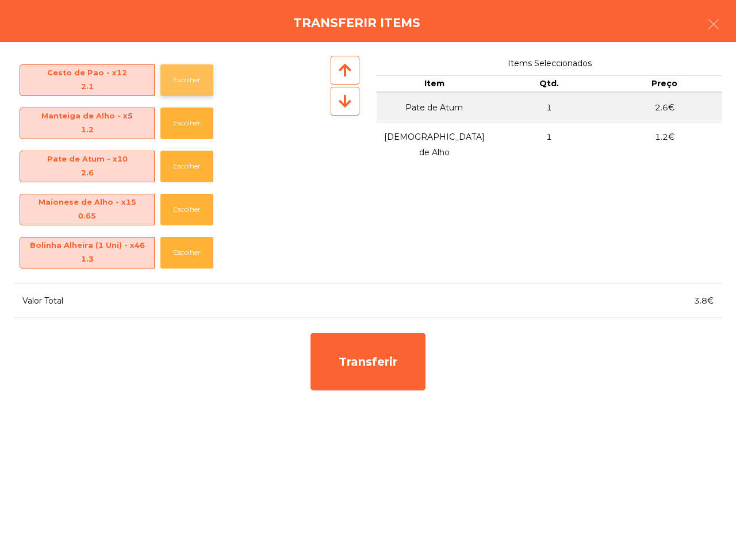
click at [188, 86] on button "Escolher" at bounding box center [187, 80] width 53 height 32
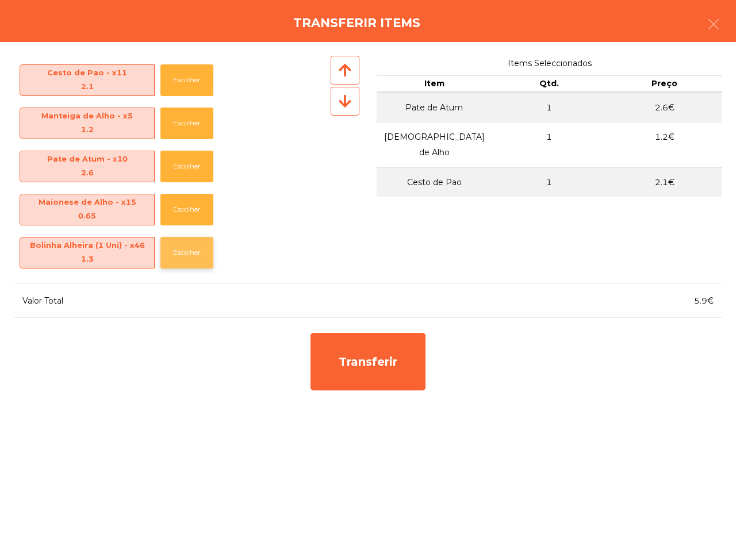
click at [190, 255] on button "Escolher" at bounding box center [187, 253] width 53 height 32
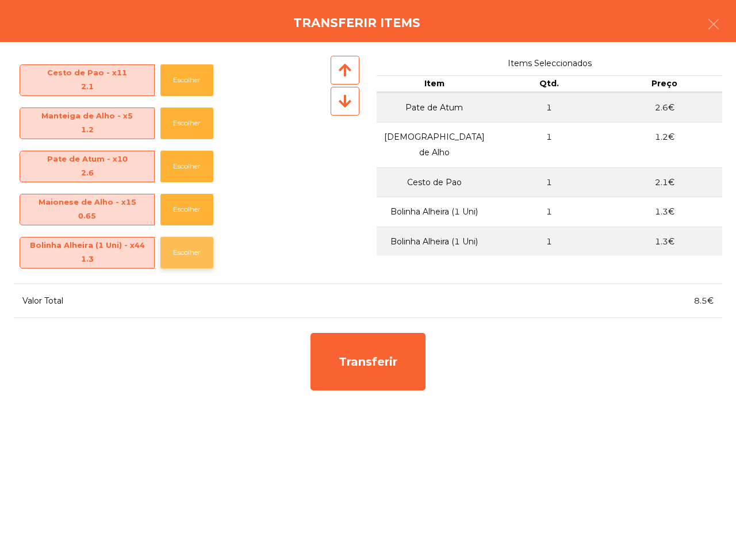
click at [190, 255] on button "Escolher" at bounding box center [187, 253] width 53 height 32
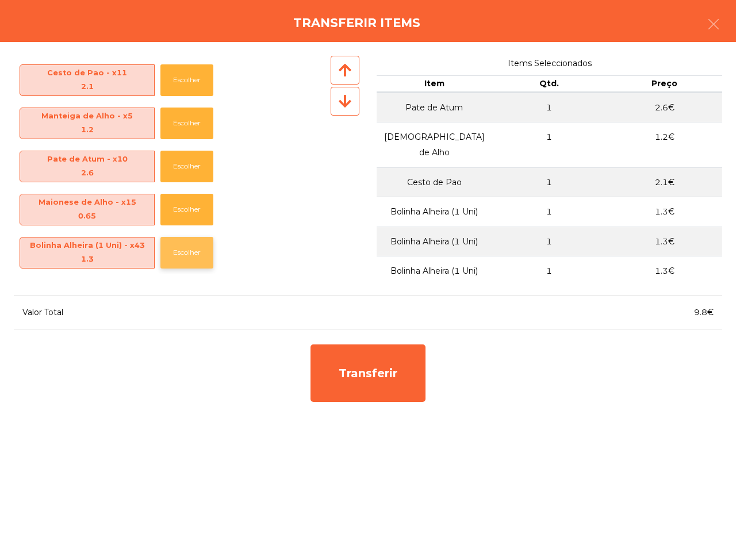
click at [190, 255] on button "Escolher" at bounding box center [187, 253] width 53 height 32
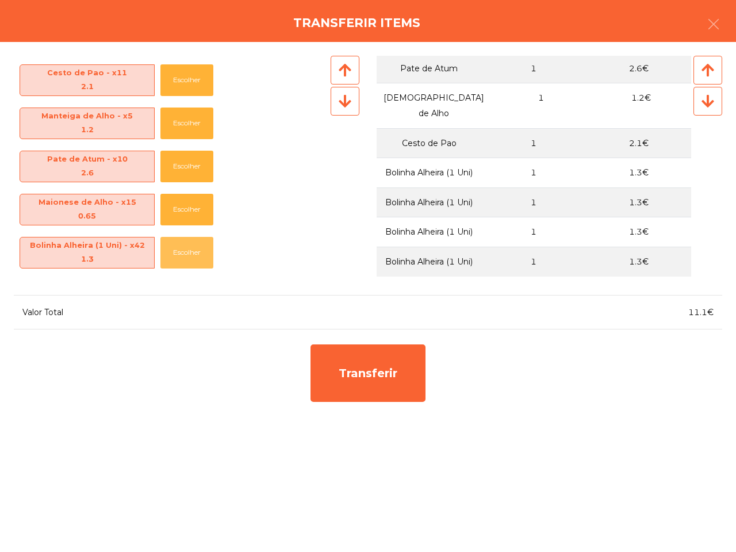
scroll to position [85, 0]
click at [185, 257] on button "Escolher" at bounding box center [187, 253] width 53 height 32
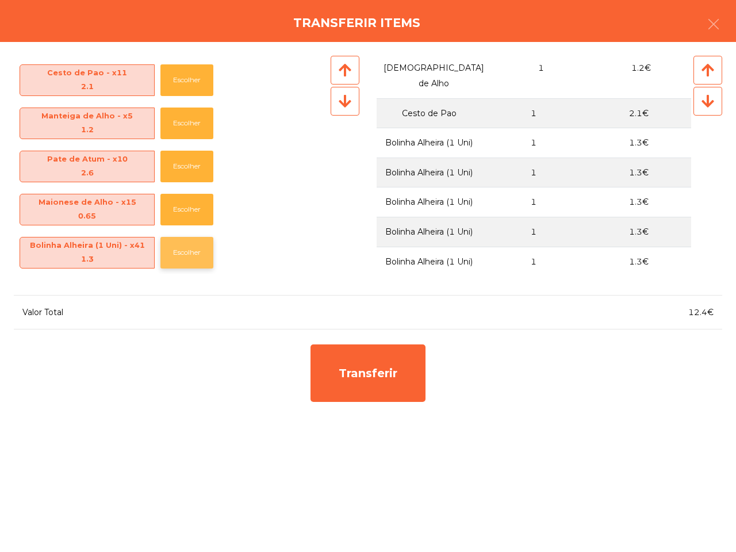
click at [185, 257] on button "Escolher" at bounding box center [187, 253] width 53 height 32
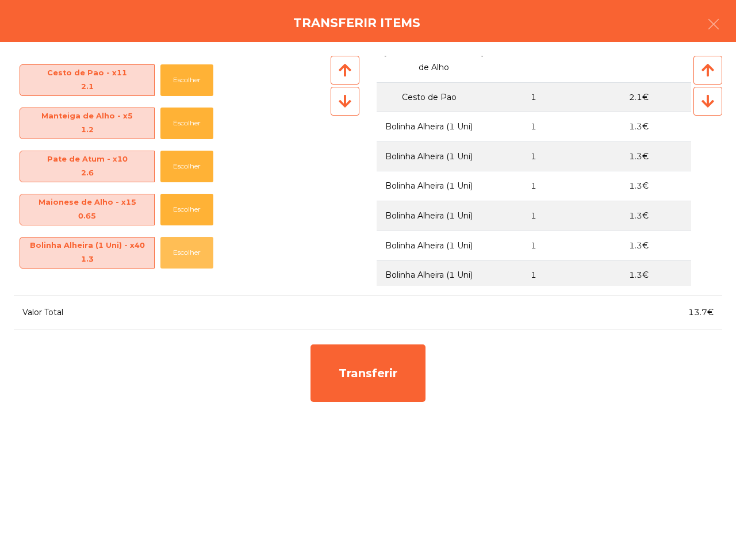
scroll to position [0, 0]
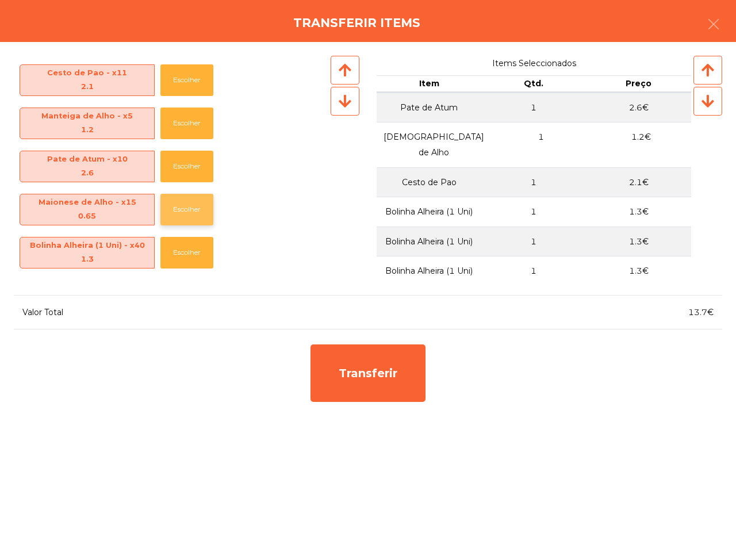
click at [196, 214] on button "Escolher" at bounding box center [187, 210] width 53 height 32
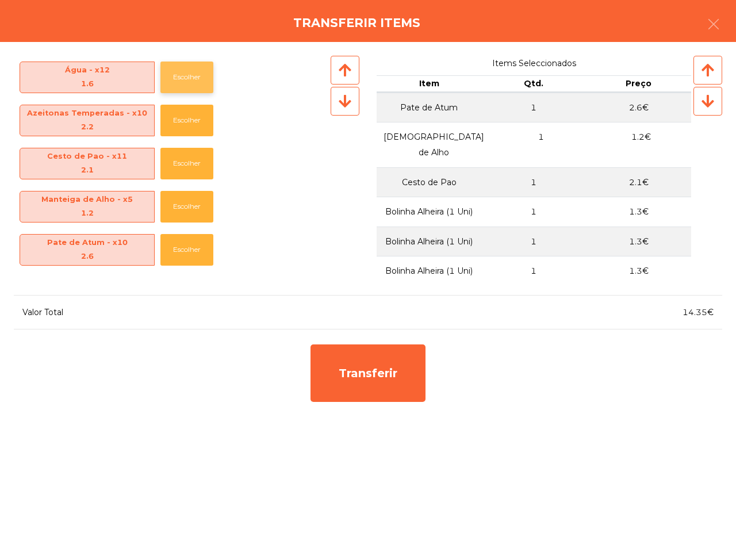
scroll to position [371, 0]
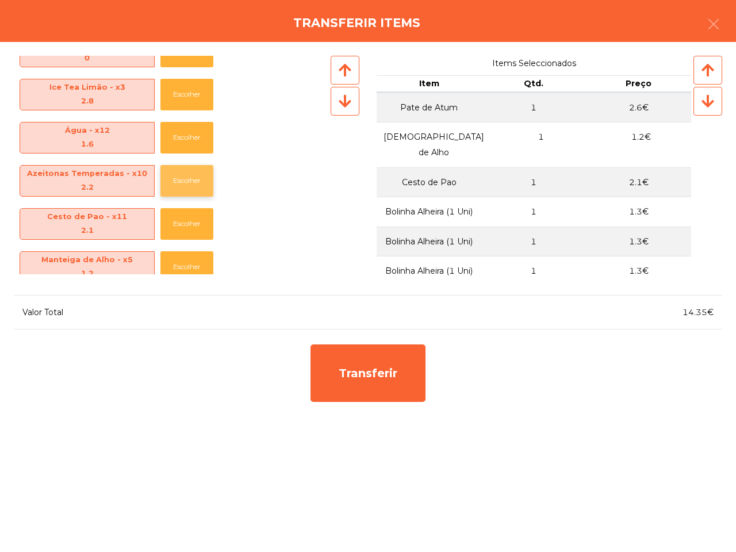
click at [171, 178] on button "Escolher" at bounding box center [187, 181] width 53 height 32
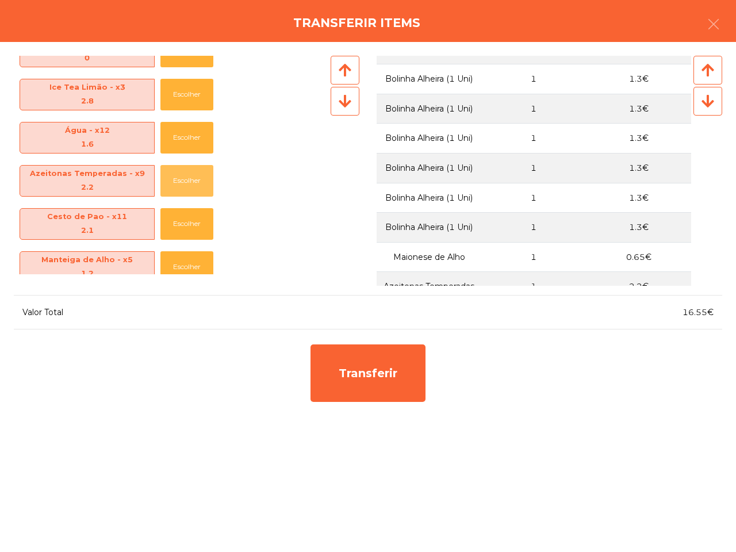
scroll to position [236, 0]
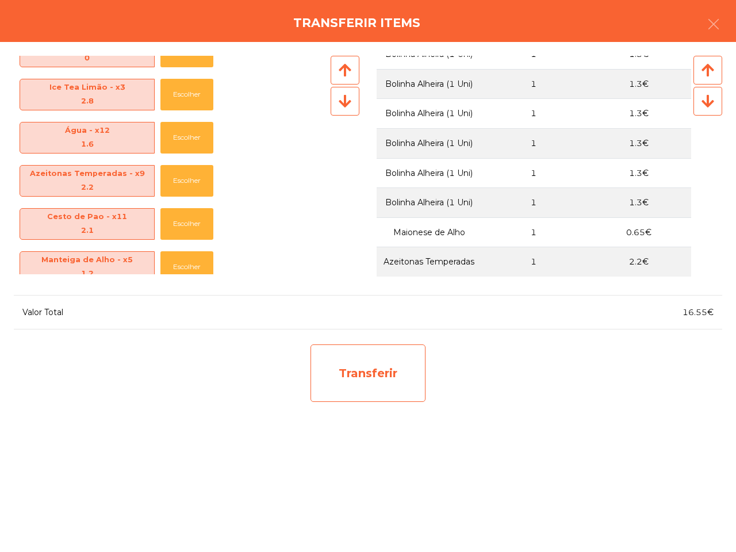
click at [423, 376] on div "Transferir" at bounding box center [368, 374] width 115 height 58
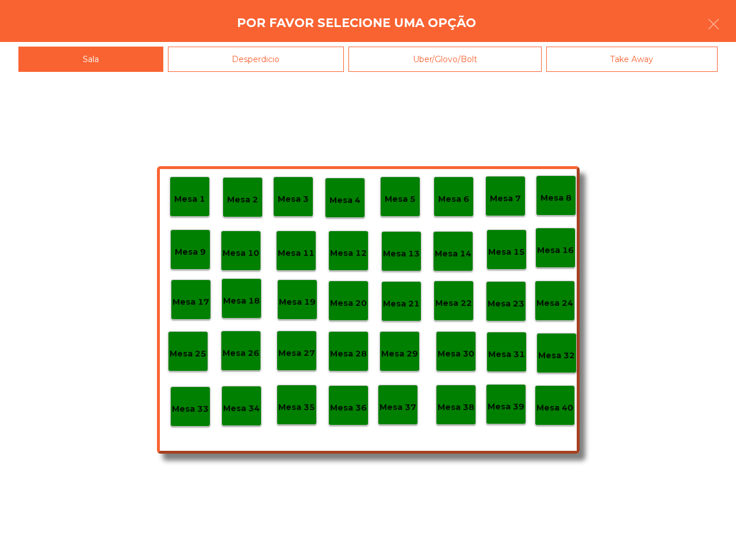
click at [510, 193] on p "Mesa 7" at bounding box center [505, 198] width 31 height 13
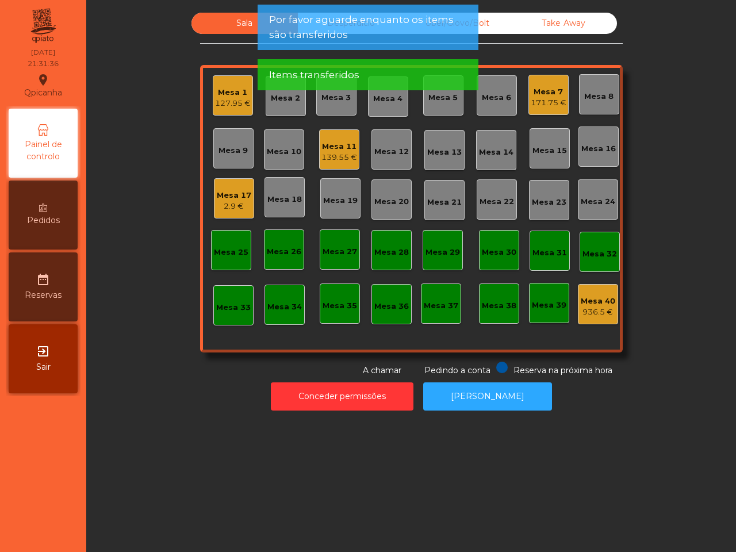
click at [548, 122] on div "Mesa 1 127.95 € Mesa 2 Mesa 3 Mesa 4 Mesa 5 Mesa 6 Mesa 7 171.75 € Mesa 8 Mesa …" at bounding box center [411, 209] width 423 height 288
click at [548, 106] on div "171.75 €" at bounding box center [549, 103] width 36 height 12
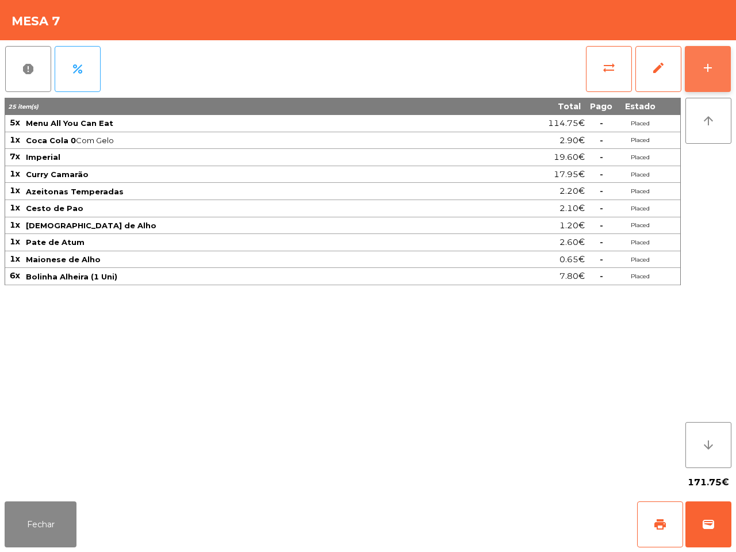
click at [709, 69] on div "add" at bounding box center [708, 68] width 14 height 14
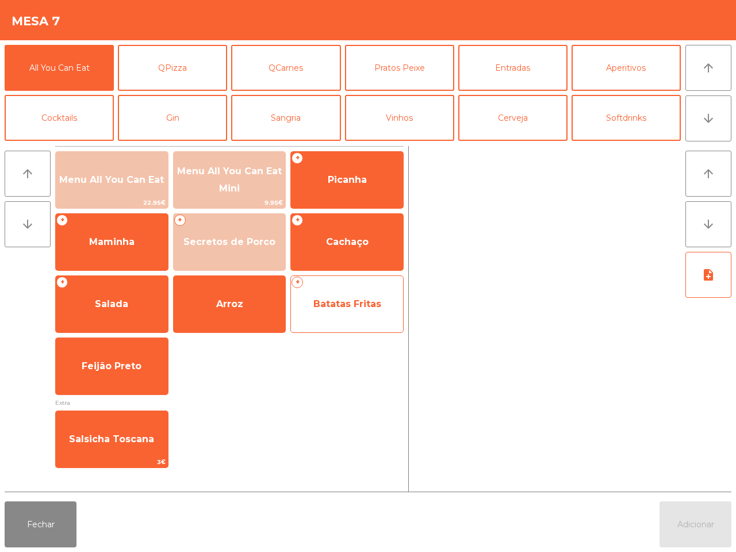
click at [380, 315] on span "Batatas Fritas" at bounding box center [347, 304] width 112 height 31
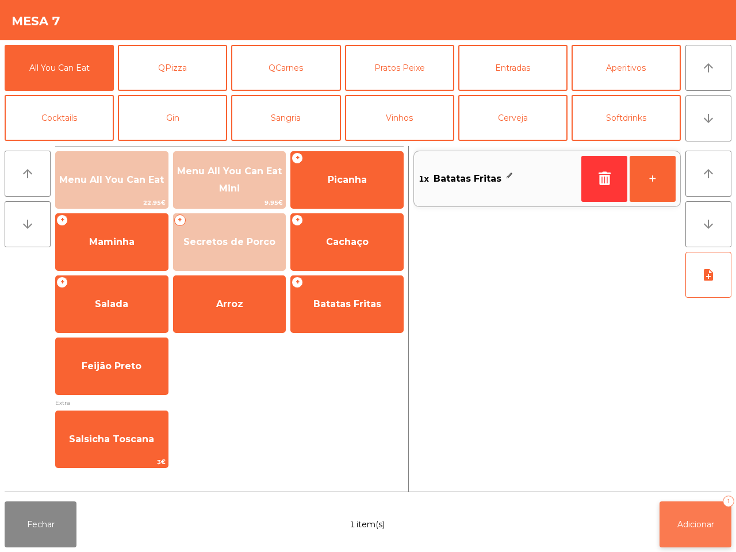
click at [690, 521] on span "Adicionar" at bounding box center [696, 524] width 37 height 10
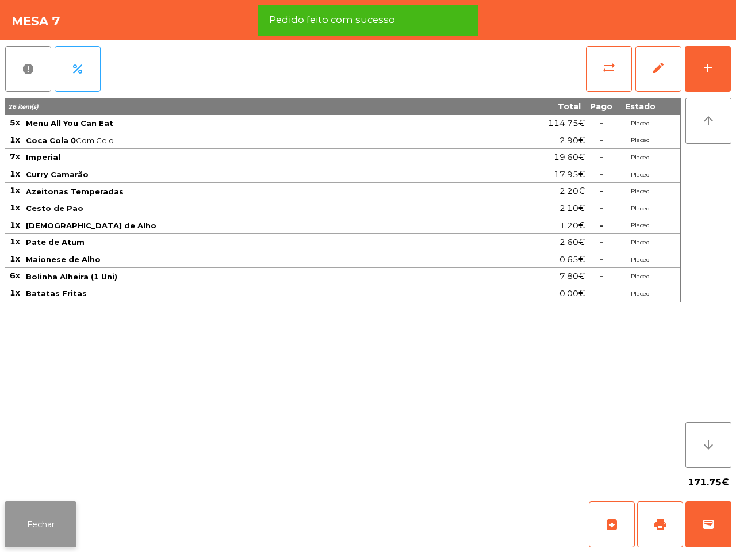
click at [74, 524] on button "Fechar" at bounding box center [41, 525] width 72 height 46
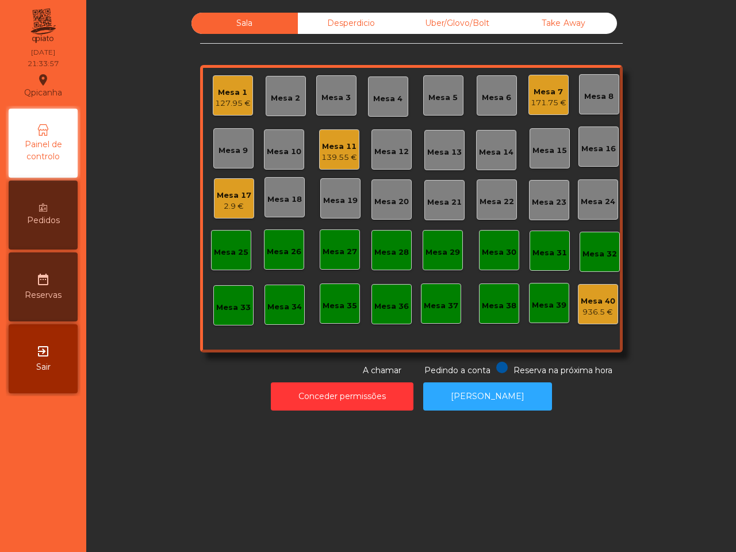
click at [338, 147] on div "Mesa 11" at bounding box center [340, 147] width 36 height 12
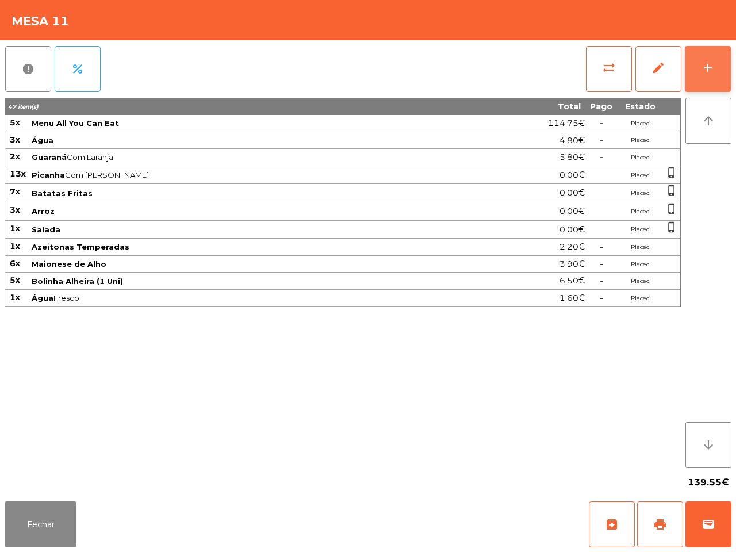
click at [709, 68] on div "add" at bounding box center [708, 68] width 14 height 14
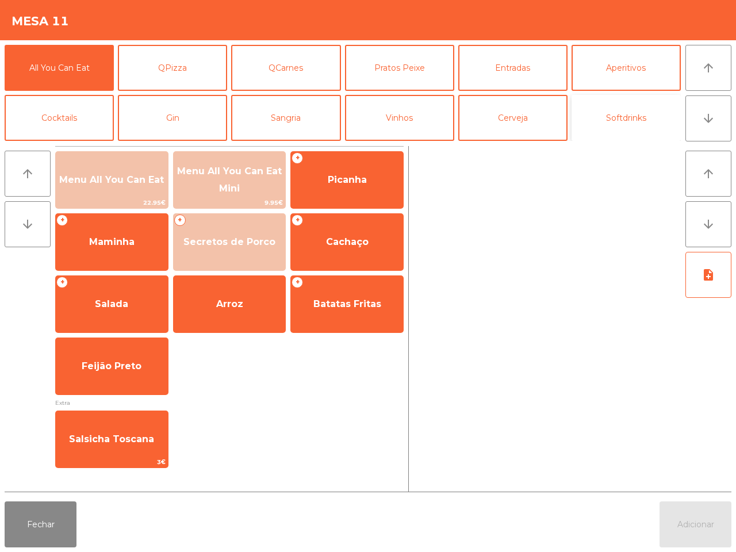
click at [594, 120] on button "Softdrinks" at bounding box center [626, 118] width 109 height 46
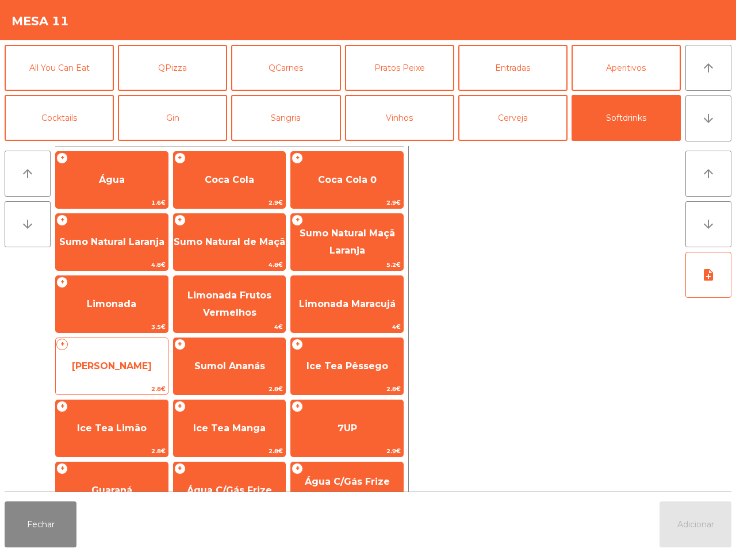
scroll to position [72, 0]
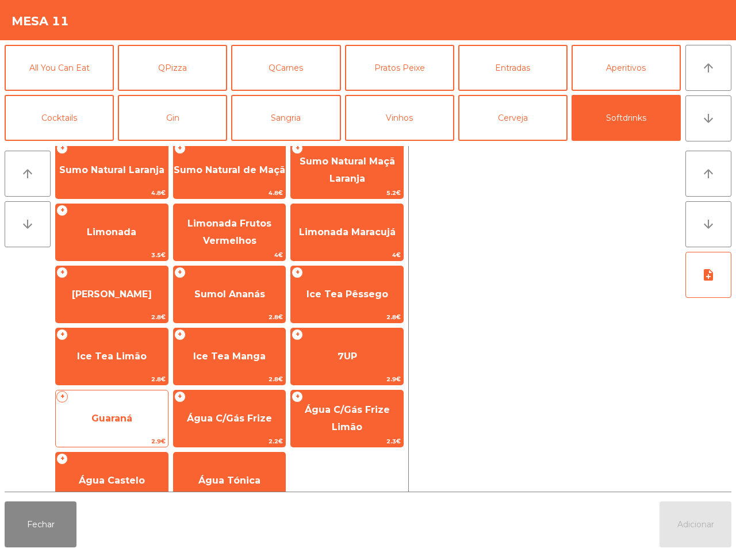
click at [119, 414] on span "Guaraná" at bounding box center [111, 418] width 41 height 11
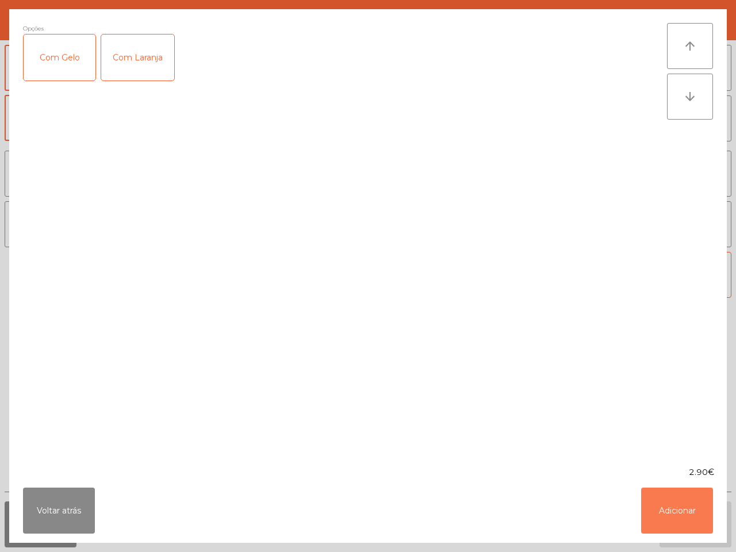
click at [671, 502] on button "Adicionar" at bounding box center [677, 511] width 72 height 46
click at [705, 528] on button "Adicionar" at bounding box center [696, 525] width 72 height 46
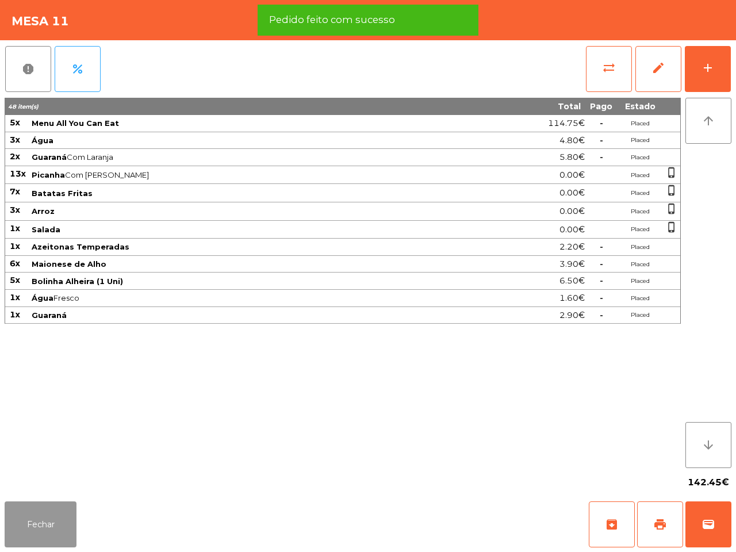
drag, startPoint x: 46, startPoint y: 517, endPoint x: 47, endPoint y: 499, distance: 17.3
click at [46, 518] on button "Fechar" at bounding box center [41, 525] width 72 height 46
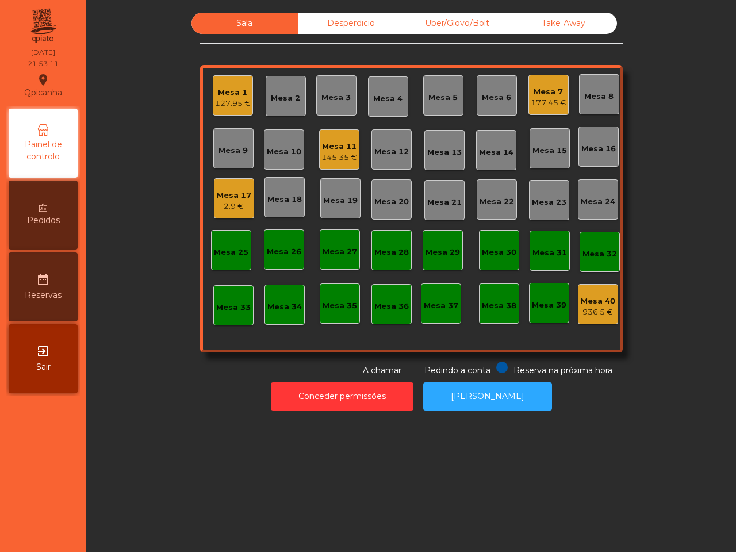
click at [548, 99] on div "177.45 €" at bounding box center [549, 103] width 36 height 12
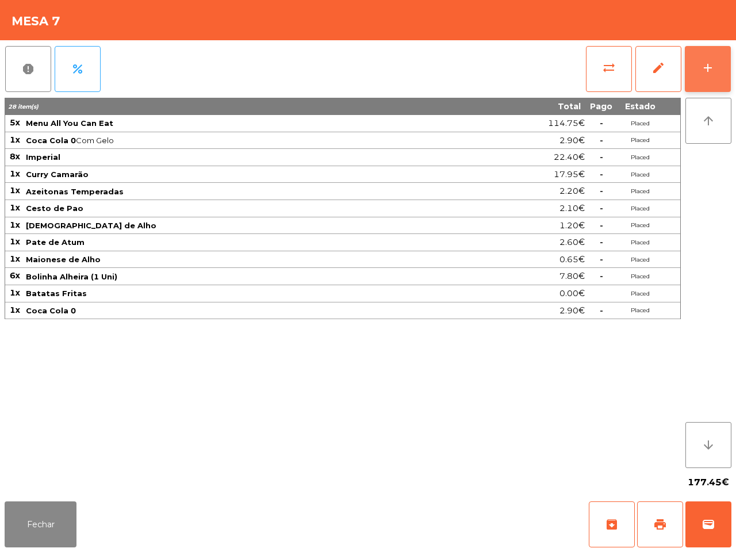
click at [712, 62] on div "add" at bounding box center [708, 68] width 14 height 14
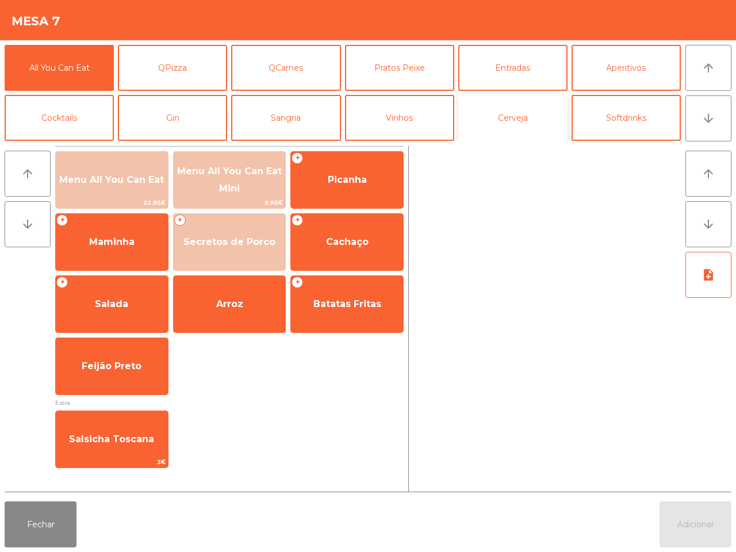
drag, startPoint x: 498, startPoint y: 114, endPoint x: 458, endPoint y: 133, distance: 44.0
click at [498, 113] on button "Cerveja" at bounding box center [512, 118] width 109 height 46
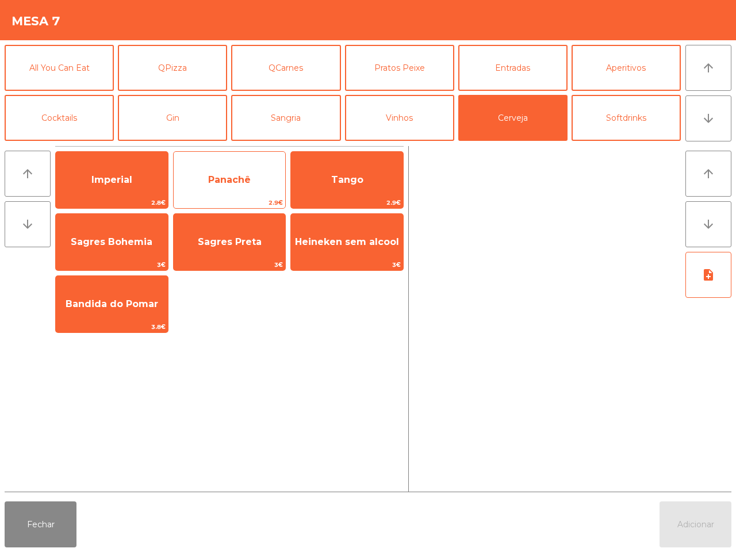
click at [148, 182] on span "Imperial" at bounding box center [112, 180] width 112 height 31
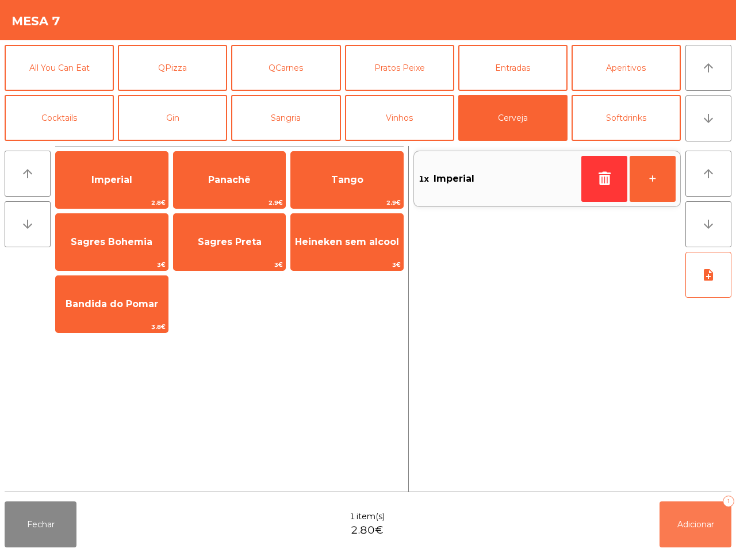
drag, startPoint x: 686, startPoint y: 530, endPoint x: 416, endPoint y: 521, distance: 270.5
click at [686, 528] on button "Adicionar 1" at bounding box center [696, 525] width 72 height 46
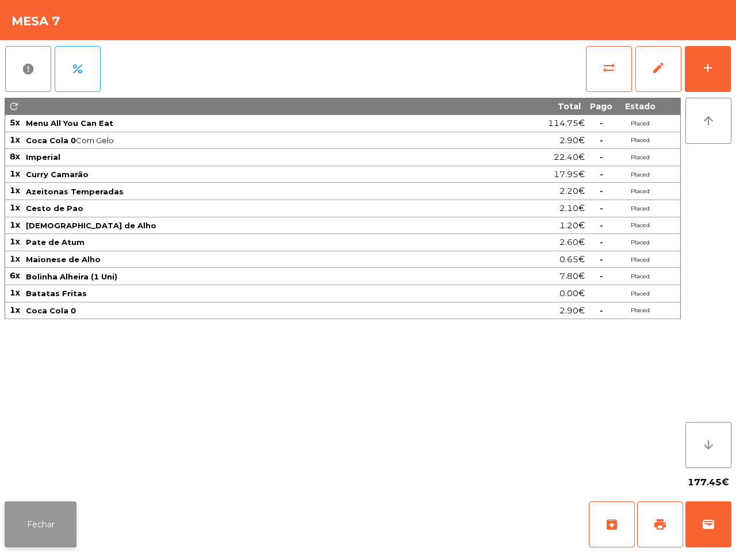
click at [29, 519] on button "Fechar" at bounding box center [41, 525] width 72 height 46
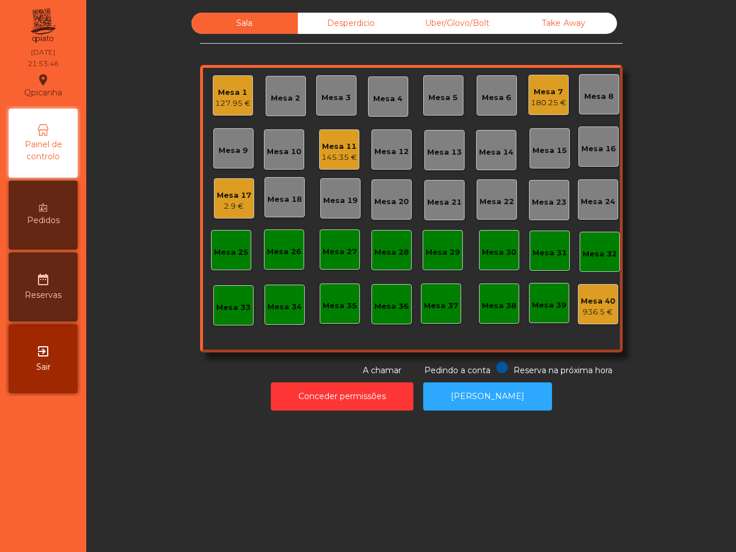
click at [239, 190] on div "Mesa 17" at bounding box center [234, 196] width 35 height 12
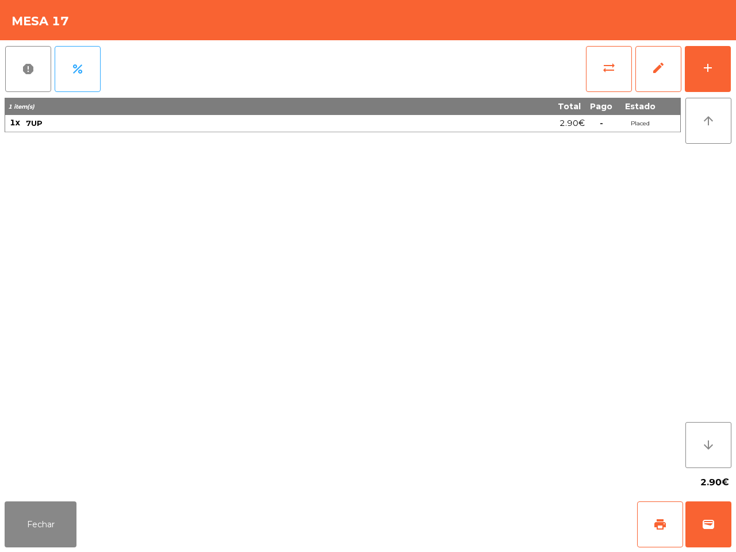
click at [735, 59] on div "report percent sync_alt edit add 1 item(s) Total Pago Estado 1x 7UP 2.90€ - Pla…" at bounding box center [368, 268] width 736 height 457
click at [711, 72] on div "add" at bounding box center [708, 68] width 14 height 14
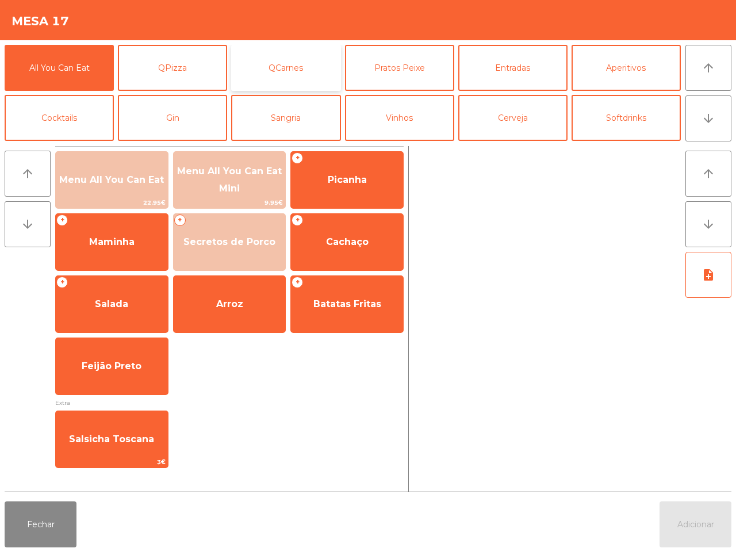
click at [286, 82] on button "QCarnes" at bounding box center [285, 68] width 109 height 46
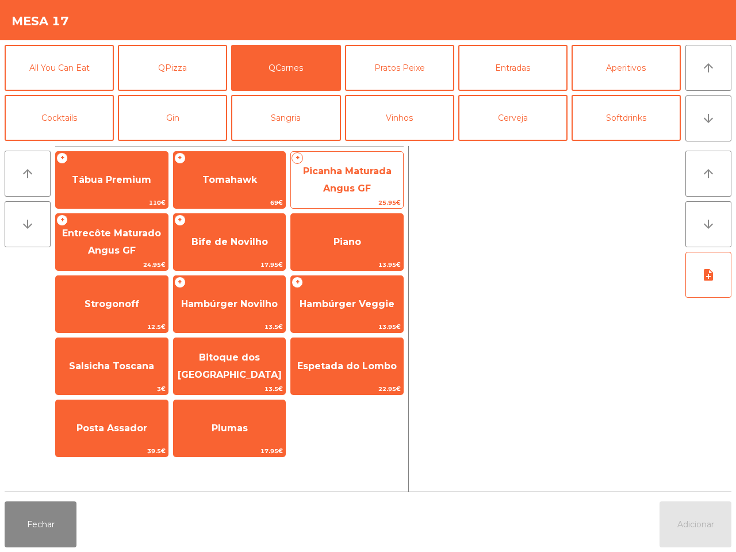
click at [357, 194] on span "Picanha Maturada Angus GF" at bounding box center [347, 180] width 112 height 49
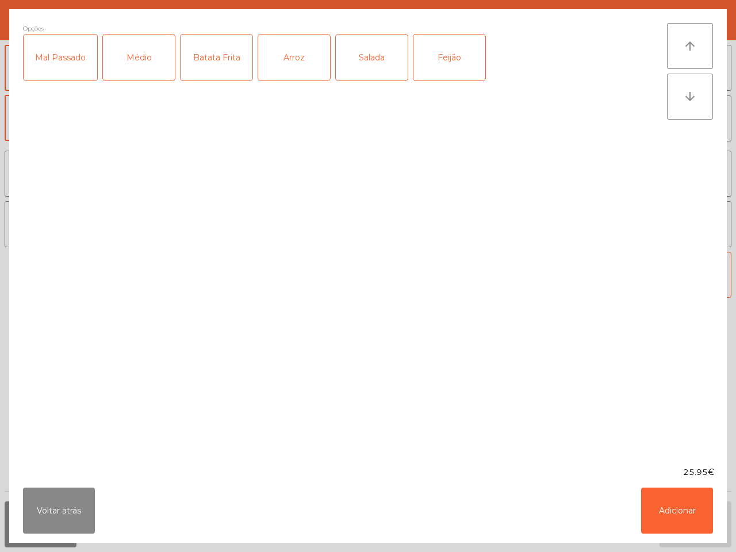
click at [139, 62] on div "Médio" at bounding box center [139, 58] width 72 height 46
click at [150, 67] on div "Médio" at bounding box center [139, 58] width 72 height 46
click at [677, 515] on button "Adicionar" at bounding box center [677, 511] width 72 height 46
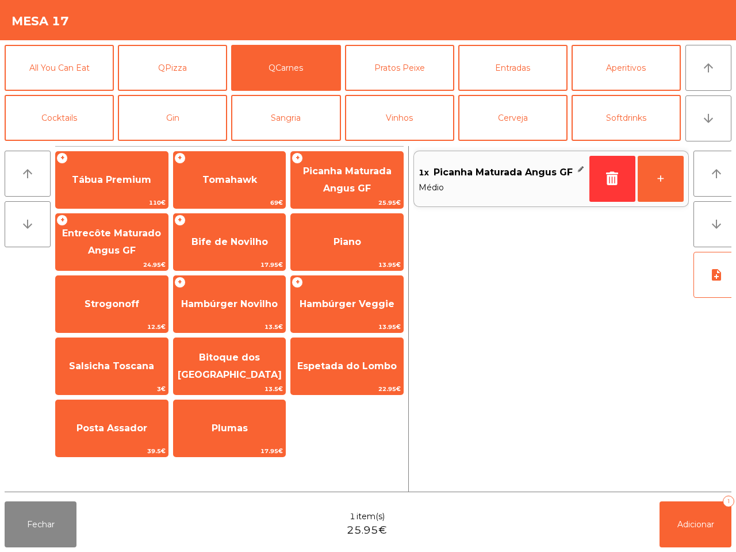
click at [482, 180] on span "Picanha Maturada Angus GF" at bounding box center [503, 172] width 139 height 17
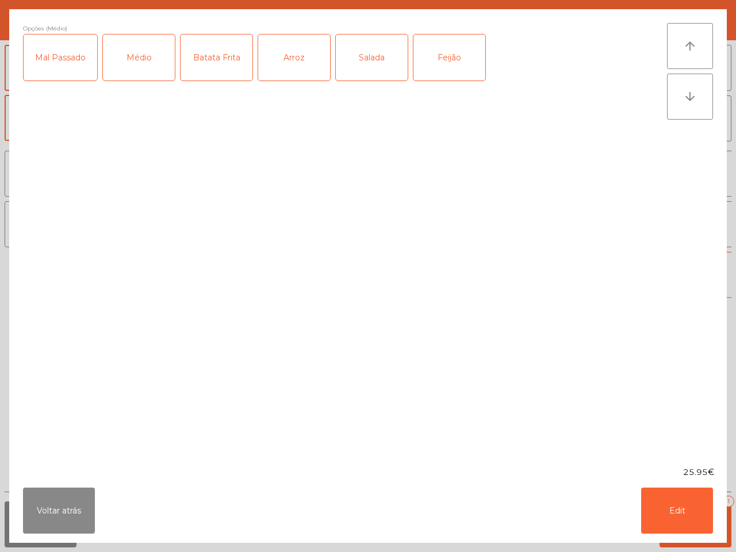
click at [213, 62] on div "Batata Frita" at bounding box center [217, 58] width 72 height 46
click at [273, 59] on div "Arroz" at bounding box center [294, 58] width 72 height 46
click at [657, 504] on button "Edit" at bounding box center [677, 511] width 72 height 46
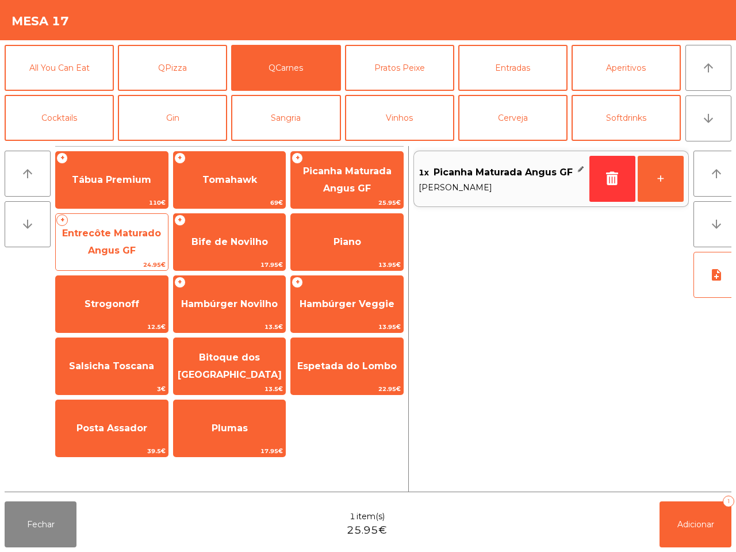
click at [135, 242] on span "Entrecôte Maturado Angus GF" at bounding box center [112, 242] width 112 height 49
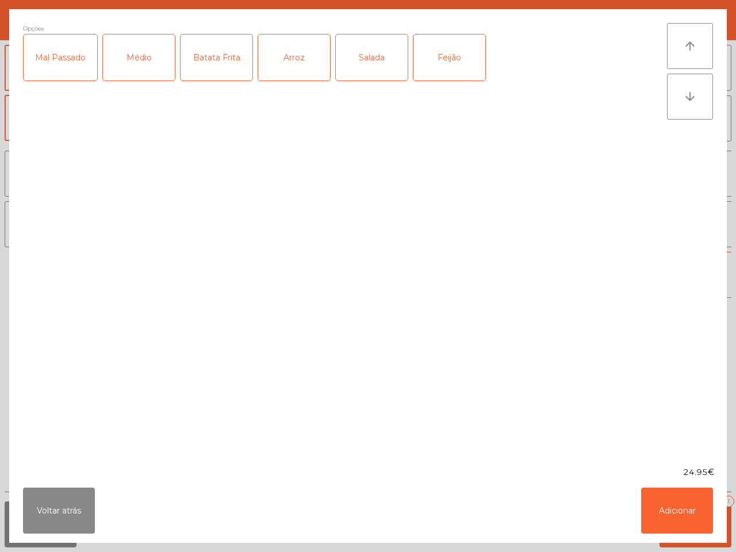
click at [138, 66] on div "Médio" at bounding box center [139, 58] width 72 height 46
click at [215, 60] on div "Batata Frita" at bounding box center [217, 58] width 72 height 46
click at [281, 58] on div "Arroz" at bounding box center [294, 58] width 72 height 46
click at [127, 70] on div "Médio" at bounding box center [139, 58] width 72 height 46
click at [159, 64] on div "Médio" at bounding box center [139, 58] width 72 height 46
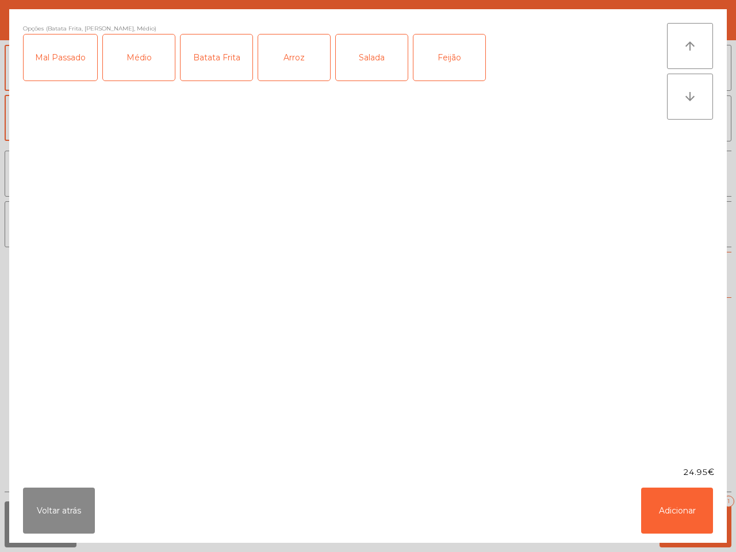
drag, startPoint x: 230, startPoint y: 62, endPoint x: 273, endPoint y: 59, distance: 43.2
click at [233, 65] on div "Batata Frita" at bounding box center [217, 58] width 72 height 46
click at [277, 58] on div "Arroz" at bounding box center [294, 58] width 72 height 46
click at [352, 55] on div "Salada" at bounding box center [372, 58] width 72 height 46
click at [461, 59] on div "Feijão" at bounding box center [450, 58] width 72 height 46
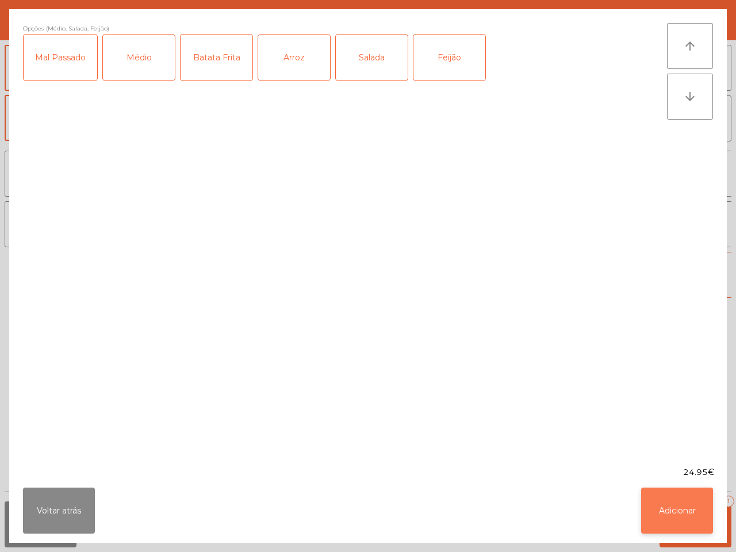
click at [697, 515] on button "Adicionar" at bounding box center [677, 511] width 72 height 46
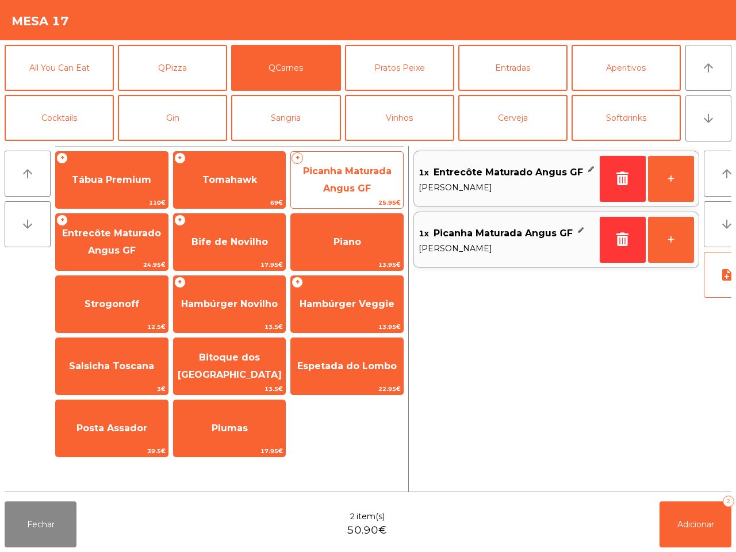
click at [330, 190] on span "Picanha Maturada Angus GF" at bounding box center [347, 180] width 89 height 28
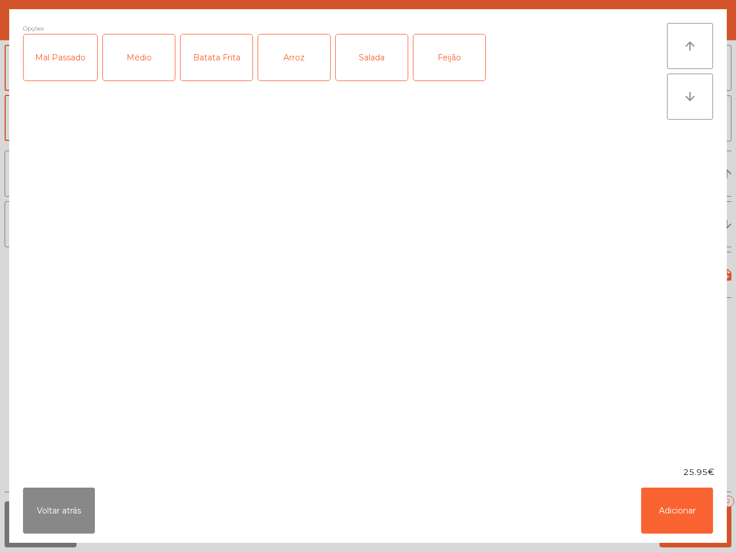
drag, startPoint x: 124, startPoint y: 63, endPoint x: 157, endPoint y: 72, distance: 33.9
click at [125, 63] on div "Médio" at bounding box center [139, 58] width 72 height 46
click at [702, 534] on div "Voltar atrás Adicionar" at bounding box center [368, 511] width 718 height 64
click at [692, 519] on button "Adicionar" at bounding box center [677, 511] width 72 height 46
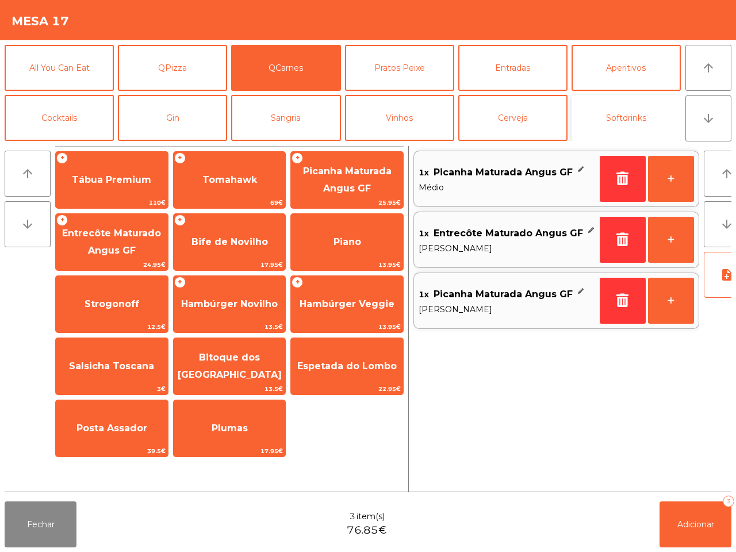
click at [591, 112] on button "Softdrinks" at bounding box center [626, 118] width 109 height 46
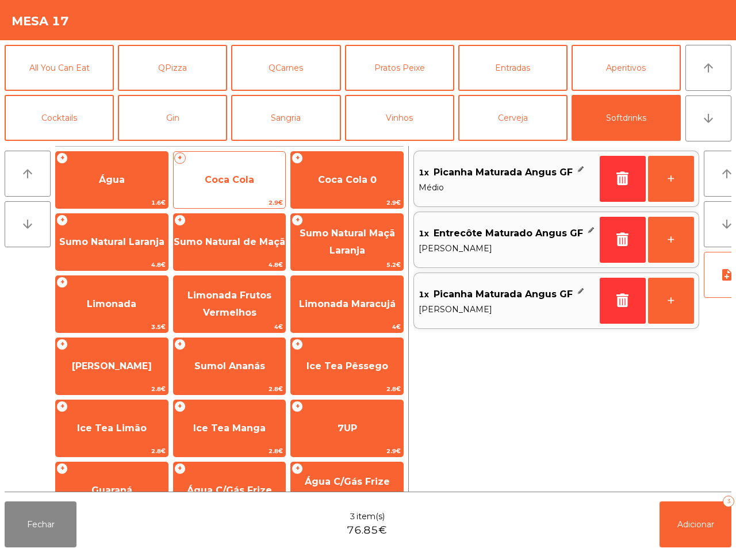
click at [213, 176] on span "Coca Cola" at bounding box center [229, 179] width 49 height 11
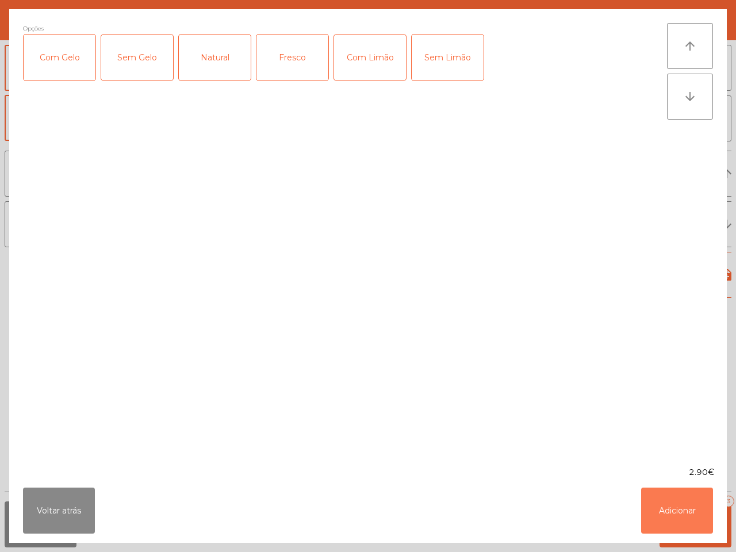
click at [663, 512] on button "Adicionar" at bounding box center [677, 511] width 72 height 46
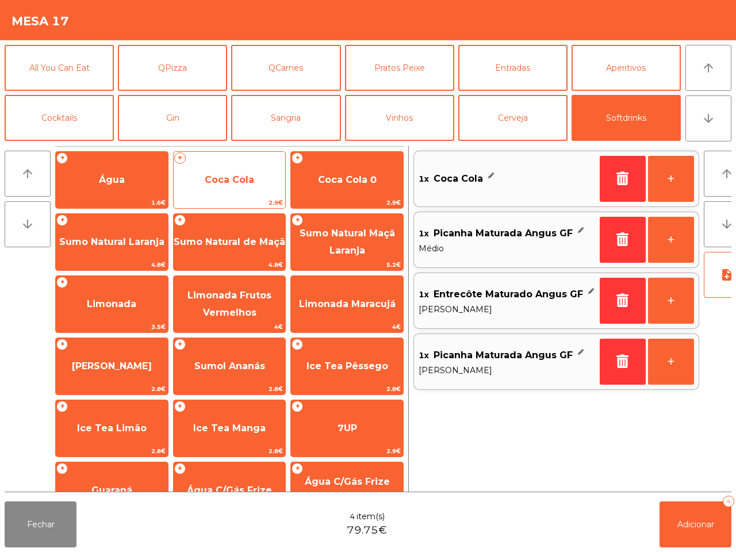
click at [219, 182] on span "Coca Cola" at bounding box center [229, 179] width 49 height 11
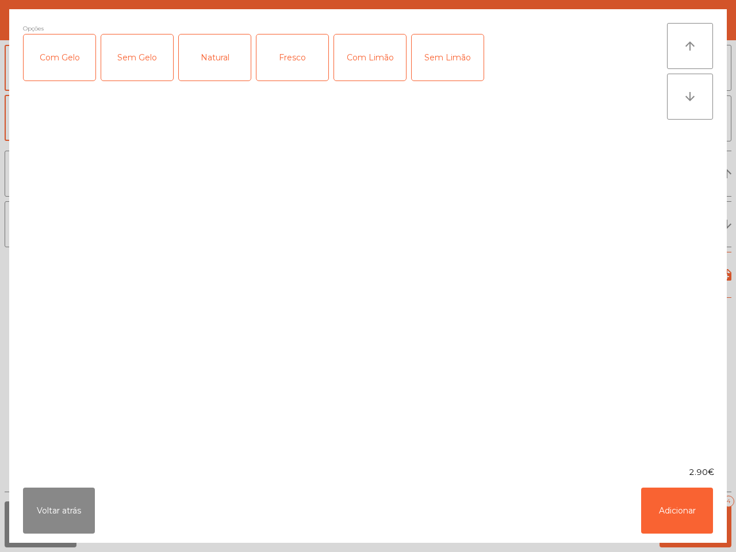
click at [74, 59] on div "Com Gelo" at bounding box center [60, 58] width 72 height 46
click at [364, 75] on div "Com Limão" at bounding box center [370, 58] width 72 height 46
click at [662, 515] on button "Adicionar" at bounding box center [677, 511] width 72 height 46
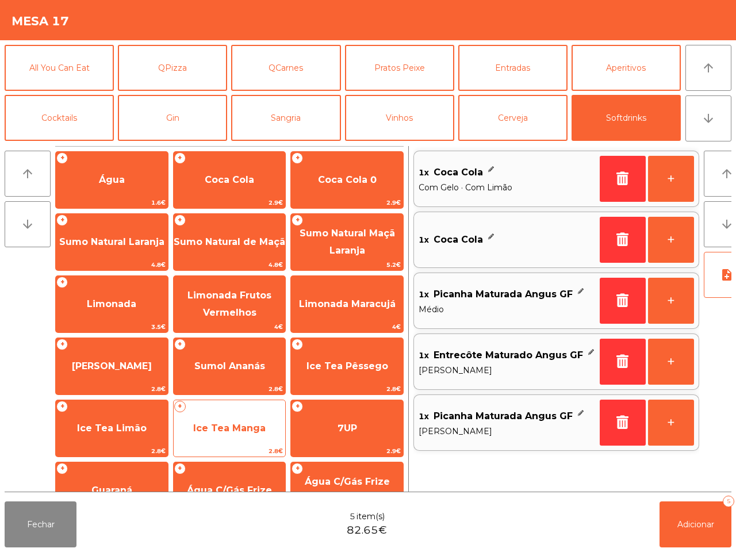
scroll to position [94, 0]
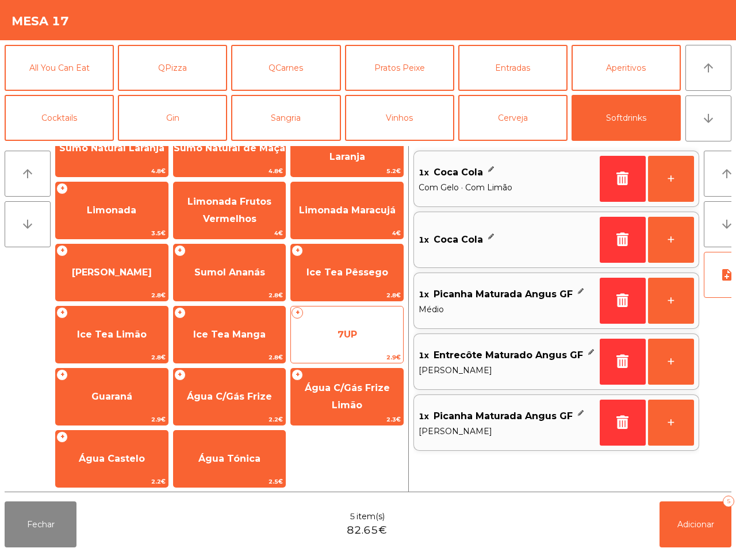
click at [339, 325] on span "7UP" at bounding box center [347, 334] width 112 height 31
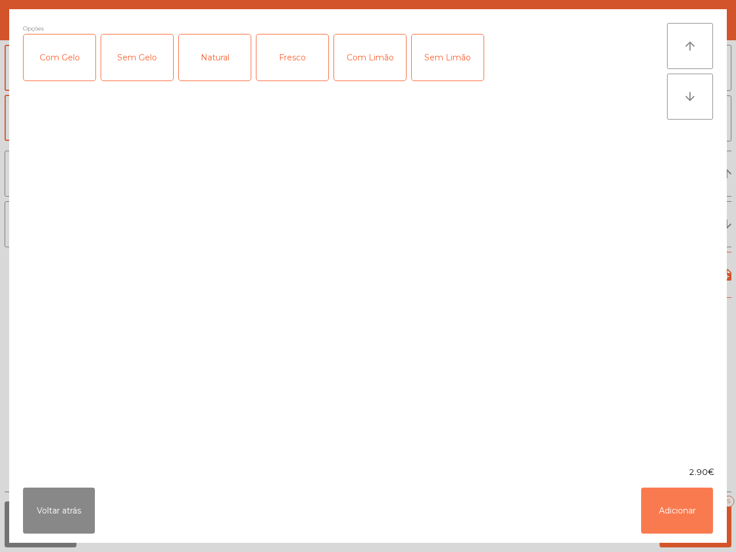
drag, startPoint x: 689, startPoint y: 508, endPoint x: 605, endPoint y: 391, distance: 143.5
click at [690, 508] on button "Adicionar" at bounding box center [677, 511] width 72 height 46
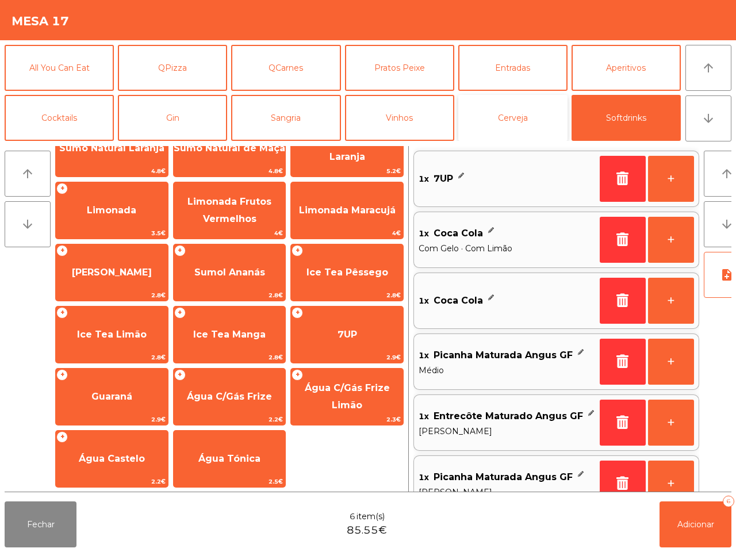
click at [518, 113] on button "Cerveja" at bounding box center [512, 118] width 109 height 46
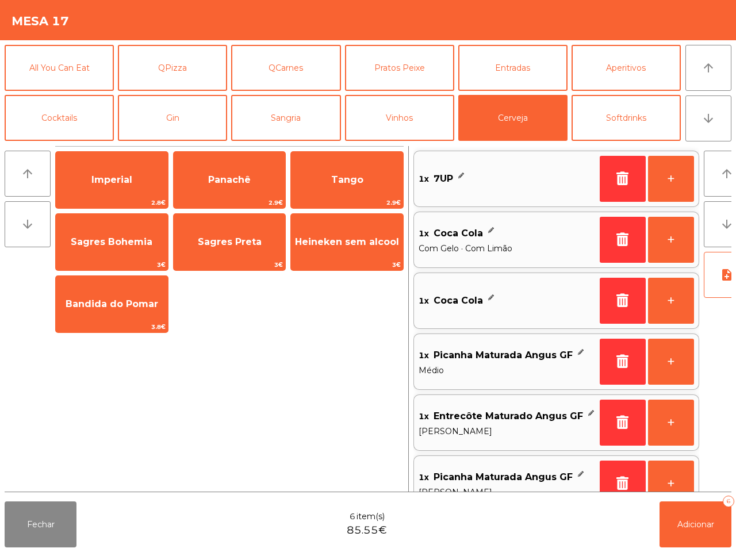
click at [346, 250] on span "Heineken sem alcool" at bounding box center [347, 242] width 112 height 31
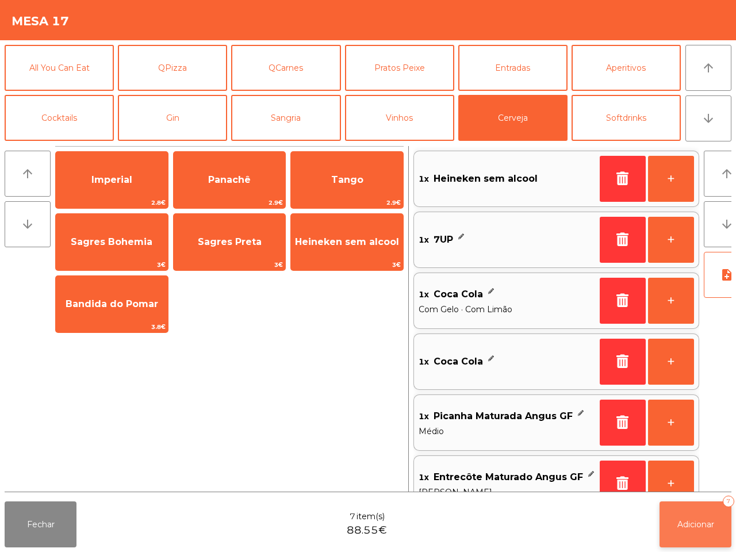
scroll to position [4, 0]
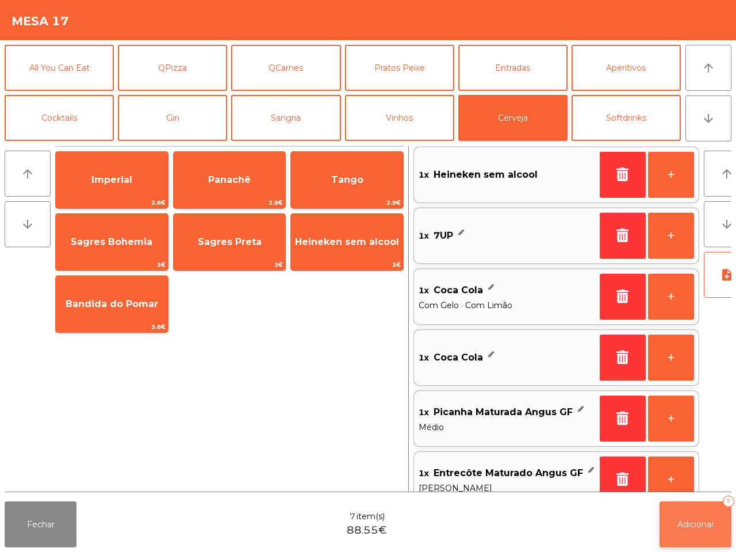
click at [691, 527] on span "Adicionar" at bounding box center [696, 524] width 37 height 10
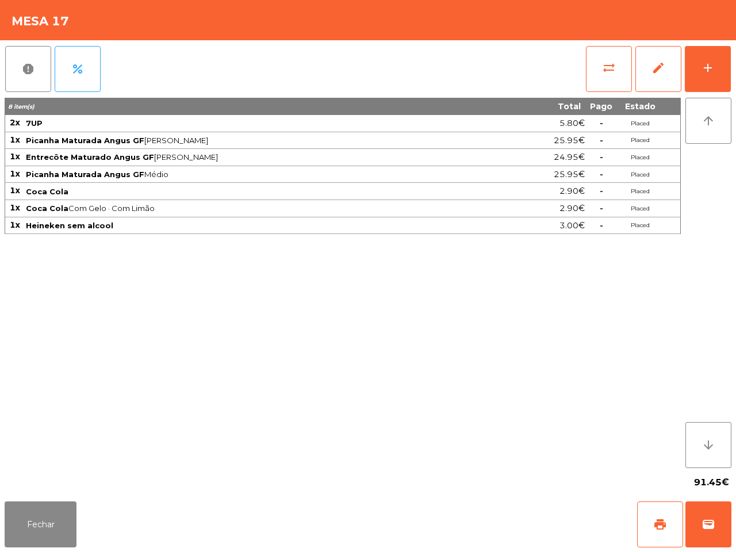
click at [460, 498] on div "Fechar print wallet" at bounding box center [368, 524] width 736 height 55
click at [35, 509] on button "Fechar" at bounding box center [41, 525] width 72 height 46
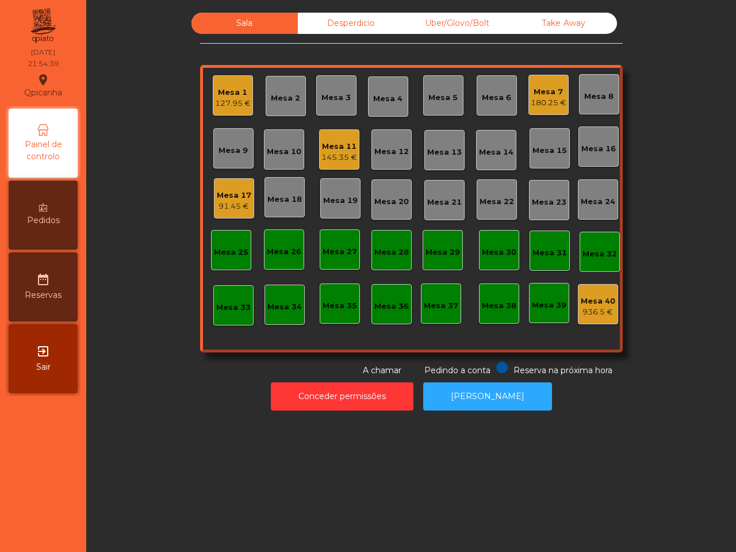
click at [215, 106] on div "127.95 €" at bounding box center [233, 104] width 36 height 12
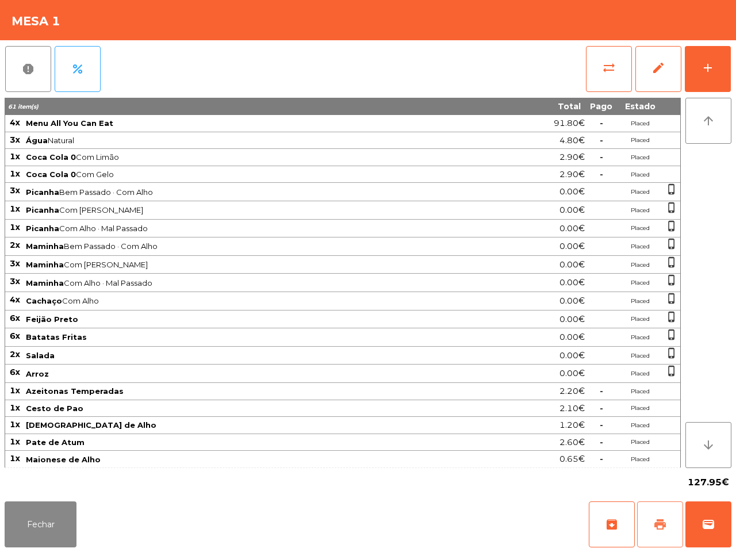
click at [656, 530] on span "print" at bounding box center [661, 525] width 14 height 14
click at [49, 537] on button "Fechar" at bounding box center [41, 525] width 72 height 46
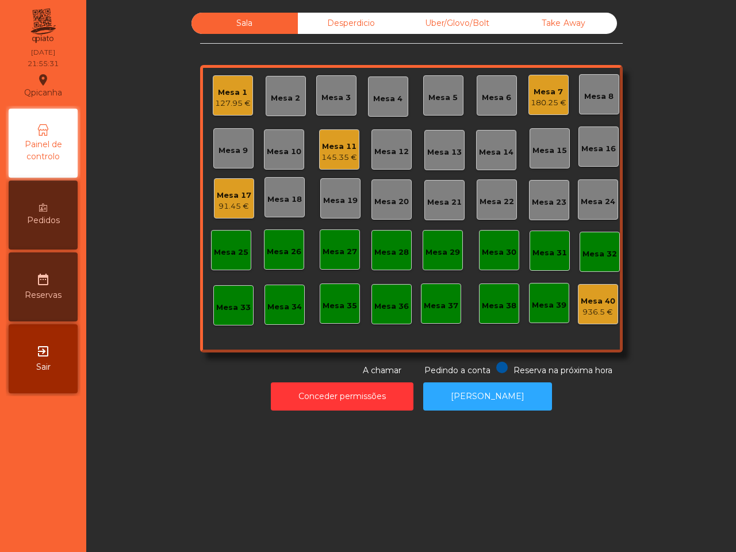
click at [225, 193] on div "Mesa 17" at bounding box center [234, 196] width 35 height 12
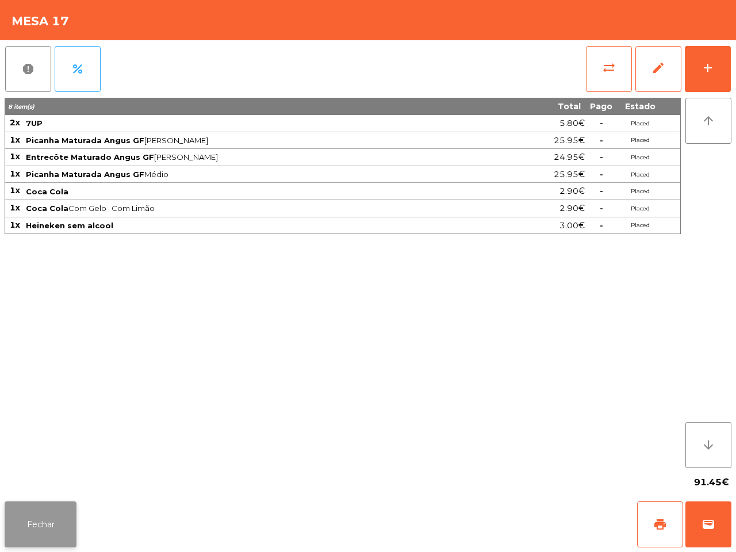
click at [53, 524] on button "Fechar" at bounding box center [41, 525] width 72 height 46
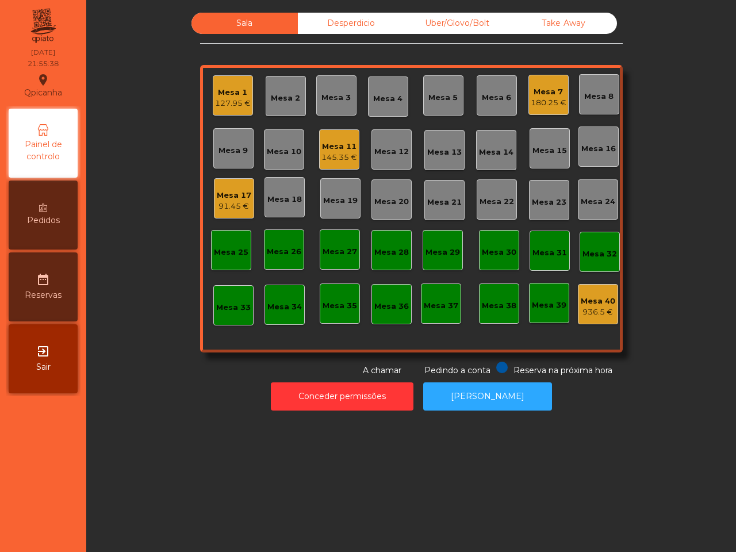
click at [51, 228] on div "Pedidos" at bounding box center [43, 215] width 69 height 69
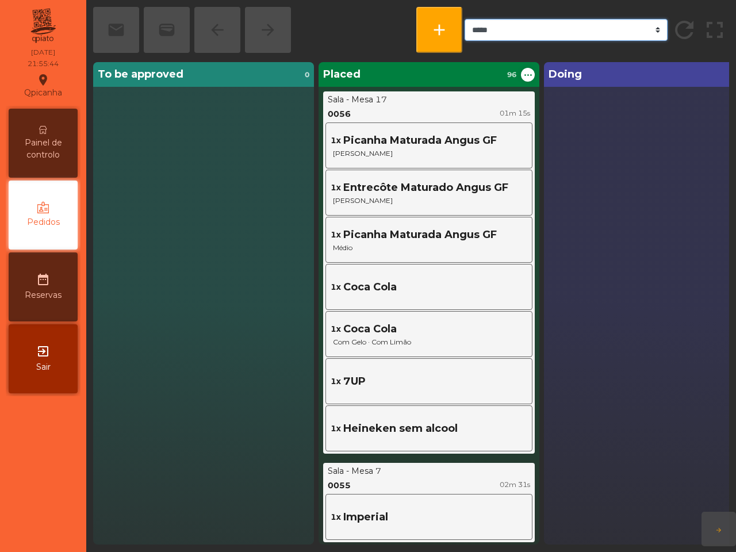
click at [515, 37] on select "***** ******* **** *** *****" at bounding box center [566, 30] width 203 height 22
select select "***"
click at [465, 19] on select "***** ******* **** *** *****" at bounding box center [566, 30] width 203 height 22
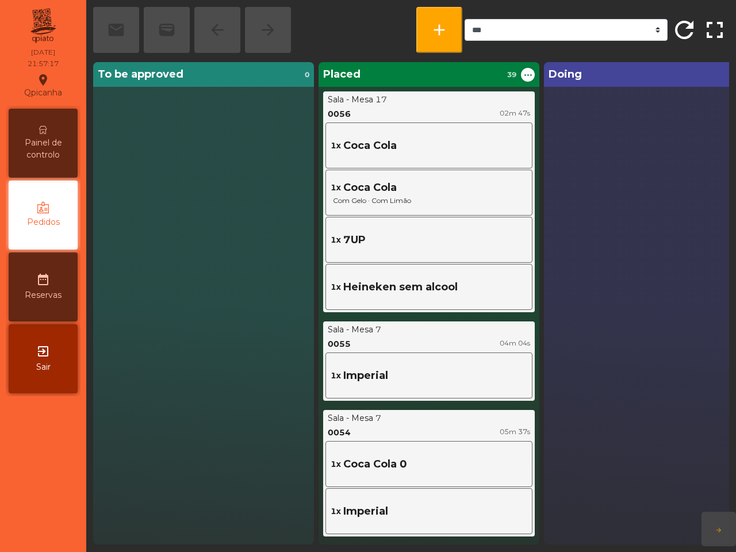
click at [430, 124] on div "1x Coca Cola" at bounding box center [429, 146] width 207 height 46
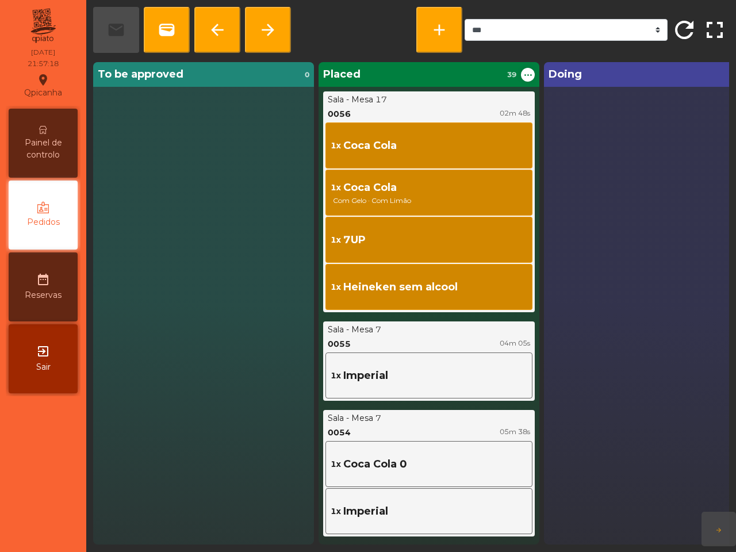
scroll to position [24, 0]
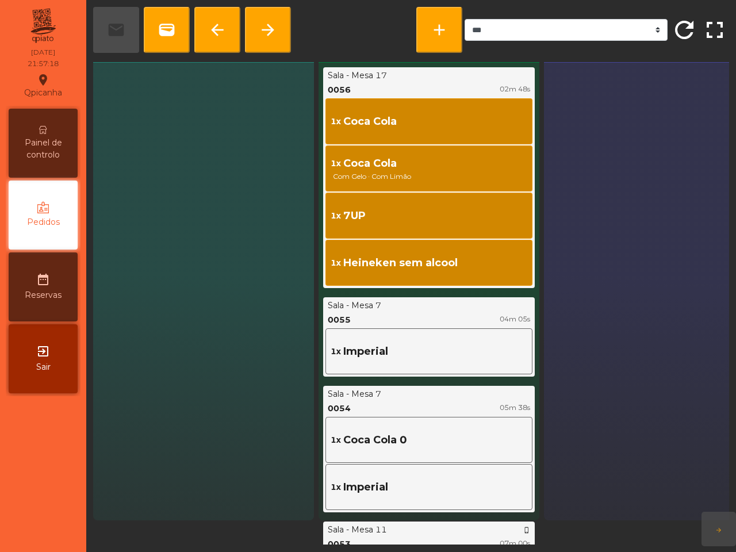
click at [30, 152] on span "Painel de controlo" at bounding box center [43, 149] width 63 height 24
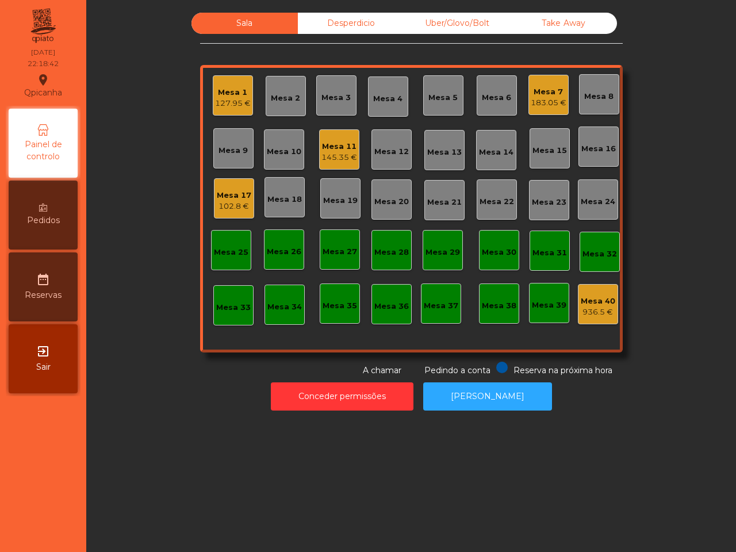
click at [234, 102] on div "127.95 €" at bounding box center [233, 104] width 36 height 12
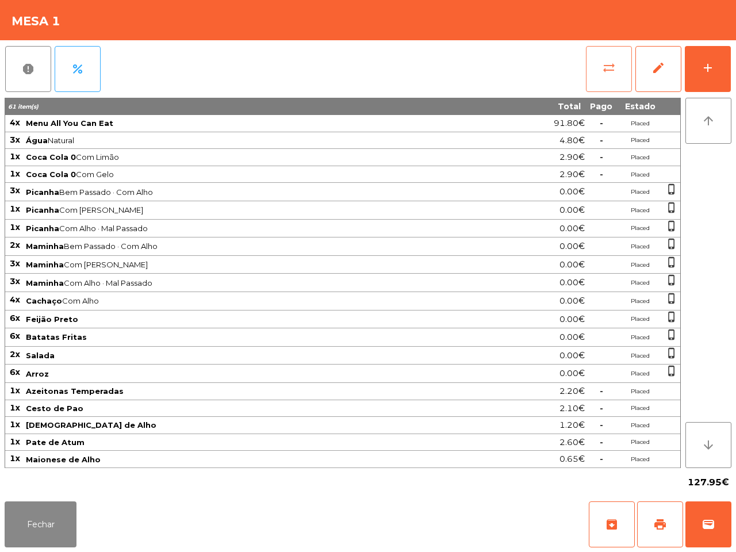
click at [598, 70] on button "sync_alt" at bounding box center [609, 69] width 46 height 46
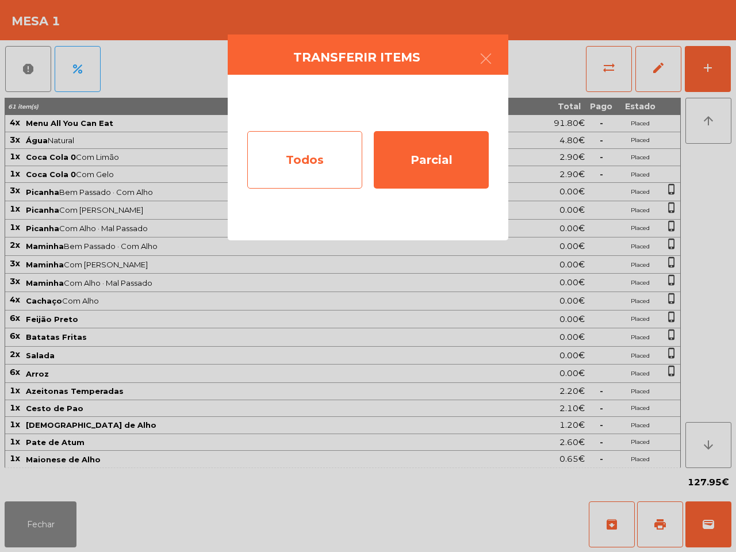
click at [348, 155] on div "Todos" at bounding box center [304, 160] width 115 height 58
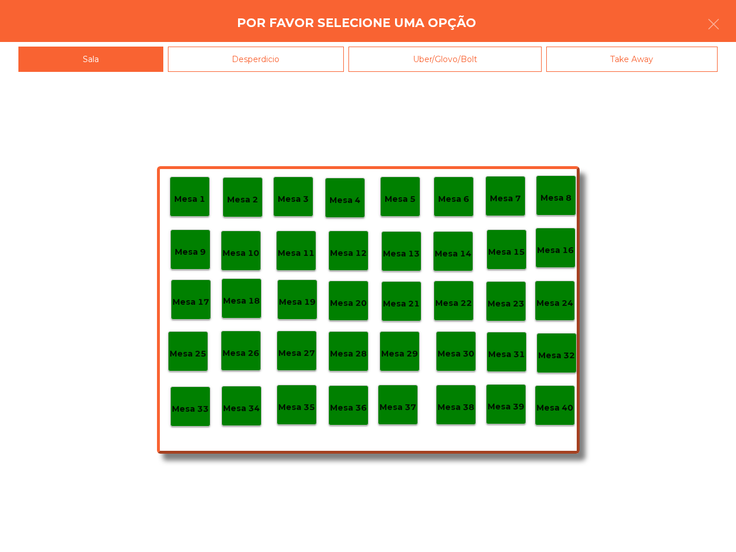
click at [568, 414] on p "Mesa 40" at bounding box center [555, 408] width 37 height 13
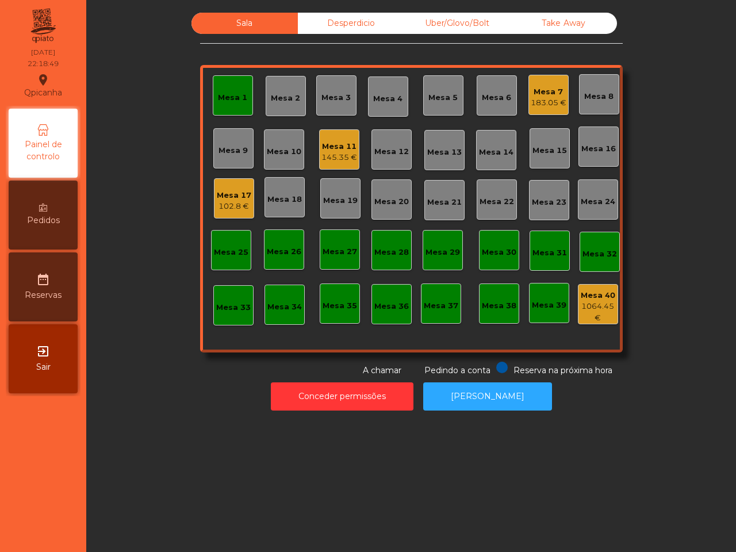
click at [242, 110] on div "Mesa 1" at bounding box center [233, 95] width 40 height 40
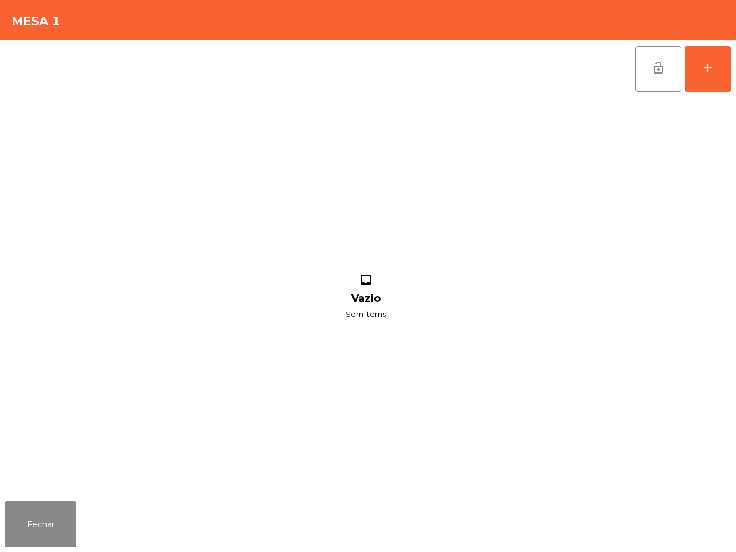
drag, startPoint x: 662, startPoint y: 66, endPoint x: 436, endPoint y: 124, distance: 233.4
click at [403, 132] on div "inbox Vazio Sem items" at bounding box center [366, 297] width 723 height 399
click at [665, 67] on span "lock_open" at bounding box center [659, 68] width 14 height 14
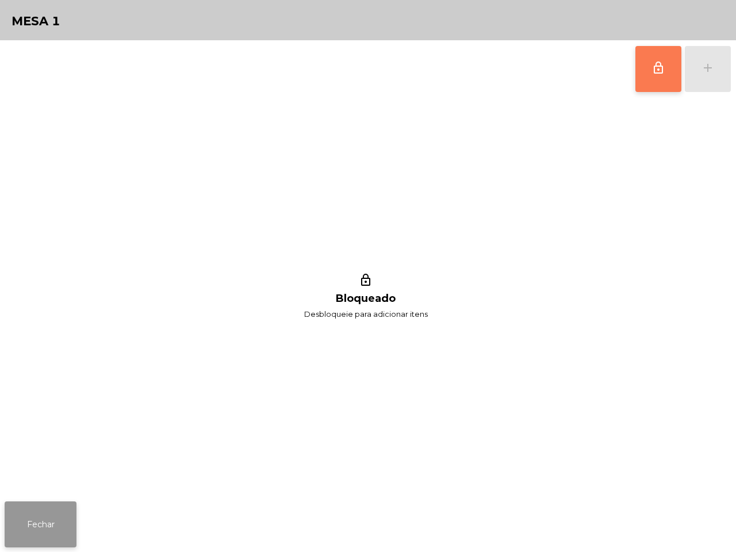
click at [75, 517] on button "Fechar" at bounding box center [41, 525] width 72 height 46
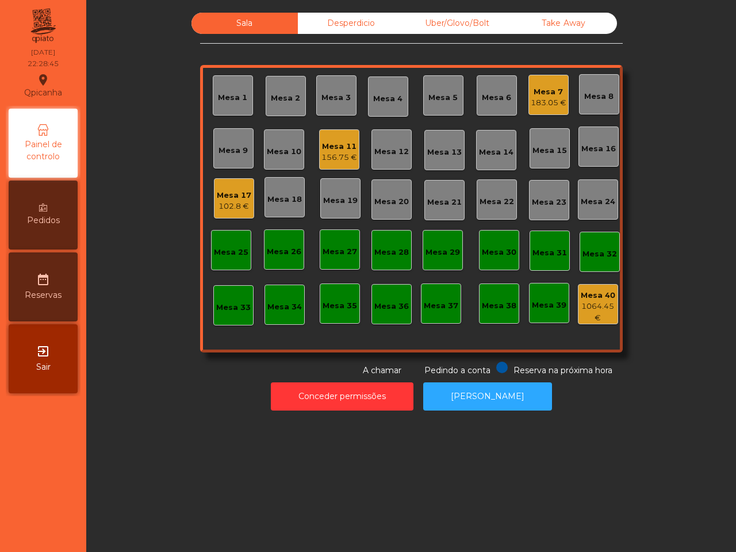
click at [223, 199] on div "Mesa 17" at bounding box center [234, 196] width 35 height 12
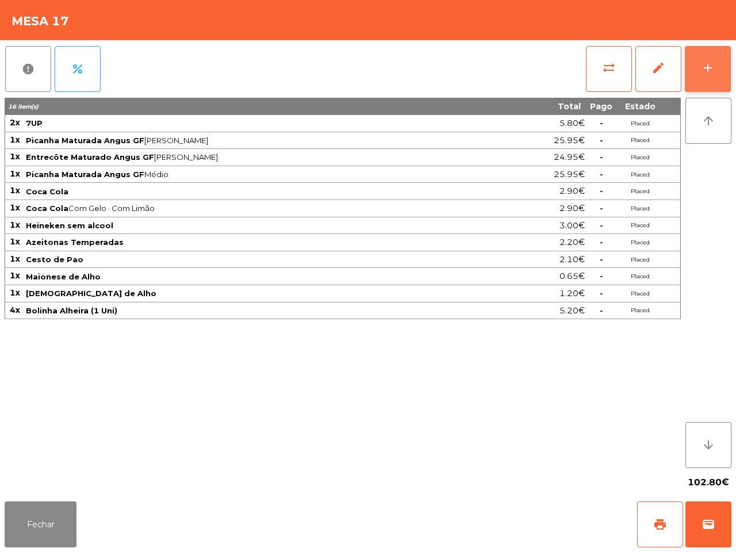
drag, startPoint x: 693, startPoint y: 67, endPoint x: 688, endPoint y: 71, distance: 6.2
click at [694, 68] on button "add" at bounding box center [708, 69] width 46 height 46
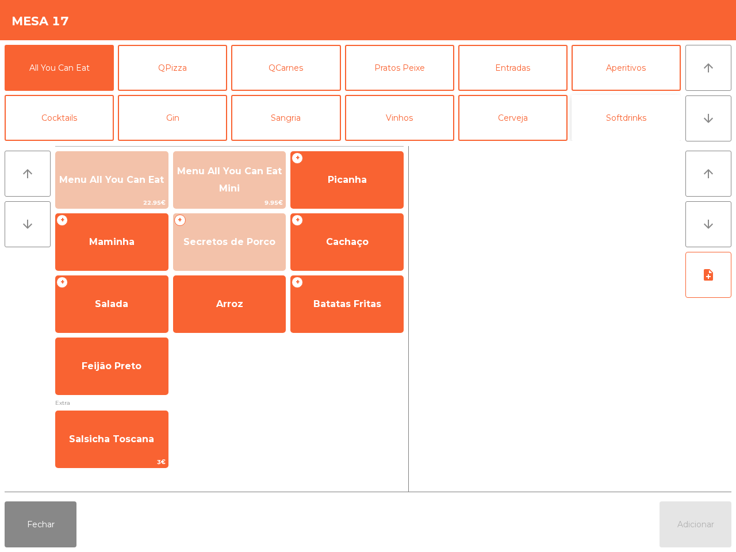
click at [616, 118] on button "Softdrinks" at bounding box center [626, 118] width 109 height 46
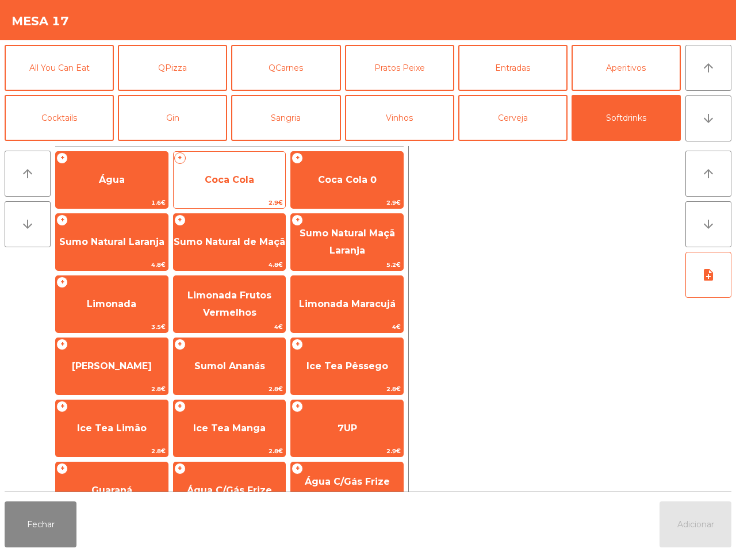
click at [231, 196] on span "Coca Cola" at bounding box center [230, 180] width 112 height 31
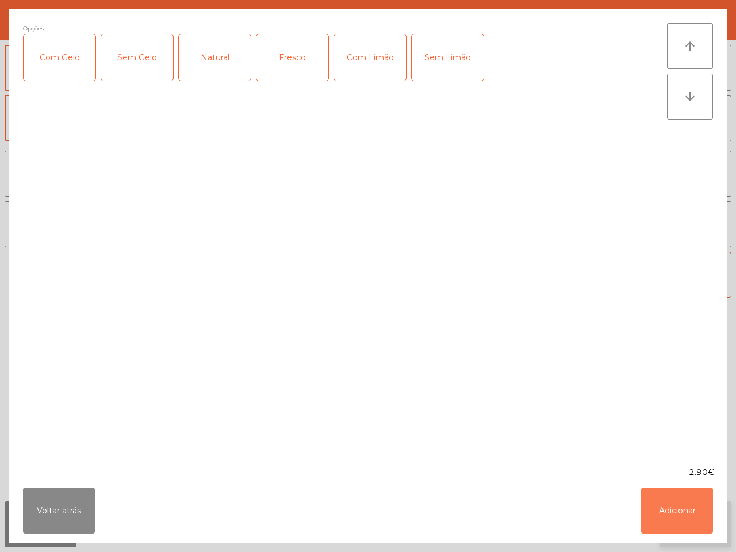
click at [666, 499] on button "Adicionar" at bounding box center [677, 511] width 72 height 46
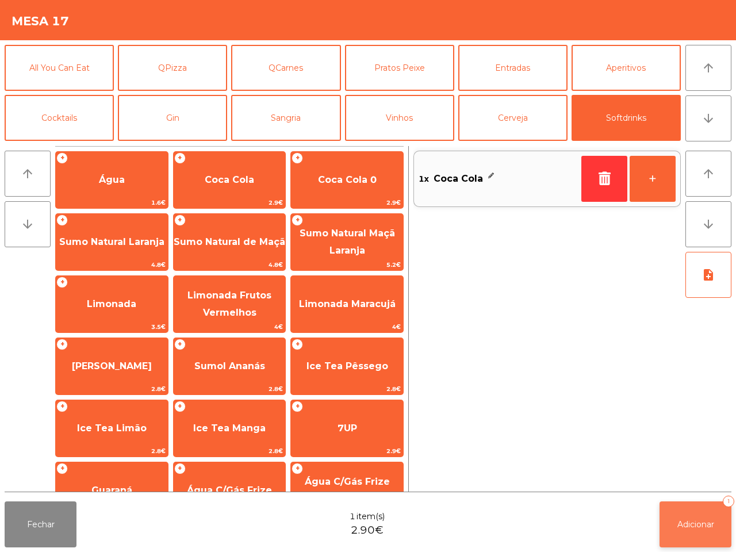
click at [691, 525] on span "Adicionar" at bounding box center [696, 524] width 37 height 10
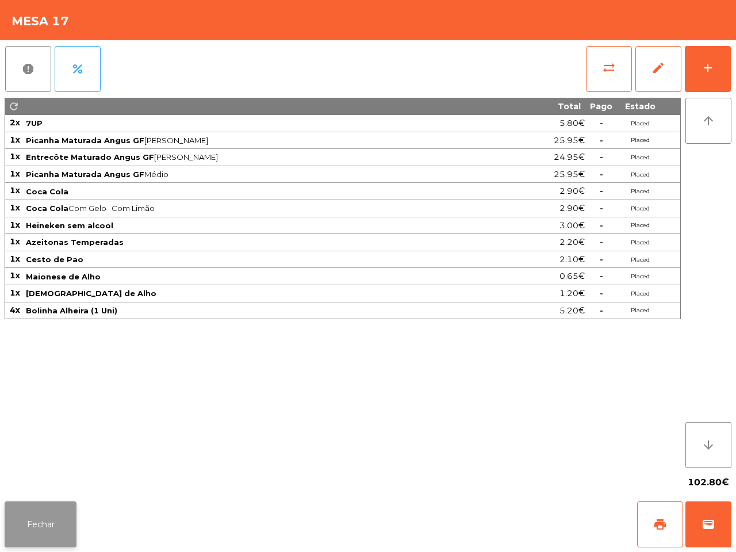
click at [59, 530] on button "Fechar" at bounding box center [41, 525] width 72 height 46
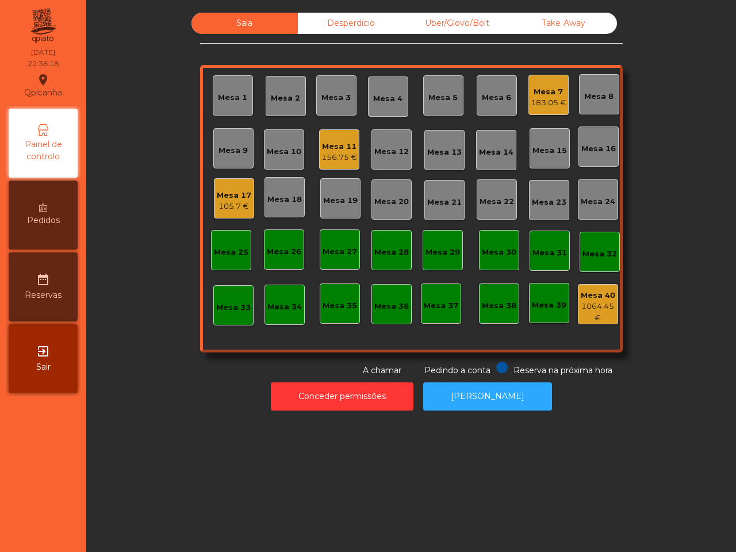
click at [220, 190] on div "Mesa 17" at bounding box center [234, 196] width 35 height 12
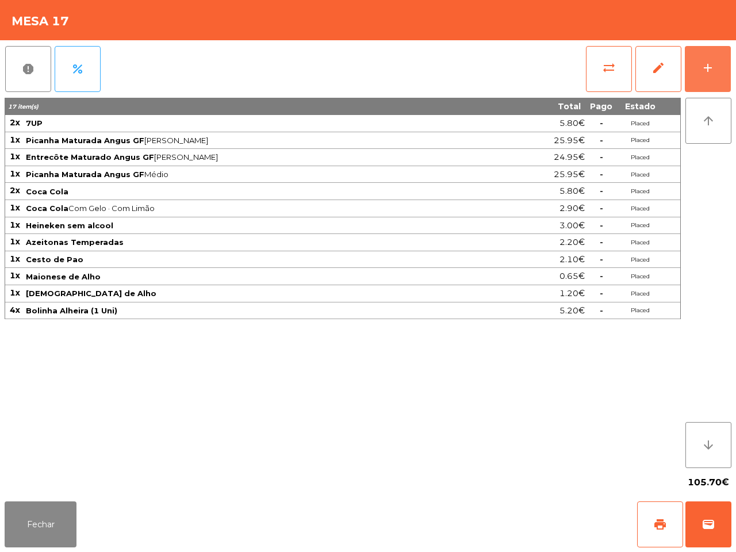
click at [692, 79] on button "add" at bounding box center [708, 69] width 46 height 46
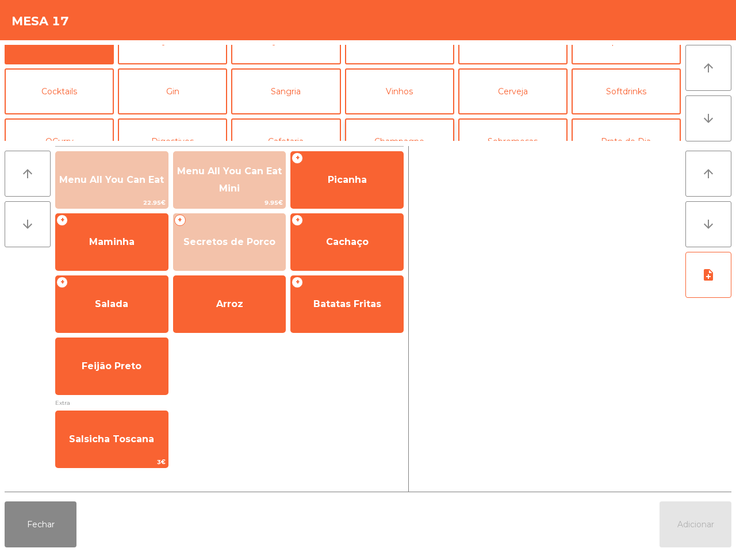
scroll to position [72, 0]
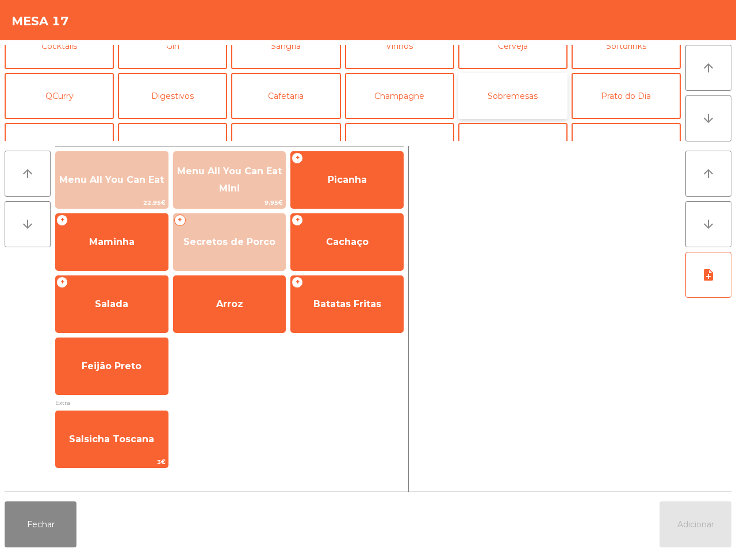
click at [484, 85] on button "Sobremesas" at bounding box center [512, 96] width 109 height 46
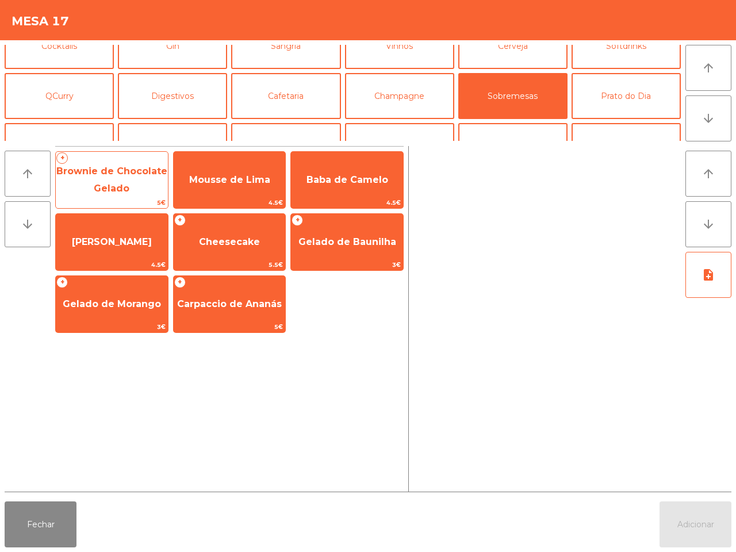
click at [141, 185] on span "Brownie de Chocolate Gelado" at bounding box center [111, 180] width 111 height 28
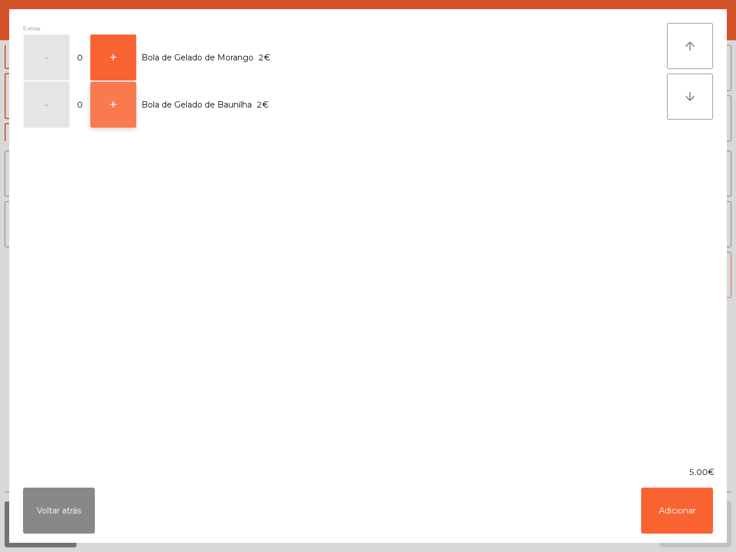
click at [125, 113] on button "+" at bounding box center [113, 105] width 46 height 46
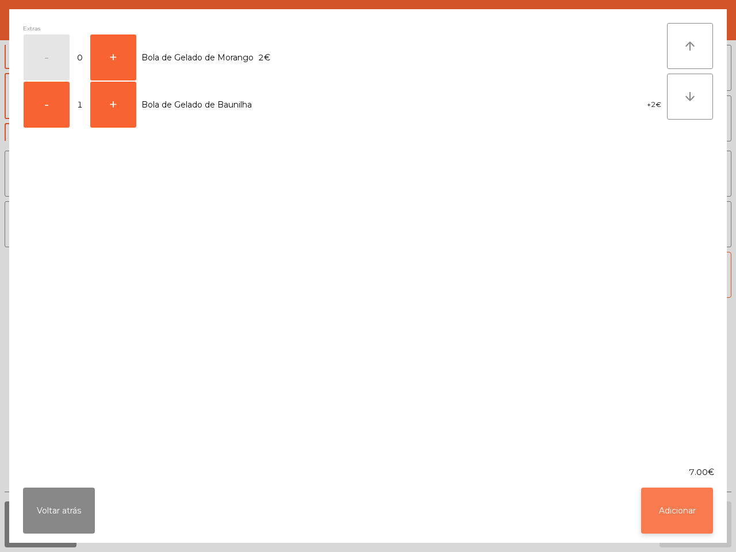
click at [648, 499] on button "Adicionar" at bounding box center [677, 511] width 72 height 46
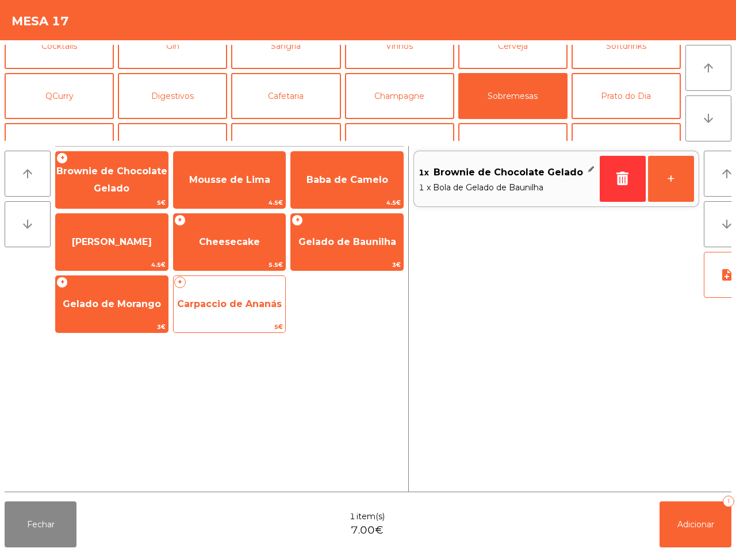
click at [258, 306] on span "Carpaccio de Ananás" at bounding box center [229, 304] width 105 height 11
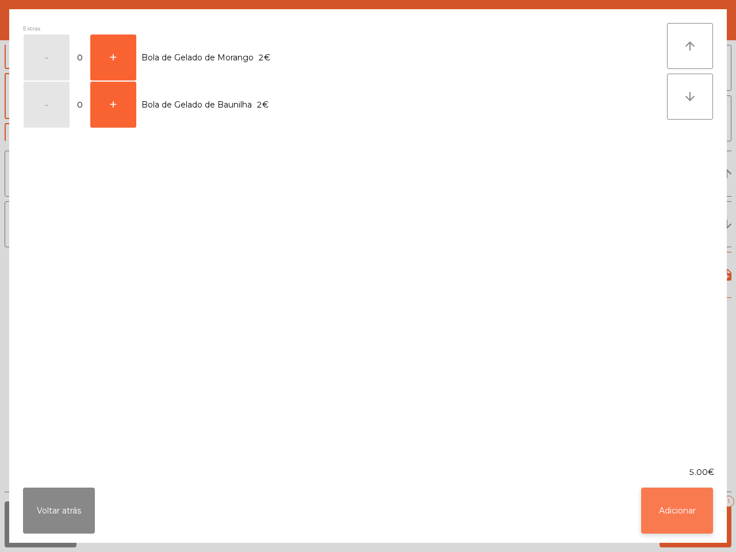
click at [660, 519] on button "Adicionar" at bounding box center [677, 511] width 72 height 46
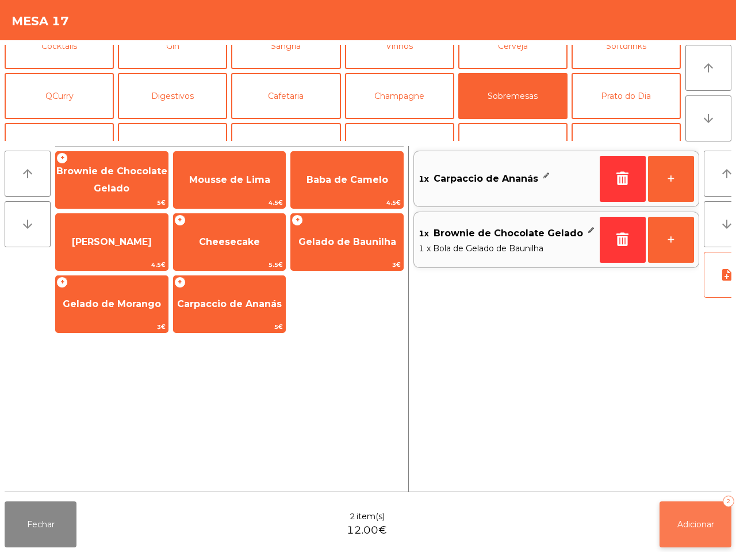
click at [680, 518] on button "Adicionar 2" at bounding box center [696, 525] width 72 height 46
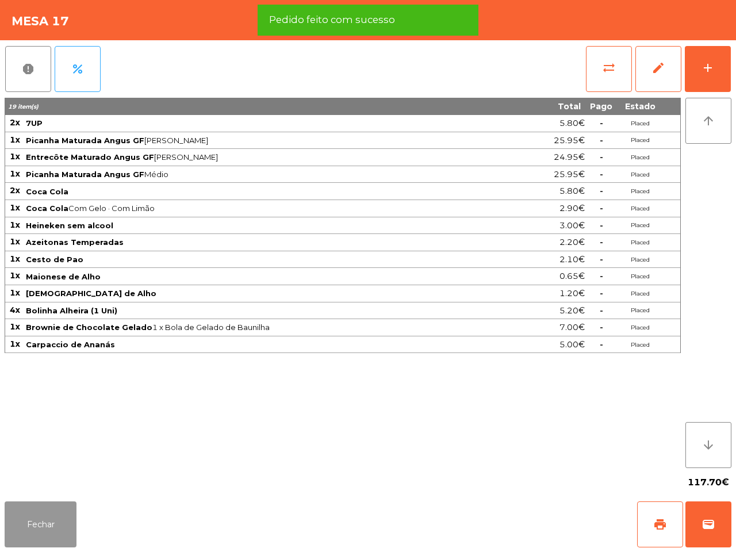
click at [66, 510] on button "Fechar" at bounding box center [41, 525] width 72 height 46
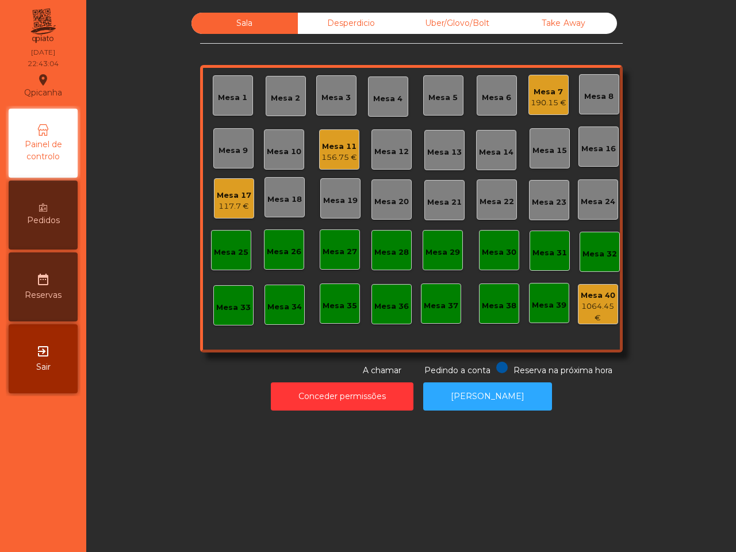
click at [169, 425] on div "Sala Desperdicio Uber/Glovo/Bolt Take Away Mesa 1 Mesa 2 Mesa 3 Mesa 4 Mesa 5 M…" at bounding box center [411, 276] width 650 height 552
click at [220, 203] on div "117.7 €" at bounding box center [234, 207] width 35 height 12
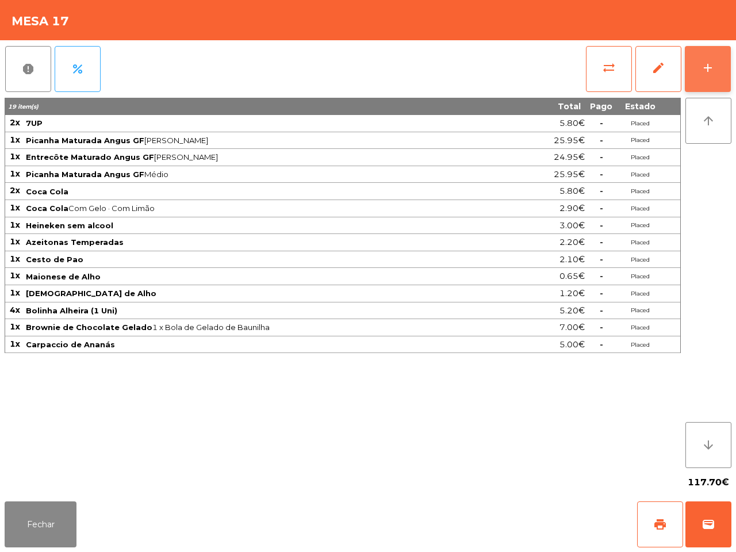
click at [703, 75] on button "add" at bounding box center [708, 69] width 46 height 46
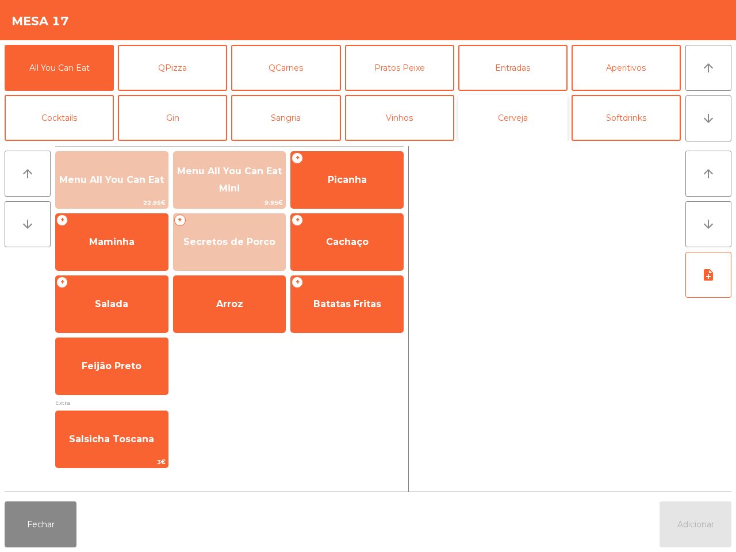
click at [525, 106] on button "Cerveja" at bounding box center [512, 118] width 109 height 46
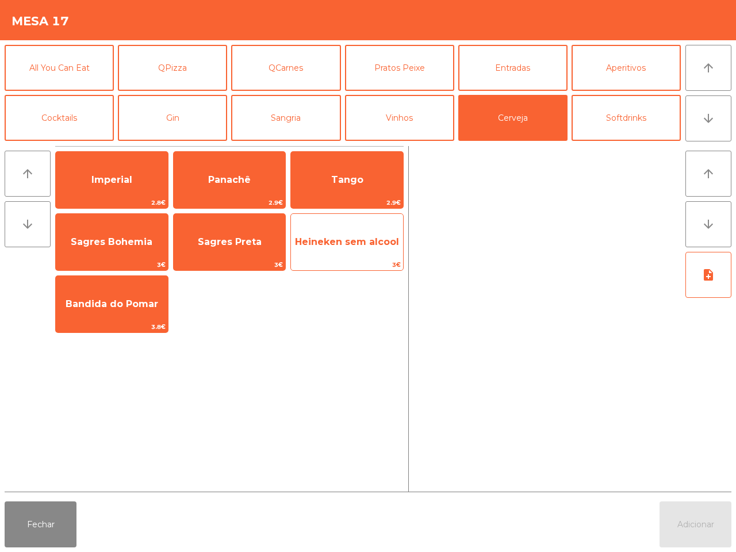
click at [369, 243] on span "Heineken sem alcool" at bounding box center [347, 241] width 104 height 11
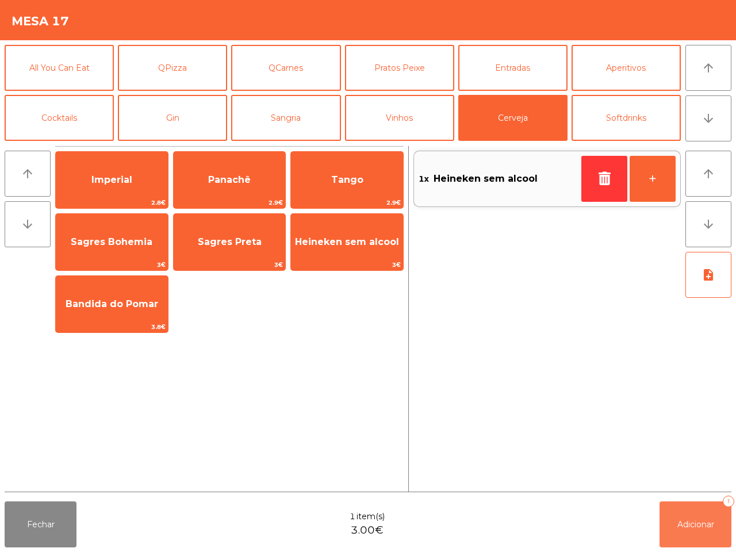
drag, startPoint x: 708, startPoint y: 533, endPoint x: 694, endPoint y: 529, distance: 14.8
click at [709, 533] on button "Adicionar 1" at bounding box center [696, 525] width 72 height 46
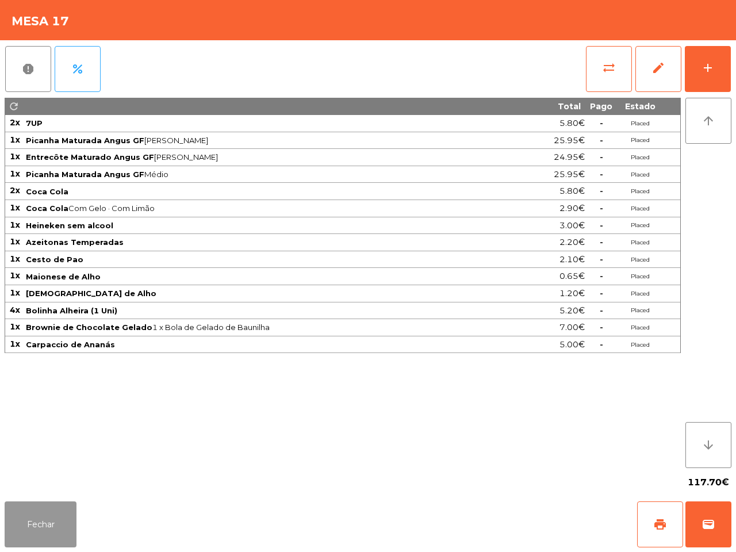
click at [25, 526] on button "Fechar" at bounding box center [41, 525] width 72 height 46
